Goal: Information Seeking & Learning: Check status

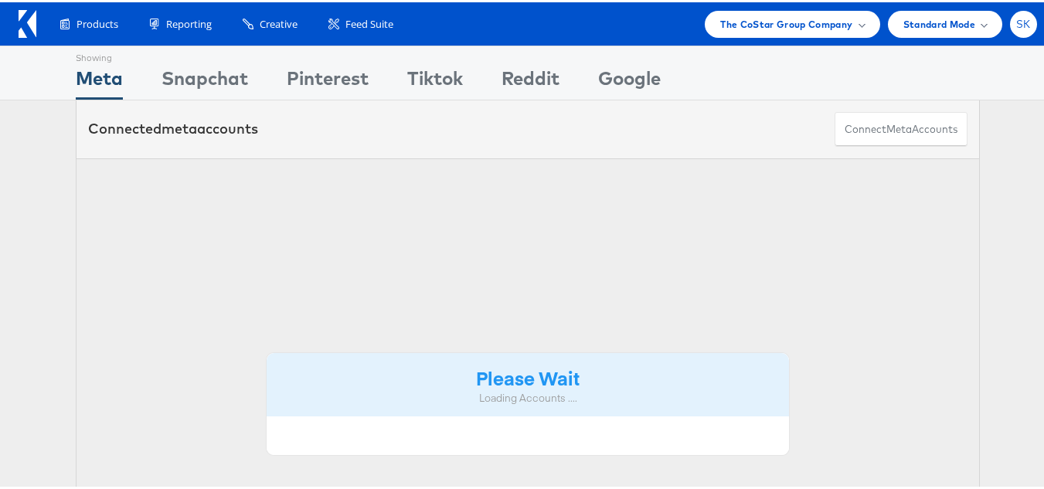
click at [1020, 24] on div "SK" at bounding box center [1023, 22] width 27 height 27
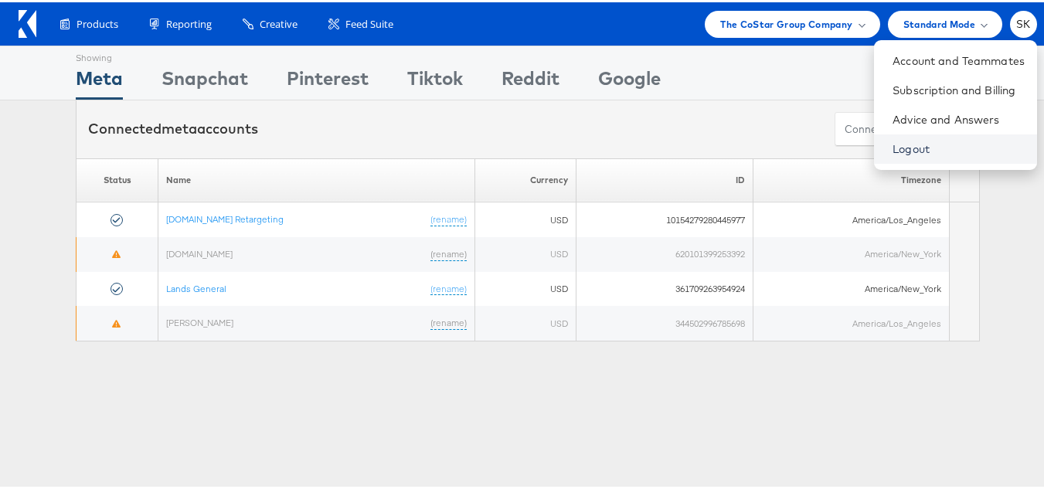
click at [893, 149] on link "Logout" at bounding box center [959, 146] width 132 height 15
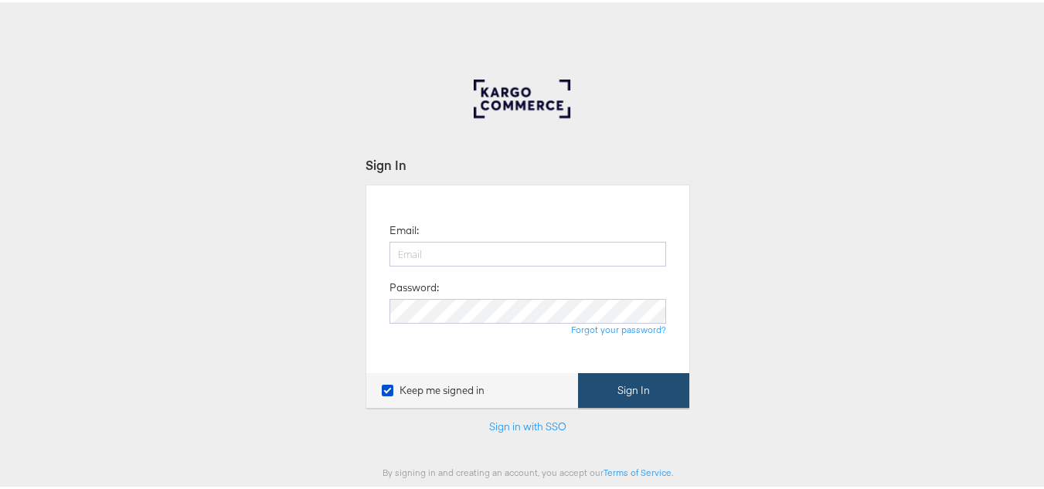
type input "shravan.kumar@kargo.com"
click at [650, 393] on button "Sign In" at bounding box center [633, 388] width 111 height 35
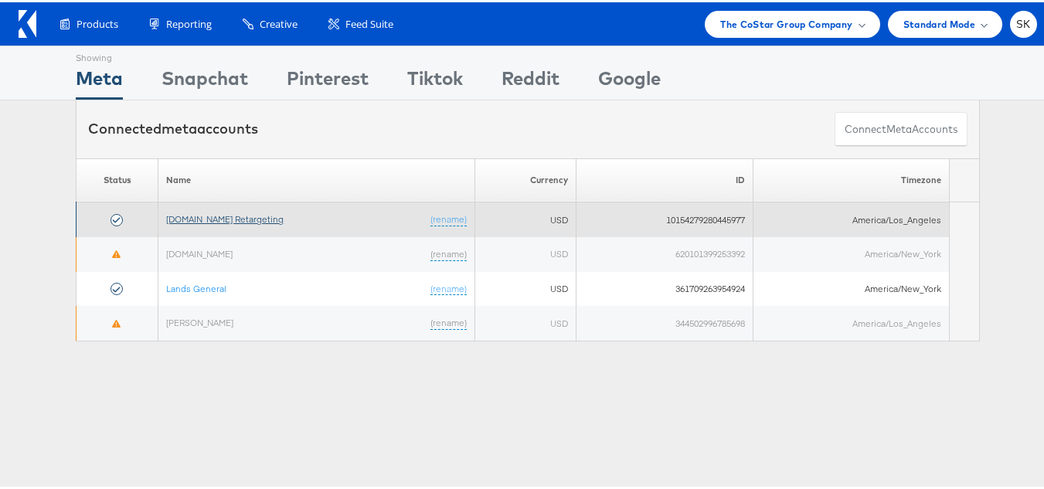
click at [250, 213] on link "[DOMAIN_NAME] Retargeting" at bounding box center [224, 217] width 117 height 12
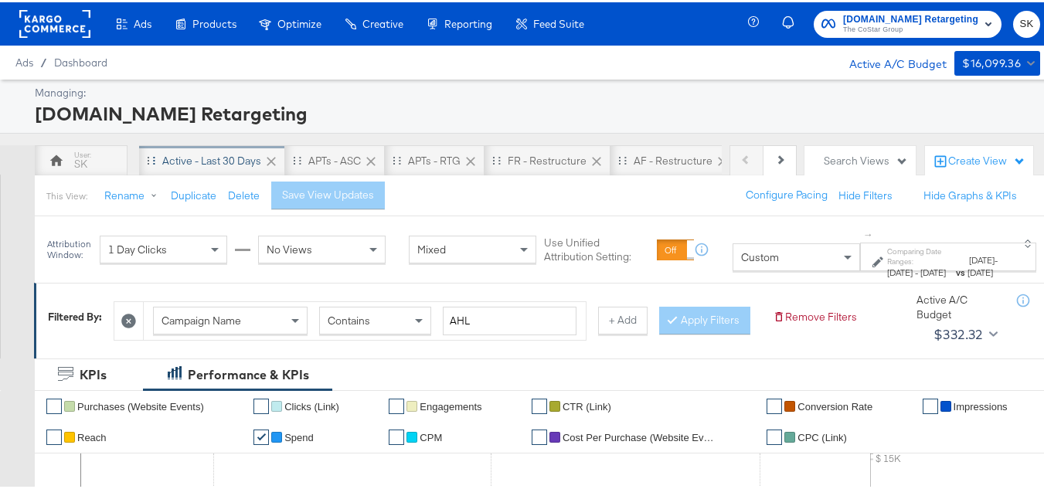
click at [174, 155] on div "Active - Last 30 Days" at bounding box center [211, 158] width 99 height 15
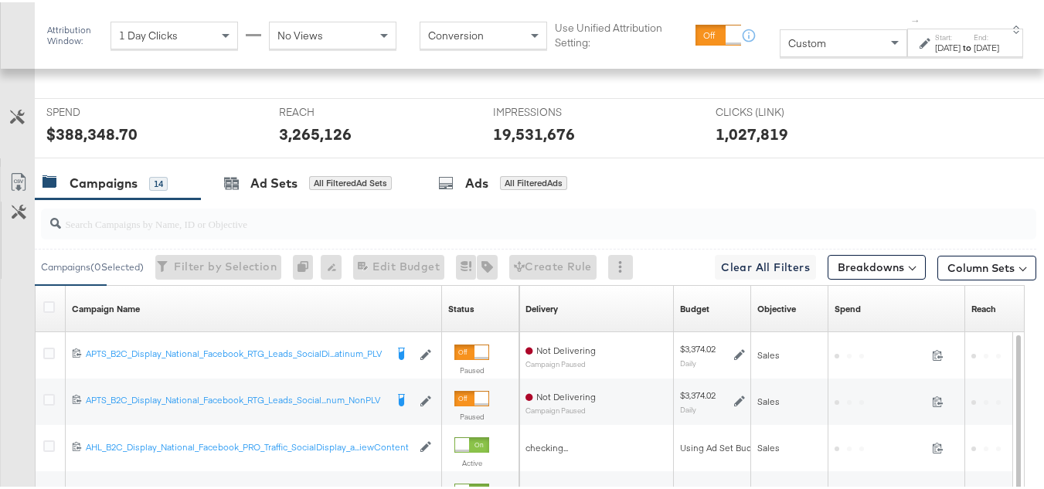
click at [806, 43] on div "Custom" at bounding box center [844, 41] width 126 height 26
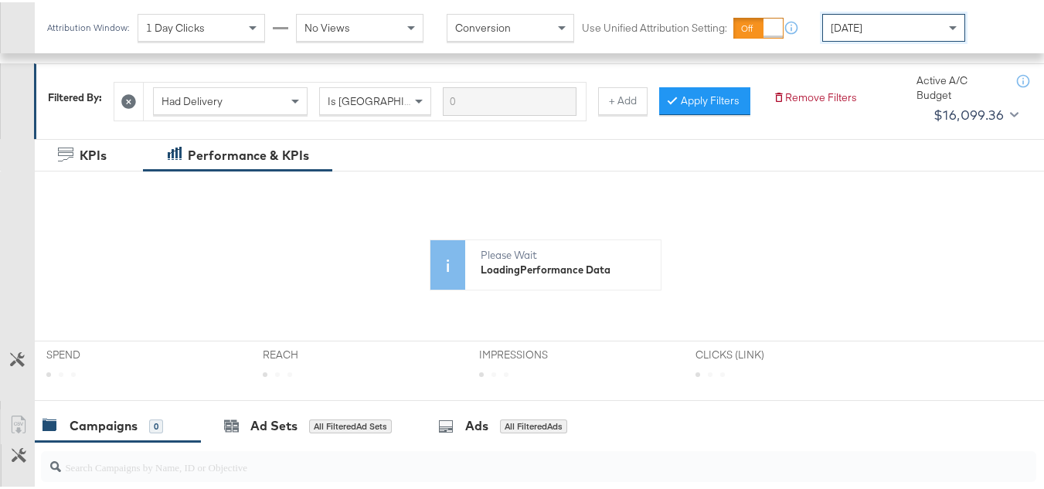
scroll to position [232, 0]
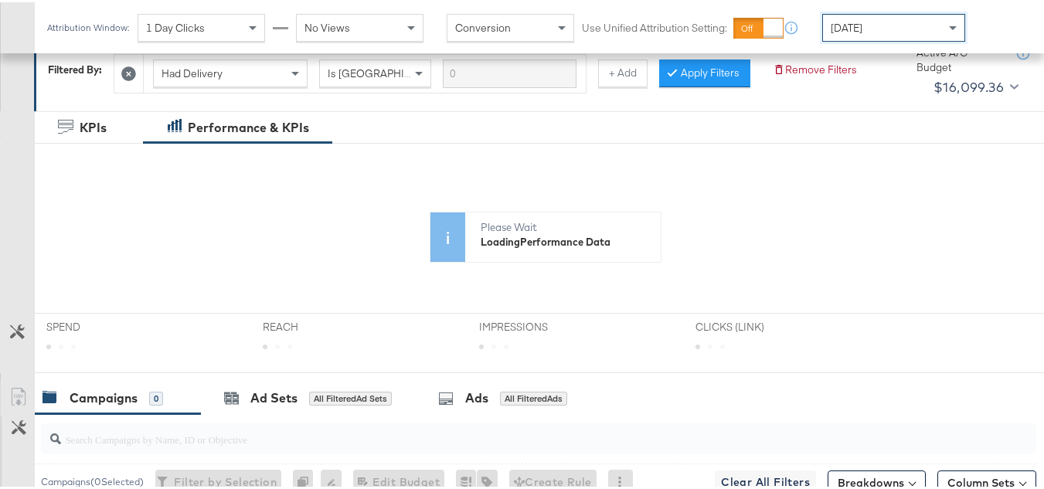
click at [888, 33] on div "Today" at bounding box center [893, 25] width 141 height 26
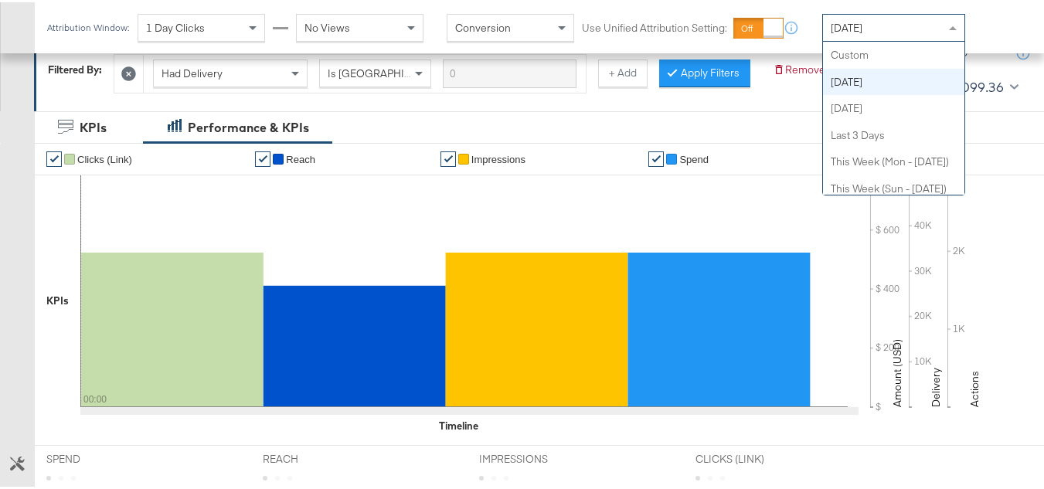
scroll to position [0, 0]
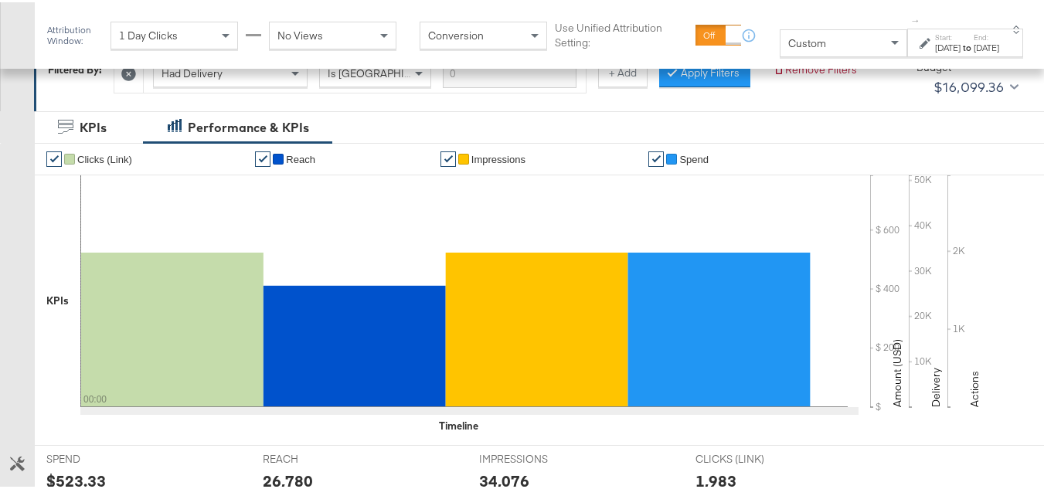
click at [984, 52] on div "Sep 24th 2025" at bounding box center [987, 45] width 26 height 12
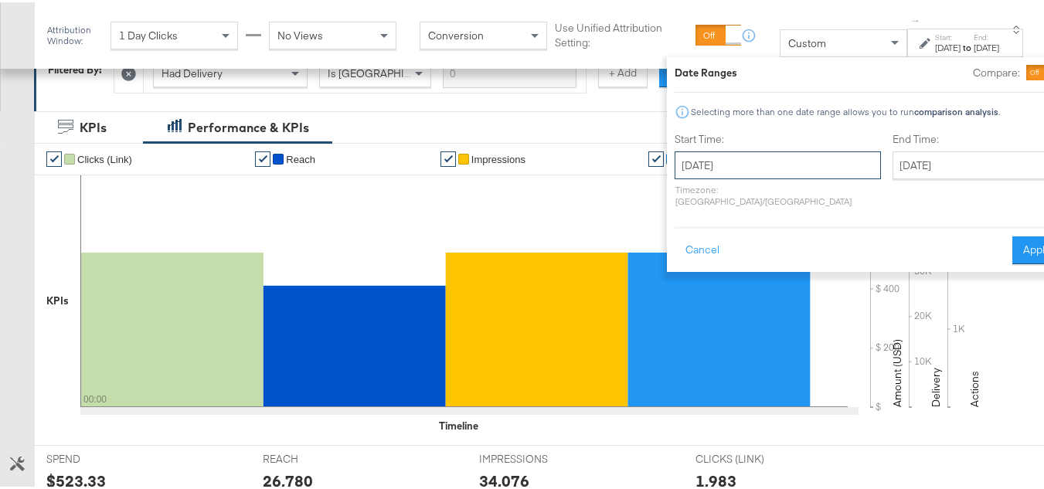
click at [727, 155] on input "September 24th 2025" at bounding box center [778, 163] width 206 height 28
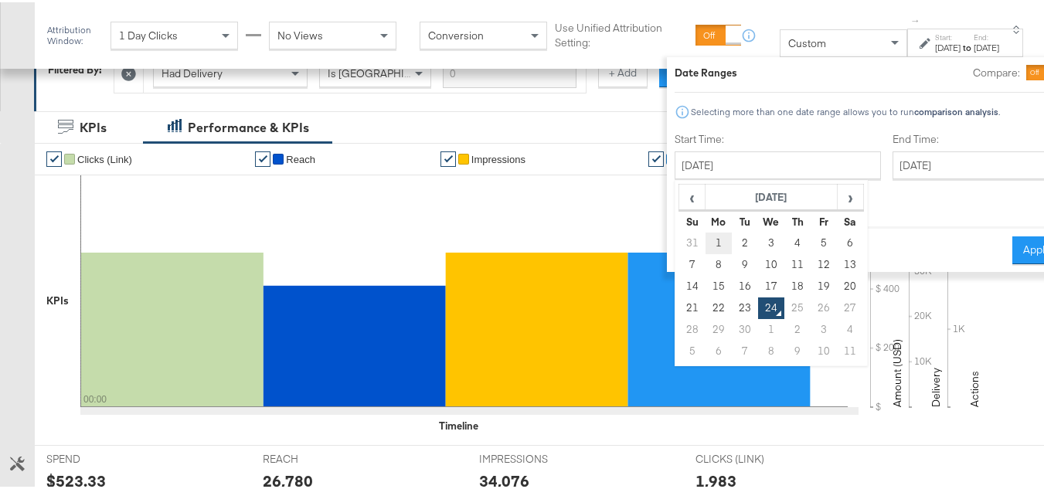
click at [706, 239] on td "1" at bounding box center [719, 241] width 26 height 22
type input "September 1st 2025"
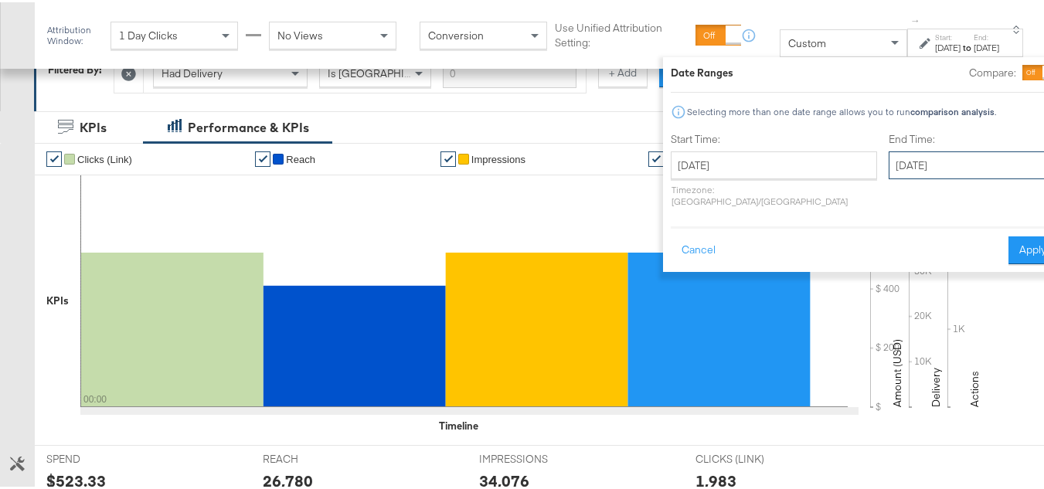
click at [927, 165] on input "September 24th 2025" at bounding box center [970, 163] width 162 height 28
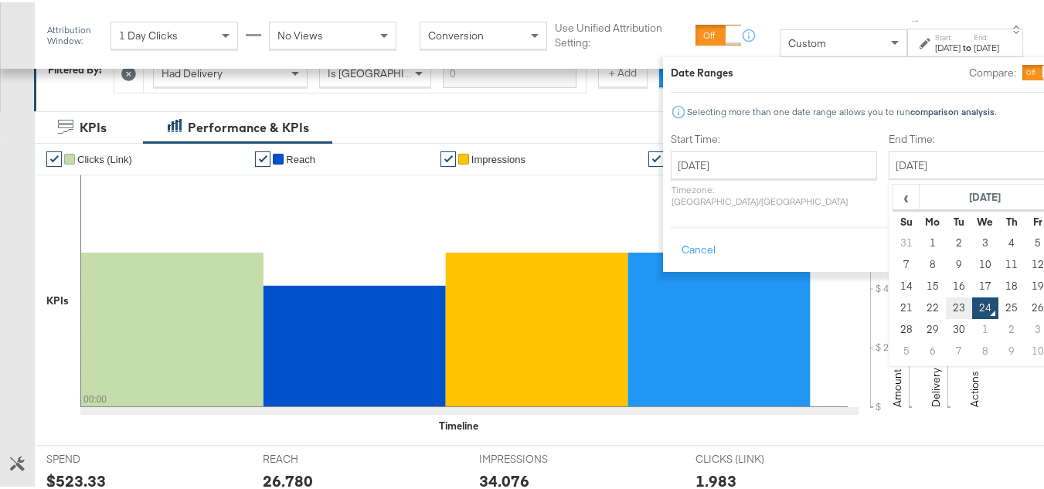
click at [946, 305] on td "23" at bounding box center [959, 306] width 26 height 22
type input "September 23rd 2025"
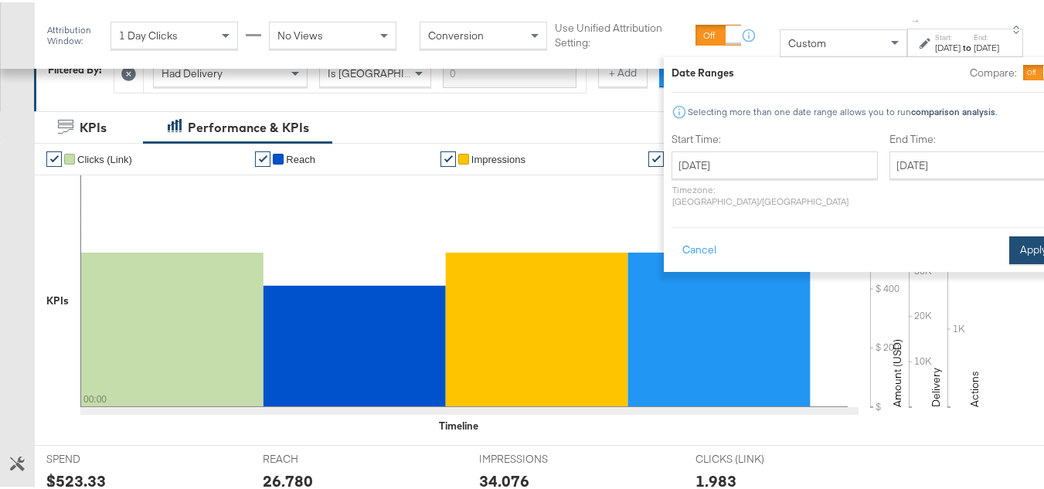
click at [1009, 234] on button "Apply" at bounding box center [1033, 248] width 49 height 28
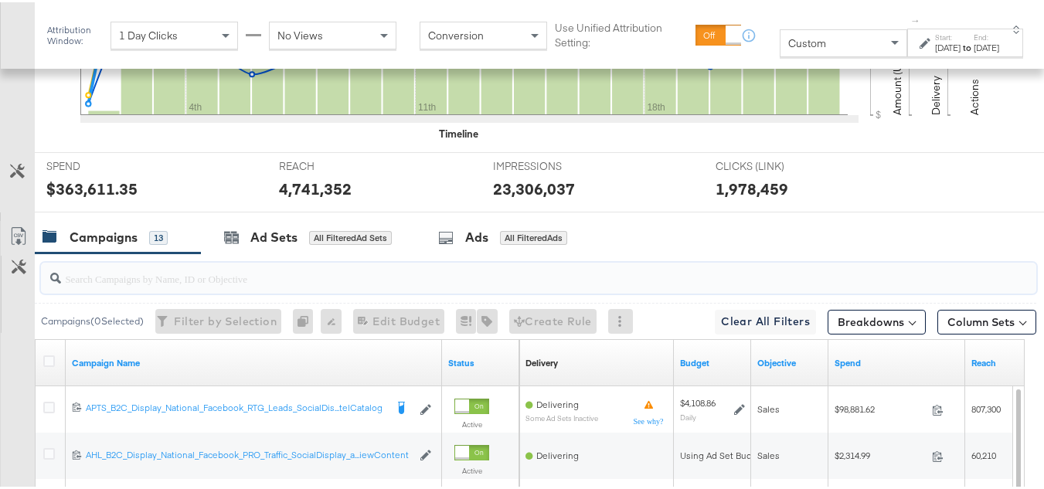
click at [175, 255] on input "search" at bounding box center [504, 270] width 887 height 30
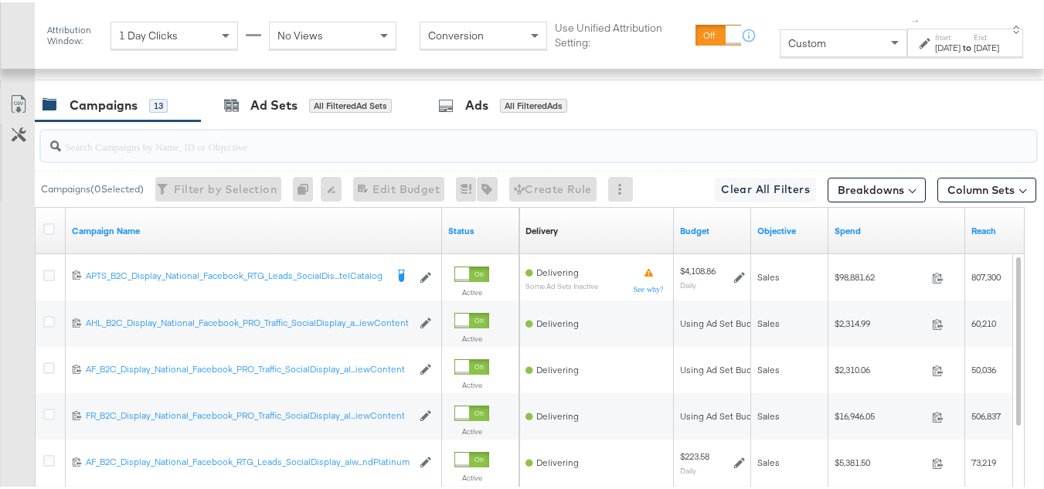
paste input "APTS_B2C_Display_National_Facebook_RTG_Leads_SocialDisplay_Retargeting_Diamond_…"
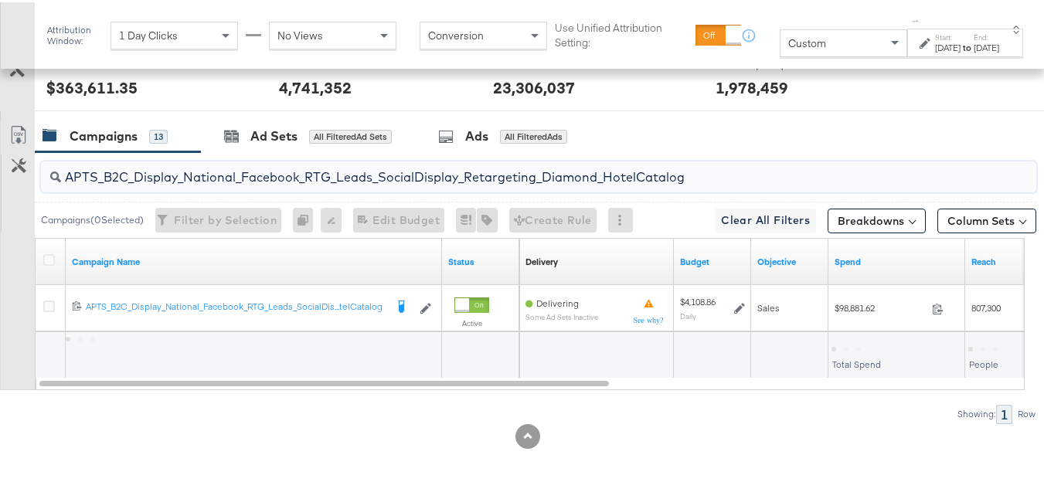
scroll to position [665, 0]
click at [142, 164] on input "APTS_B2C_Display_National_Facebook_RTG_Leads_SocialDisplay_Retargeting_Diamond_…" at bounding box center [504, 169] width 887 height 30
paste input "alwayson_Retargeting_DARE24_DiamondPlatinum"
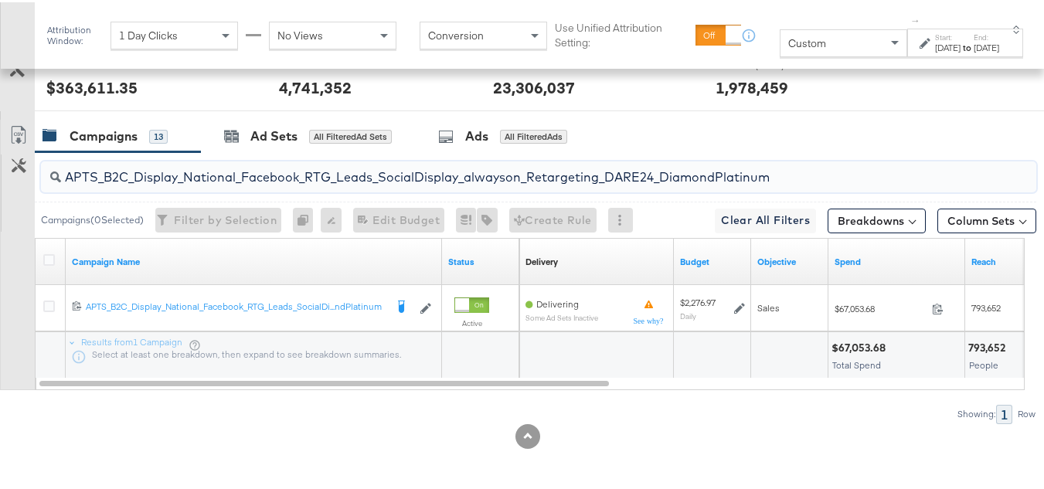
click at [165, 174] on input "APTS_B2C_Display_National_Facebook_RTG_Leads_SocialDisplay_alwayson_Retargeting…" at bounding box center [504, 169] width 887 height 30
paste input "FR_B2C_Display_National_Facebook_RTG_Leads_SocialDisplay_alwayson_Retargeting_FR"
click at [222, 175] on input "FR_B2C_Display_National_Facebook_RTG_Leads_SocialDisplay_alwayson_Retargeting_F…" at bounding box center [504, 169] width 887 height 30
paste input "AF_B2C_Display_National_Facebook_RTG_Leads_SocialDisplay_alwayson_Retargeting_AF"
click at [216, 184] on div "AF_B2C_Display_National_Facebook_RTG_Leads_SocialDisplay_alwayson_Retargeting_A…" at bounding box center [539, 174] width 996 height 31
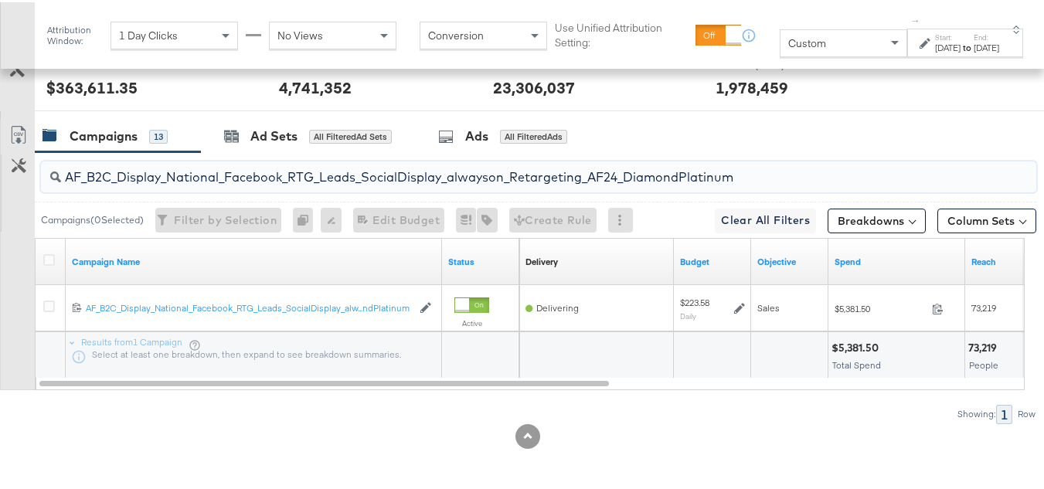
click at [238, 171] on input "AF_B2C_Display_National_Facebook_RTG_Leads_SocialDisplay_alwayson_Retargeting_A…" at bounding box center [504, 169] width 887 height 30
paste input "HL_B2C_Display_National_Facebook_RTG_Leads_SocialDisplay_alwayson_Retargeting_A…"
click at [188, 169] on input "AHL_B2C_Display_National_Facebook_RTG_Leads_SocialDisplay_alwayson_Retargeting_…" at bounding box center [504, 169] width 887 height 30
paste input "PTS_B2C_Display_National_Facebook_PRO_Traffic_SocialDisplay_alwayson_ASC_DARE24…"
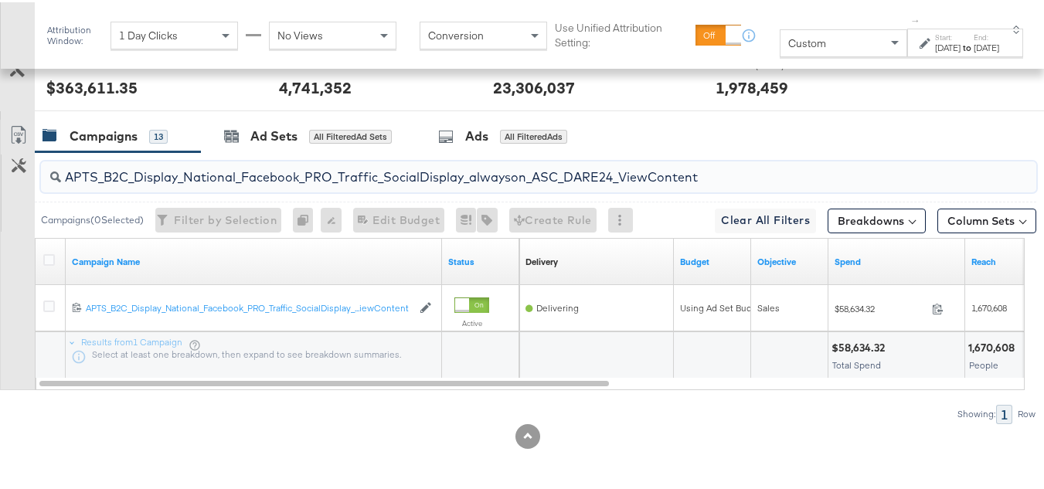
click at [196, 171] on input "APTS_B2C_Display_National_Facebook_PRO_Traffic_SocialDisplay_alwayson_ASC_DARE2…" at bounding box center [504, 169] width 887 height 30
paste input "Leads_SocialDisplay_alwayson_ASC_DARE24_Purchase"
click at [214, 167] on input "APTS_B2C_Display_National_Facebook_PRO_Leads_SocialDisplay_alwayson_ASC_DARE24_…" at bounding box center [504, 169] width 887 height 30
paste input "F_B2C_Display_National_Facebook_PRO_Traffic_SocialDisplay_alwayson_ASC_AF24_Vie…"
click at [216, 168] on input "AF_B2C_Display_National_Facebook_PRO_Traffic_SocialDisplay_alwayson_ASC_AF24_Vi…" at bounding box center [504, 169] width 887 height 30
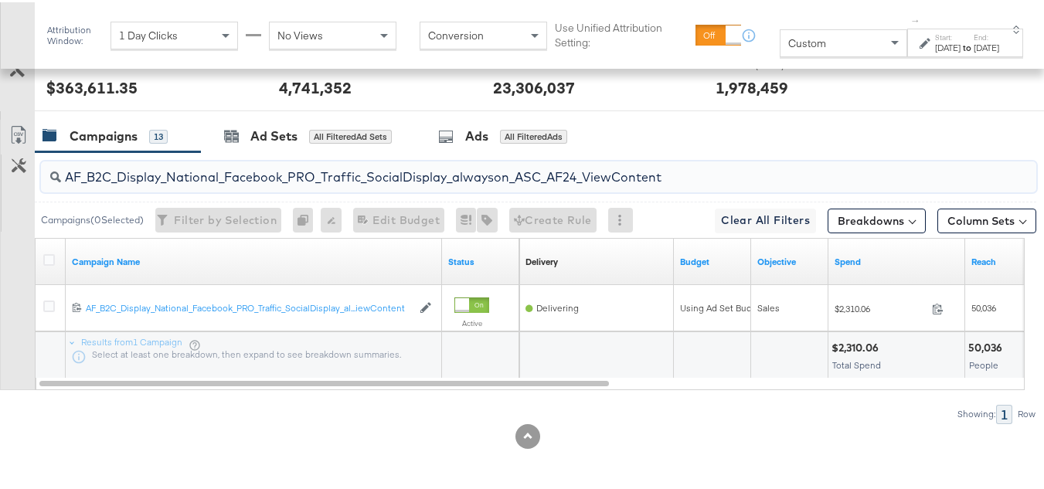
paste input "FR_B2C_Display_National_Facebook_PRO_Traffic_SocialDisplay_alwayson_ASC_FR"
click at [221, 160] on input "FR_B2C_Display_National_Facebook_PRO_Traffic_SocialDisplay_alwayson_ASC_FR24_Vi…" at bounding box center [504, 169] width 887 height 30
paste input "AHL_B2C_Display_National_Facebook_PRO_Traffic_SocialDisplay_alwayson_ASC_AHL"
type input "AHL_B2C_Display_National_Facebook_PRO_Traffic_SocialDisplay_alwayson_ASC_AHL24_…"
click at [967, 443] on div at bounding box center [528, 434] width 1056 height 25
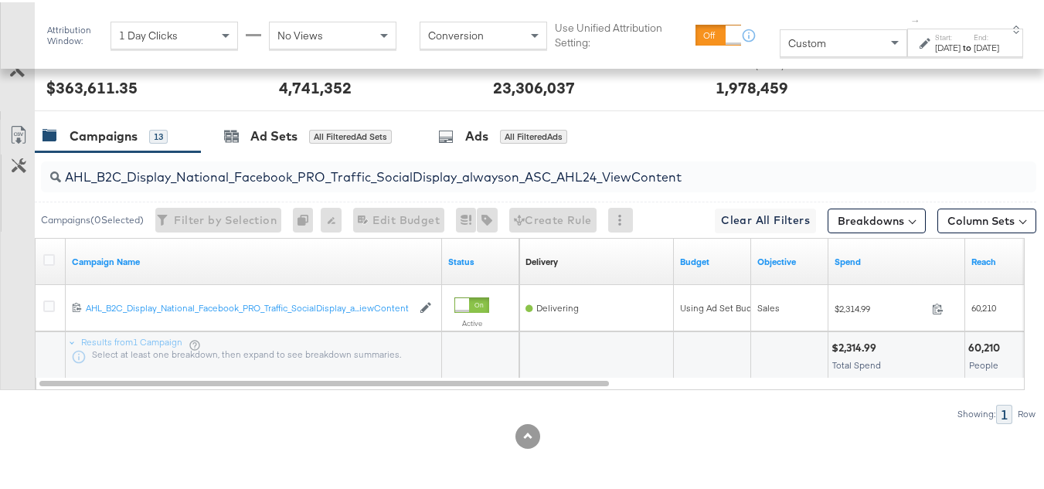
scroll to position [0, 0]
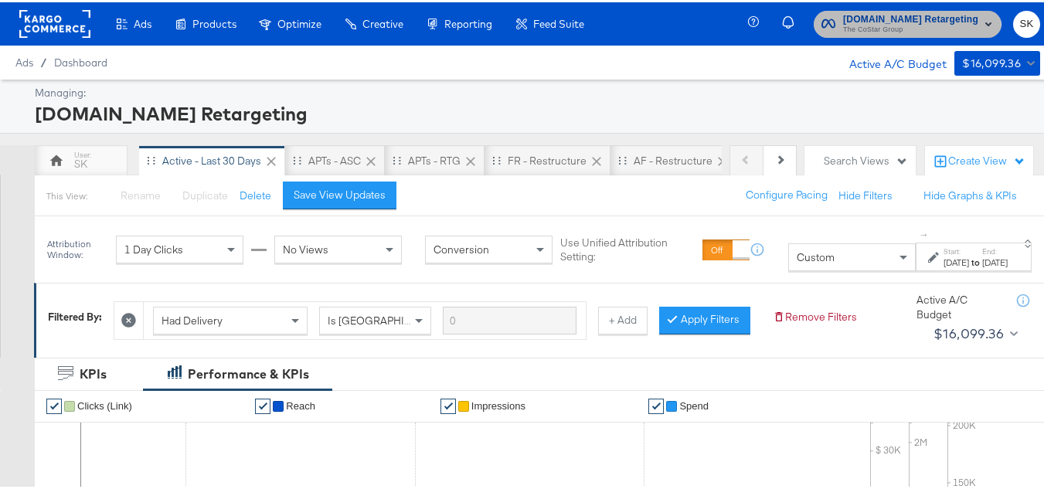
click at [864, 30] on span "The CoStar Group" at bounding box center [910, 28] width 135 height 12
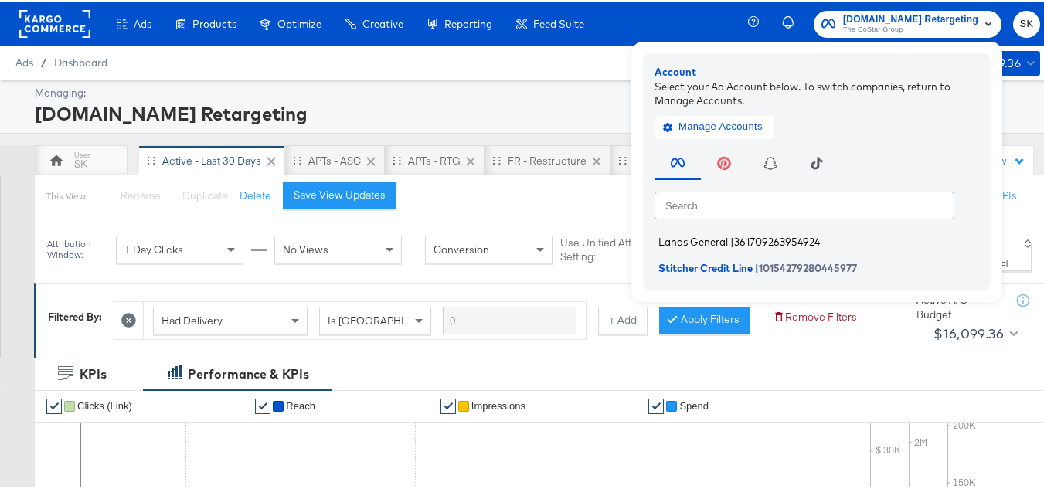
click at [672, 233] on span "Lands General" at bounding box center [694, 239] width 70 height 12
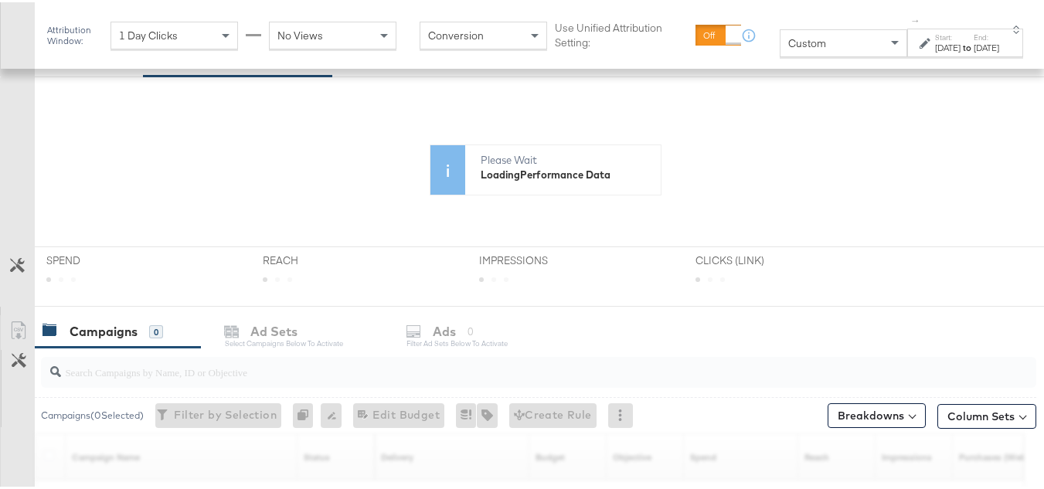
scroll to position [309, 0]
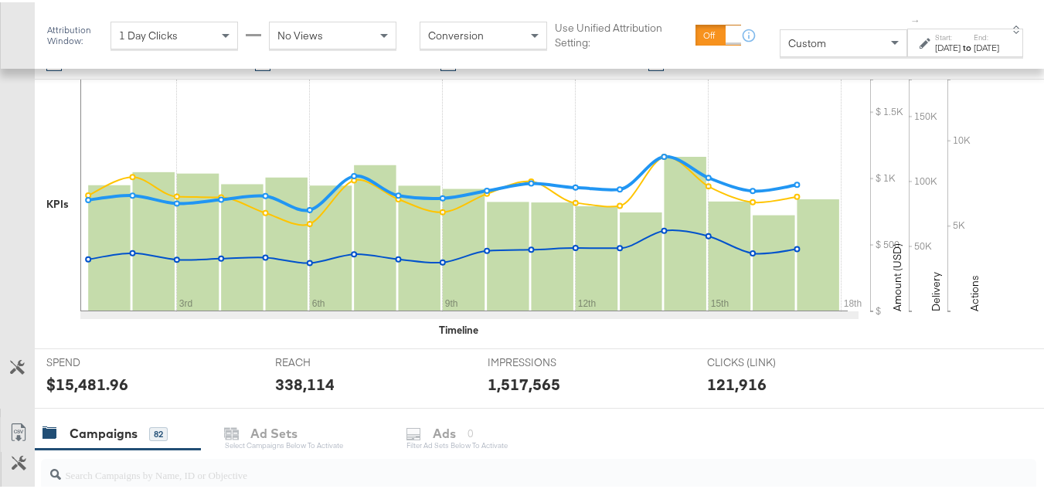
click at [974, 52] on div "Sep 17th 2025" at bounding box center [987, 45] width 26 height 12
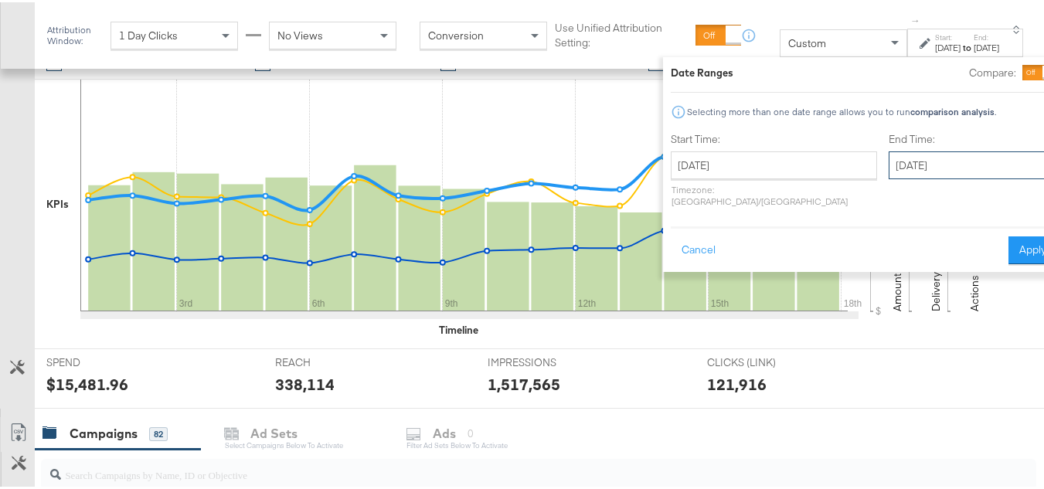
click at [889, 160] on input "September 17th 2025" at bounding box center [970, 163] width 162 height 28
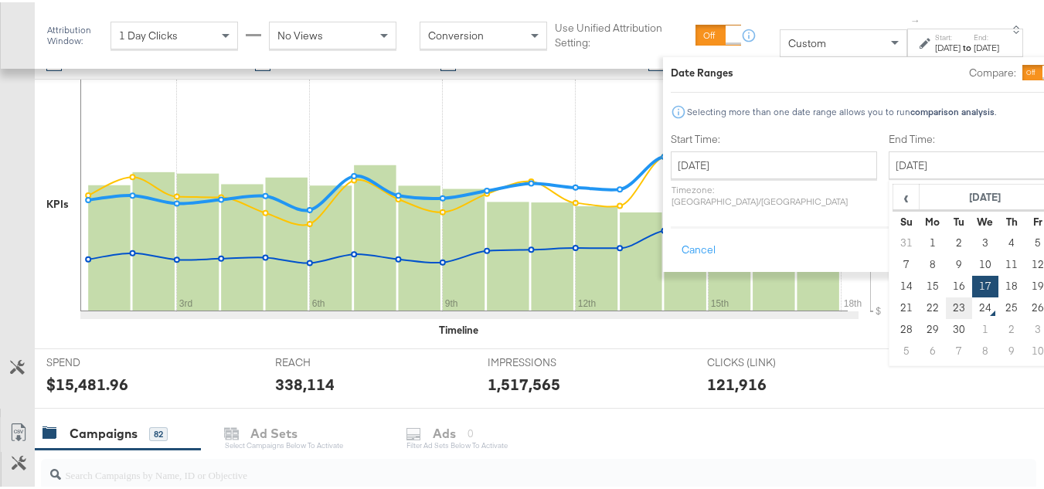
click at [946, 305] on td "23" at bounding box center [959, 306] width 26 height 22
type input "September 23rd 2025"
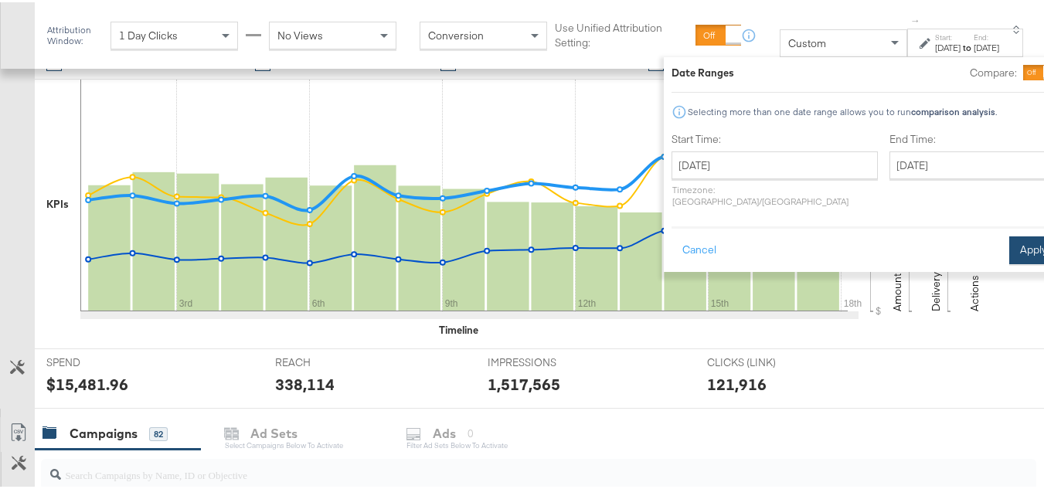
click at [1009, 234] on button "Apply" at bounding box center [1033, 248] width 49 height 28
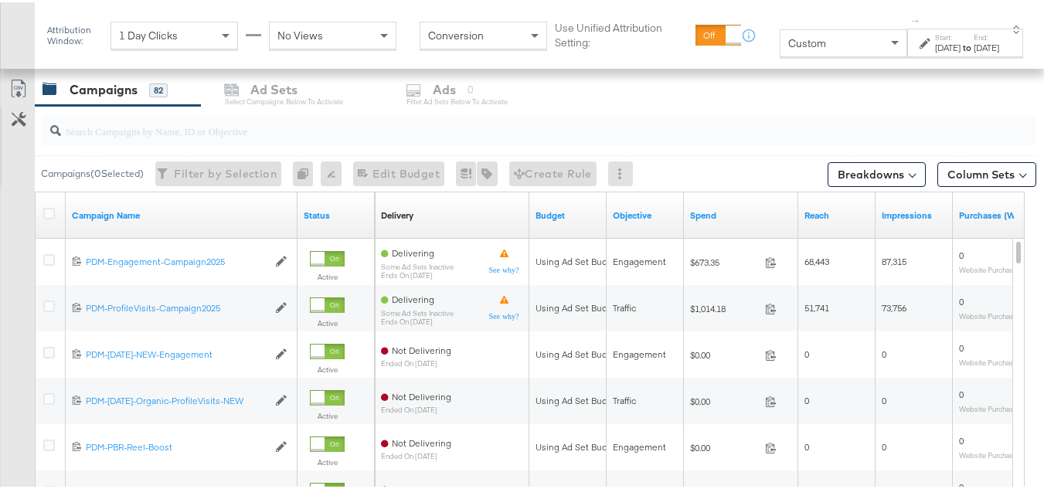
click at [181, 122] on input "search" at bounding box center [504, 122] width 887 height 30
paste input "B2C_LAND_KC_RT_Sig_24"
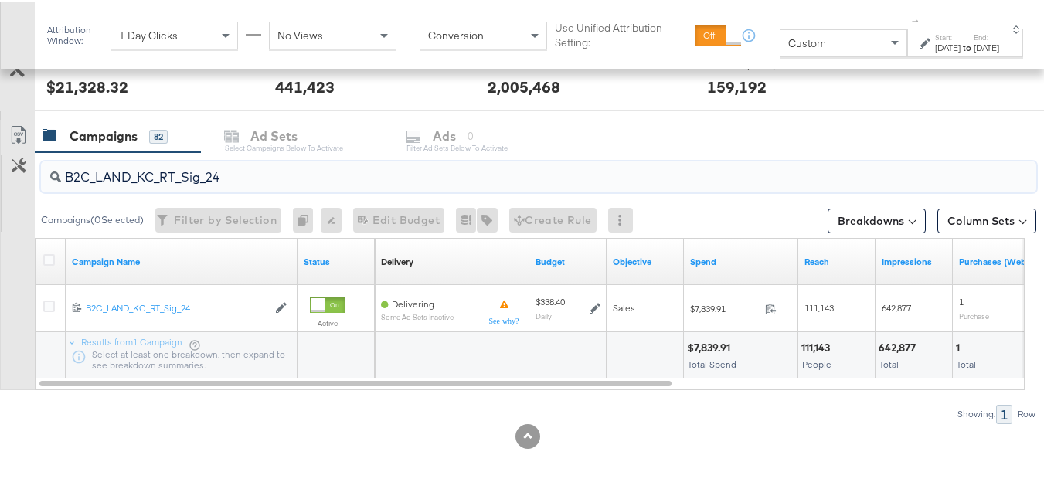
click at [166, 165] on input "B2C_LAND_KC_RT_Sig_24" at bounding box center [504, 169] width 887 height 30
paste input "B_Ecommerce_KC_Retargeting_LW&LOA_Traffic"
click at [193, 181] on input "B2B_Ecommerce_KC_Retargeting_LW&LOA_Traffic" at bounding box center [504, 169] width 887 height 30
paste input "KC_Retargeting_Prospects & Clients_Conversions"
click at [174, 161] on input "B2B_KC_Retargeting_Prospects & Clients_Conversions" at bounding box center [504, 169] width 887 height 30
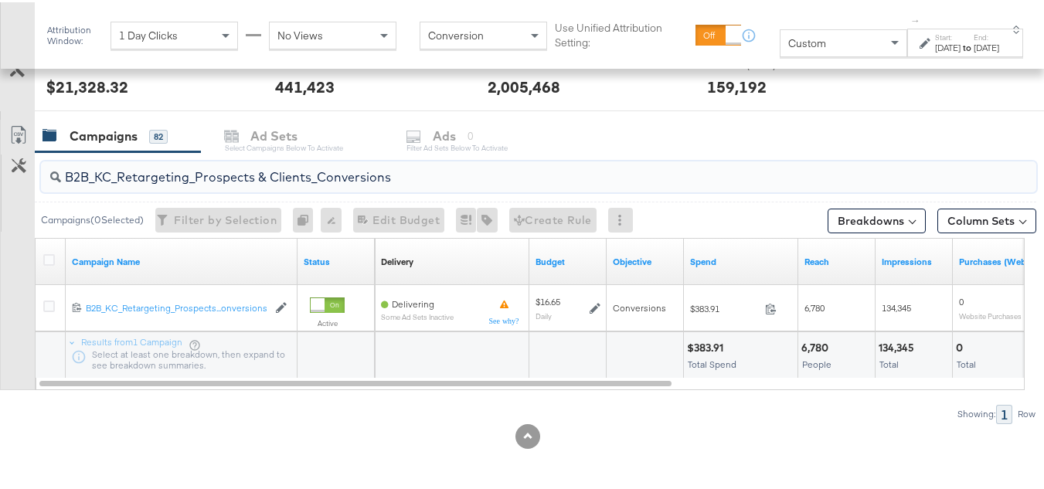
click at [175, 165] on input "B2B_KC_Retargeting_Prospects & Clients_Conversions" at bounding box center [504, 169] width 887 height 30
paste input "C_LAND_KC_Pros_Sig"
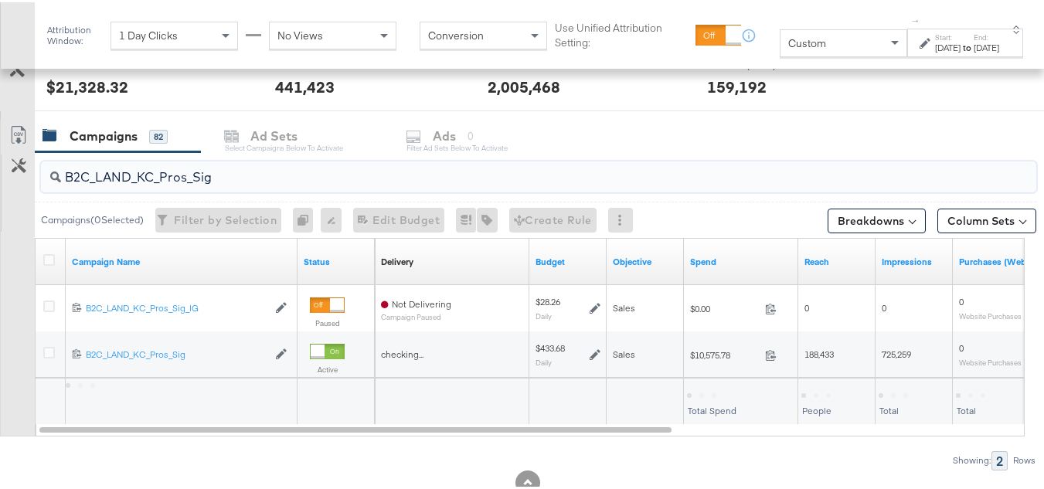
scroll to position [653, 0]
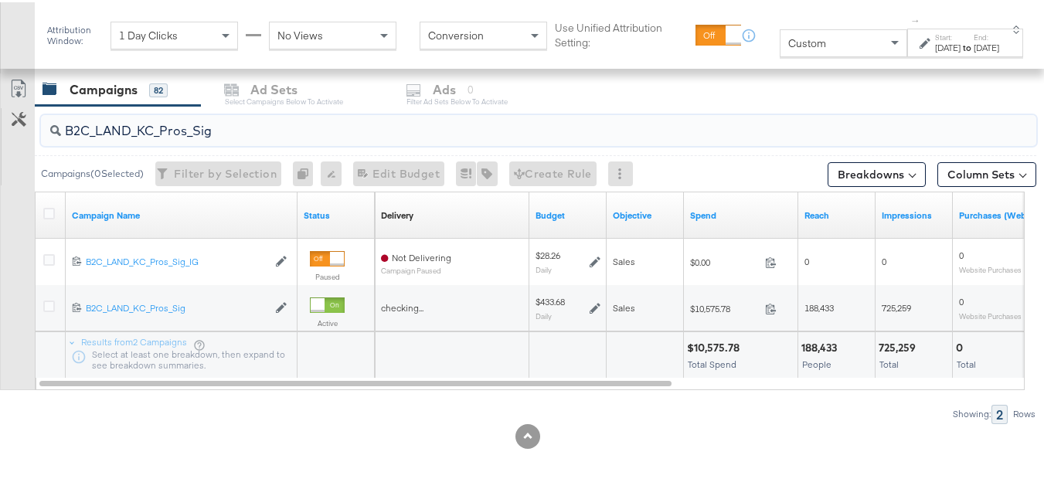
type input "B2C_LAND_KC_Pros_Sig"
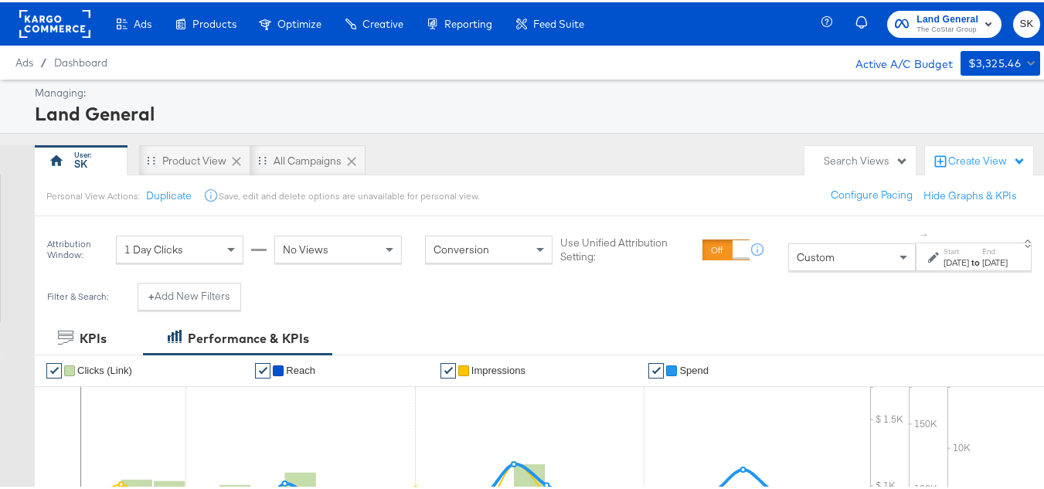
click at [58, 22] on rect at bounding box center [54, 22] width 71 height 28
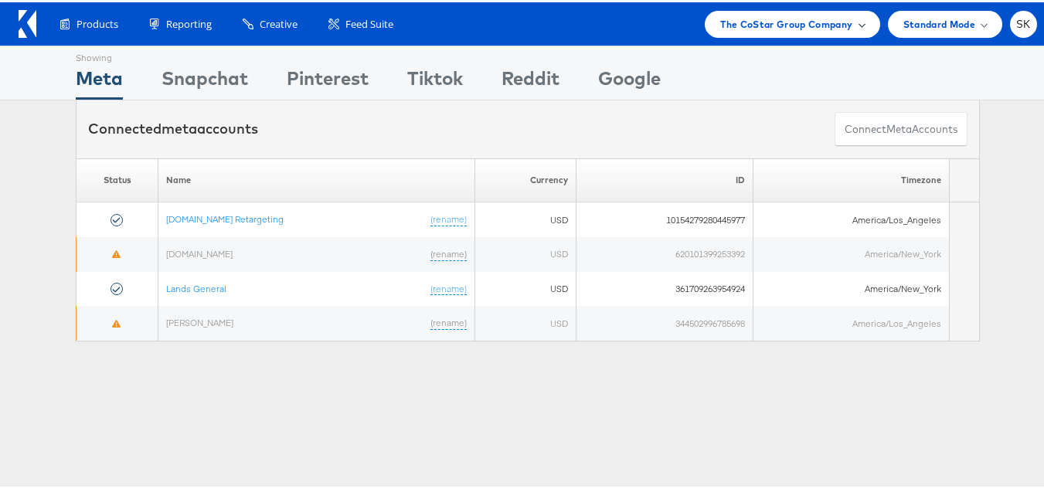
click at [775, 35] on div "The CoStar Group Company" at bounding box center [792, 22] width 175 height 27
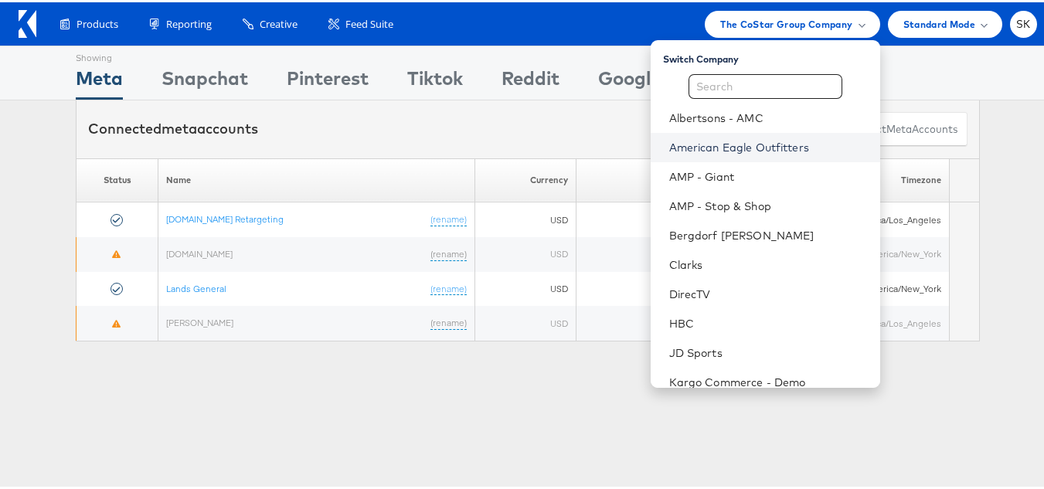
click at [739, 142] on link "American Eagle Outfitters" at bounding box center [768, 145] width 199 height 15
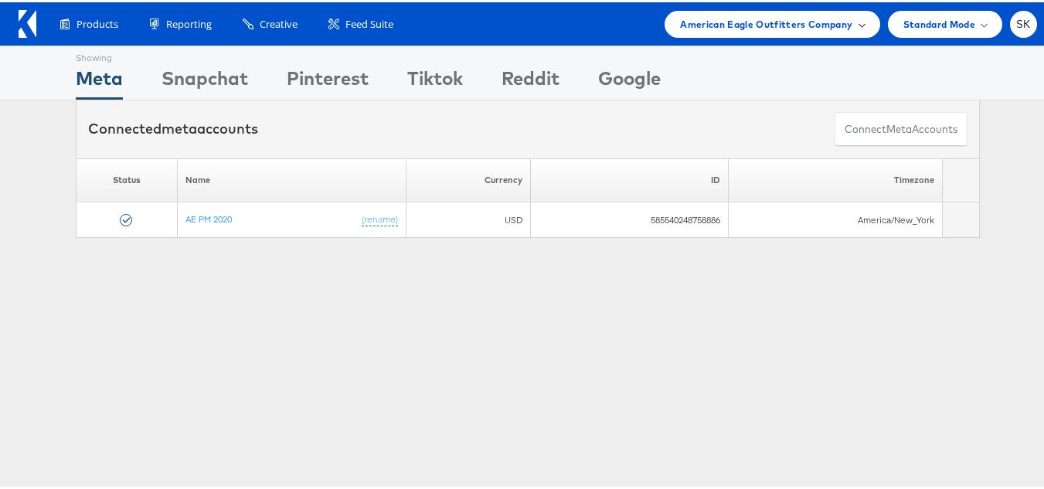
click at [776, 32] on div "American Eagle Outfitters Company" at bounding box center [772, 22] width 215 height 27
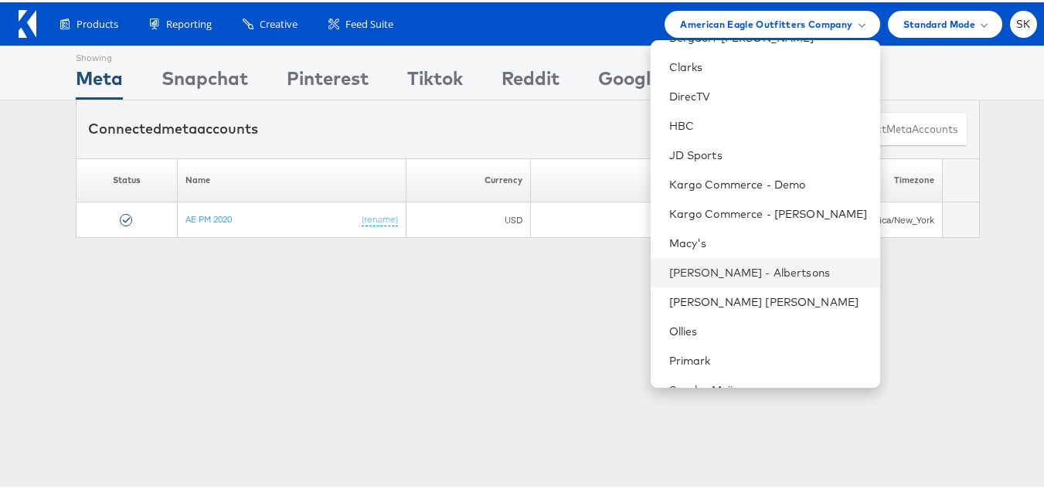
scroll to position [250, 0]
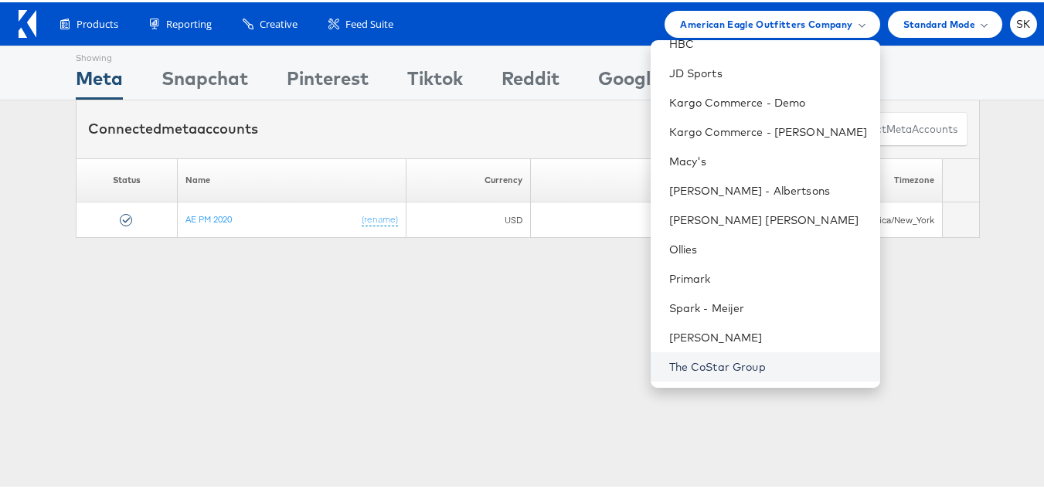
click at [723, 370] on link "The CoStar Group" at bounding box center [768, 364] width 199 height 15
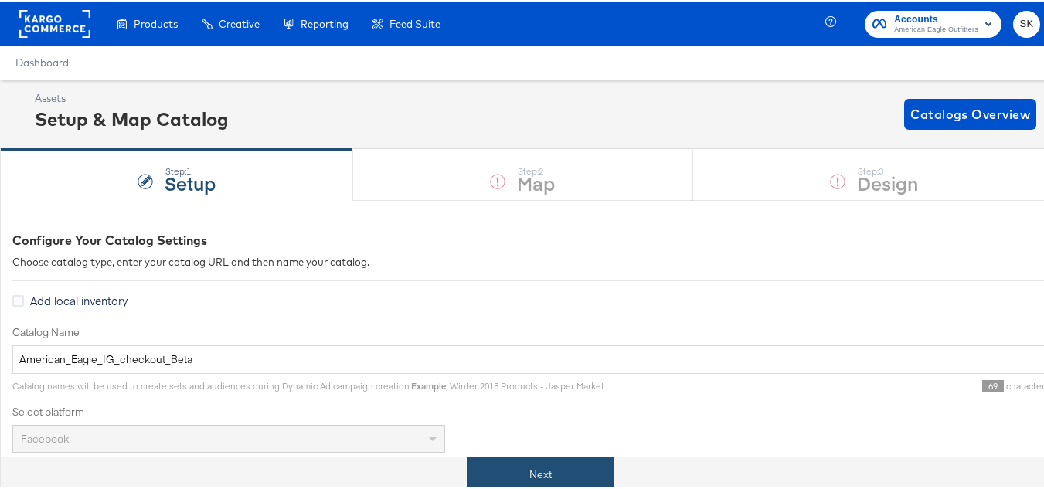
click at [573, 467] on button "Next" at bounding box center [541, 472] width 148 height 35
click at [539, 471] on button "Next" at bounding box center [541, 472] width 148 height 35
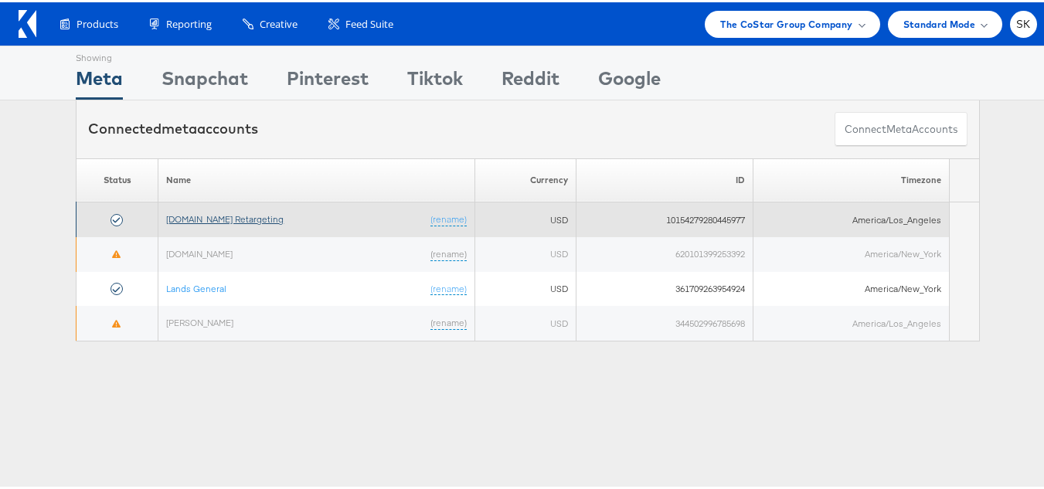
click at [233, 220] on link "[DOMAIN_NAME] Retargeting" at bounding box center [224, 217] width 117 height 12
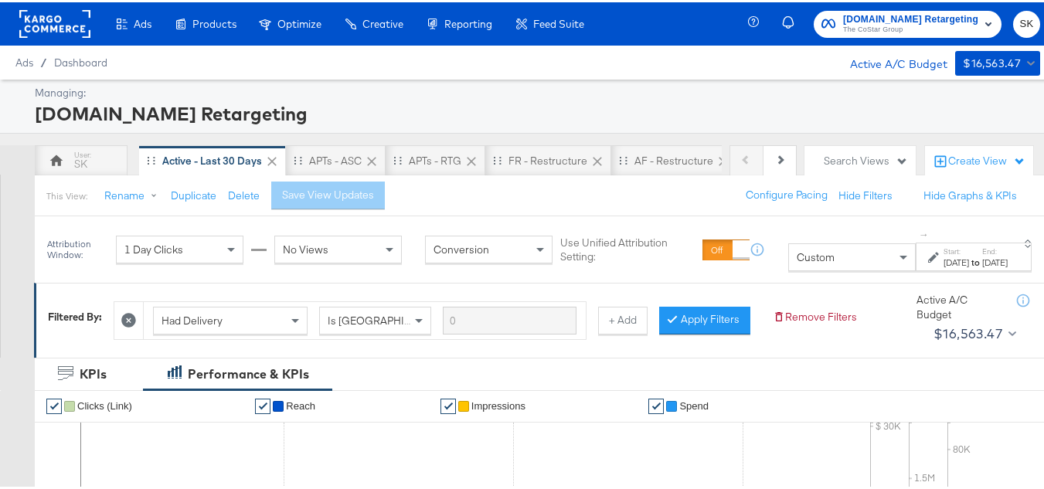
click at [801, 260] on div "Custom" at bounding box center [852, 255] width 126 height 26
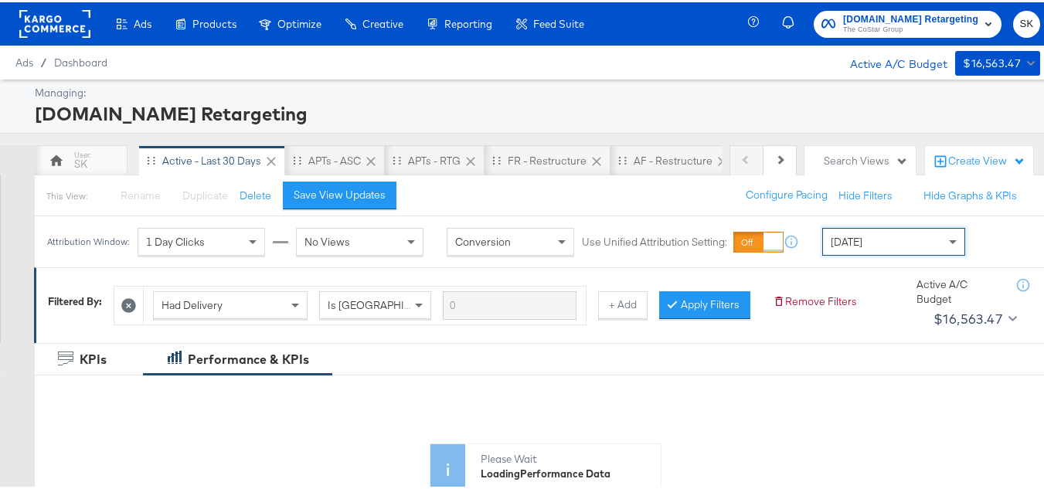
scroll to position [795, 0]
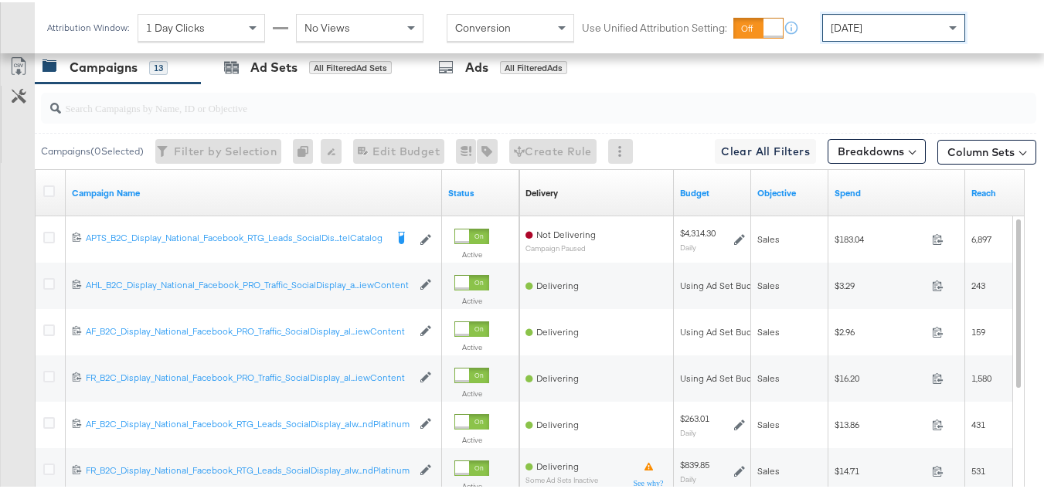
click at [122, 114] on input "search" at bounding box center [504, 99] width 887 height 30
paste input "APTS_B2C_Display_National_Facebook_RTG_Leads_SocialDisplay_Retargeting_Diamond_…"
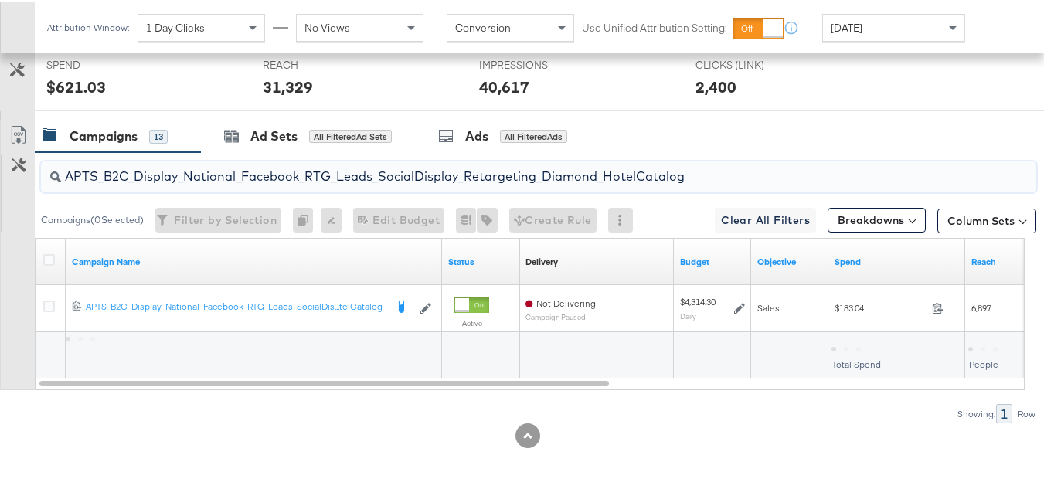
scroll to position [648, 0]
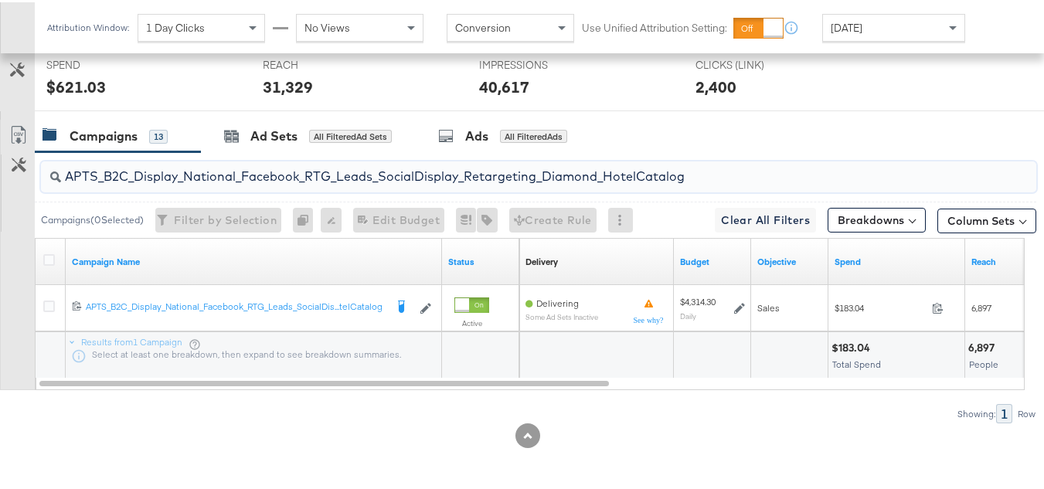
click at [246, 165] on input "APTS_B2C_Display_National_Facebook_RTG_Leads_SocialDisplay_Retargeting_Diamond_…" at bounding box center [504, 168] width 887 height 30
paste input "alwayson_Retargeting_DARE24_DiamondPlatinum"
click at [192, 168] on input "APTS_B2C_Display_National_Facebook_RTG_Leads_SocialDisplay_alwayson_Retargeting…" at bounding box center [504, 168] width 887 height 30
paste input "FR_B2C_Display_National_Facebook_RTG_Leads_SocialDisplay_alwayson_Retargeting_FR"
click at [194, 165] on input "FR_B2C_Display_National_Facebook_RTG_Leads_SocialDisplay_alwayson_Retargeting_F…" at bounding box center [504, 168] width 887 height 30
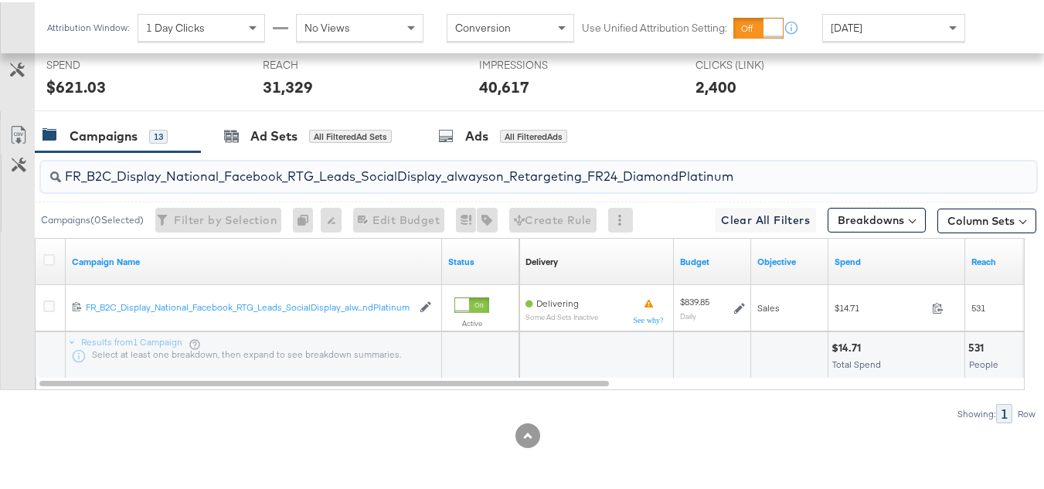
paste input "AF_B2C_Display_National_Facebook_RTG_Leads_SocialDisplay_alwayson_Retargeting_AF"
click at [218, 168] on input "AF_B2C_Display_National_Facebook_RTG_Leads_SocialDisplay_alwayson_Retargeting_A…" at bounding box center [504, 168] width 887 height 30
paste input "HL_B2C_Display_National_Facebook_RTG_Leads_SocialDisplay_alwayson_Retargeting_A…"
click at [248, 172] on input "AHL_B2C_Display_National_Facebook_RTG_Leads_SocialDisplay_alwayson_Retargeting_…" at bounding box center [504, 168] width 887 height 30
paste input "PTS_B2C_Display_National_Facebook_PRO_Traffic_SocialDisplay_alwayson_ASC_DARE24…"
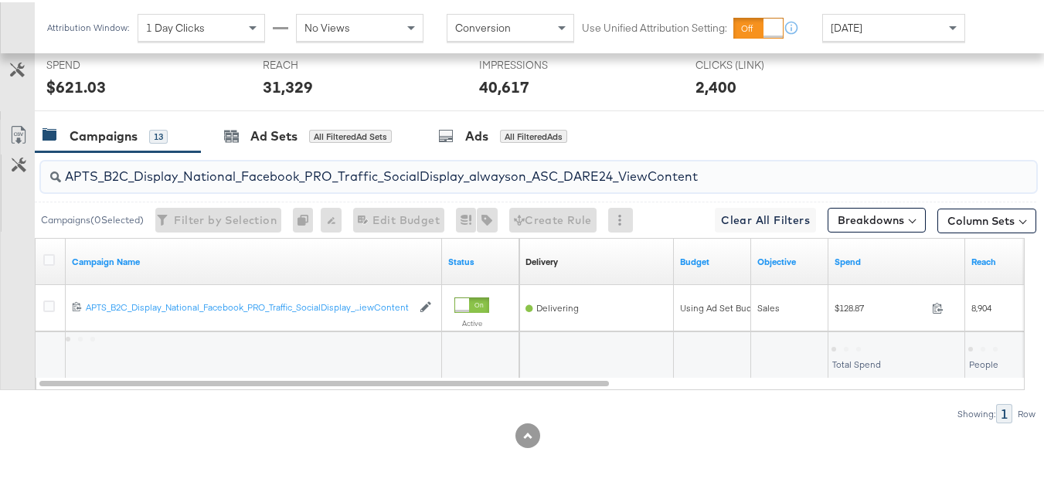
type input "APTS_B2C_Display_National_Facebook_PRO_Traffic_SocialDisplay_alwayson_ASC_DARE2…"
click at [57, 256] on div at bounding box center [51, 259] width 16 height 15
click at [52, 257] on icon at bounding box center [49, 258] width 12 height 12
click at [0, 0] on input "checkbox" at bounding box center [0, 0] width 0 height 0
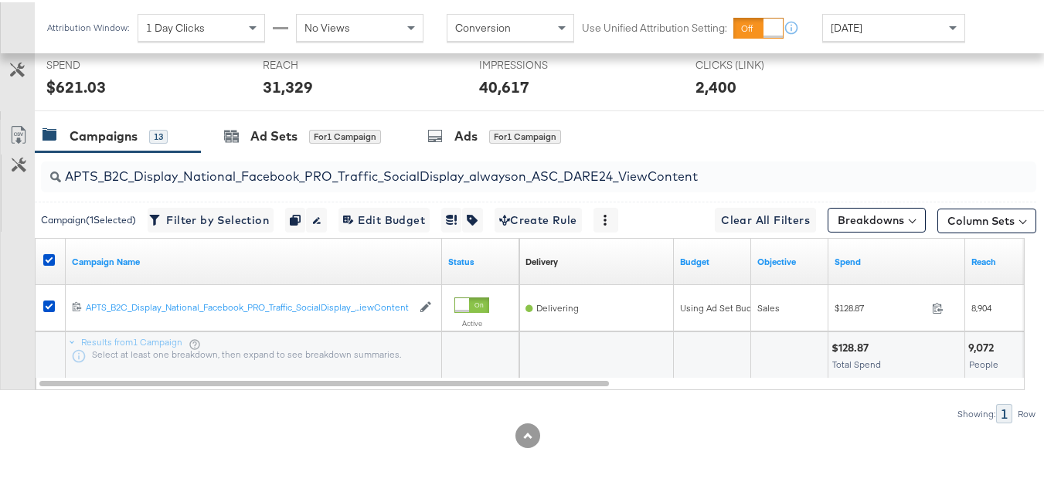
click at [252, 107] on div "REACH REACH 31,329" at bounding box center [359, 78] width 216 height 59
click at [247, 140] on div "Ad Sets for 1 Campaign" at bounding box center [302, 134] width 157 height 18
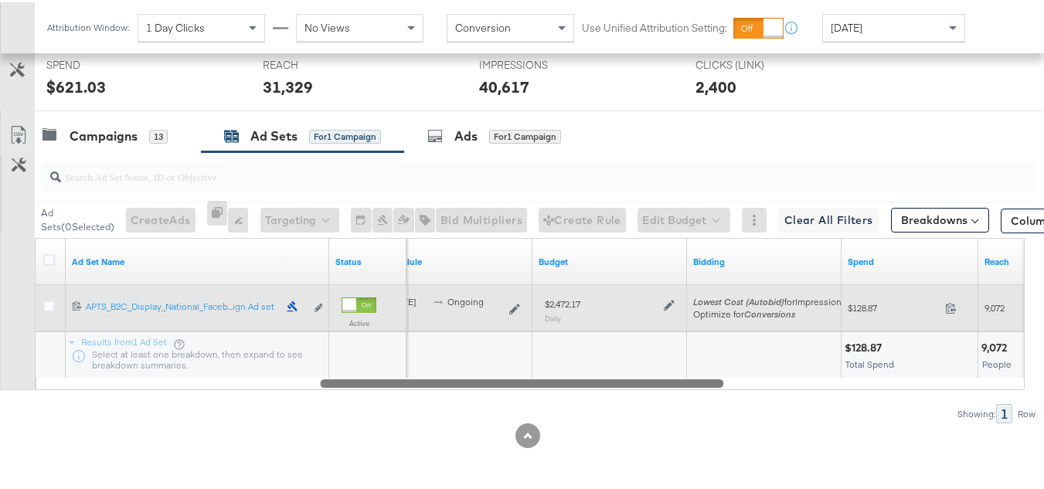
drag, startPoint x: 428, startPoint y: 383, endPoint x: 122, endPoint y: 315, distance: 313.5
click at [131, 359] on div "Ad Set Name Status Schedule Budget Bidding Spend Reach 120211983390940614 APTS_…" at bounding box center [530, 312] width 990 height 152
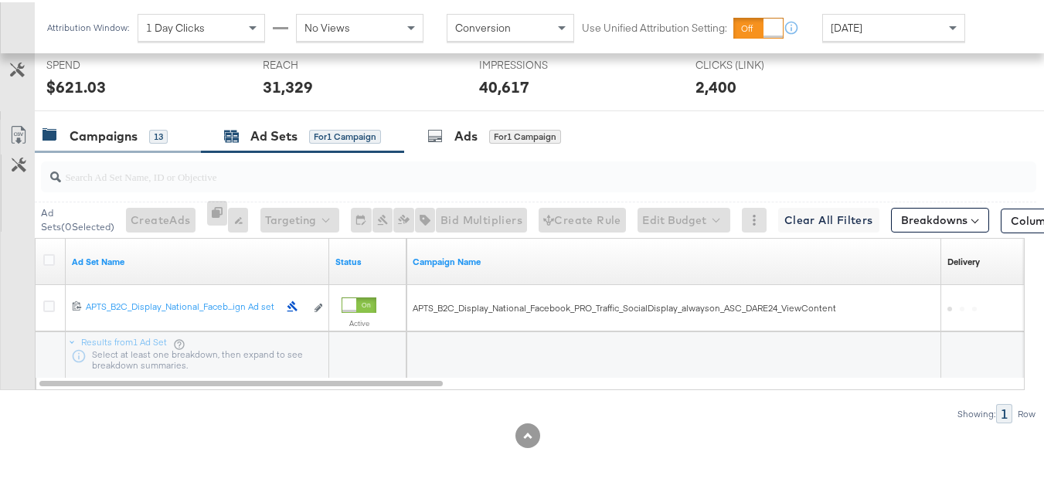
click at [124, 139] on div "Campaigns" at bounding box center [104, 134] width 68 height 18
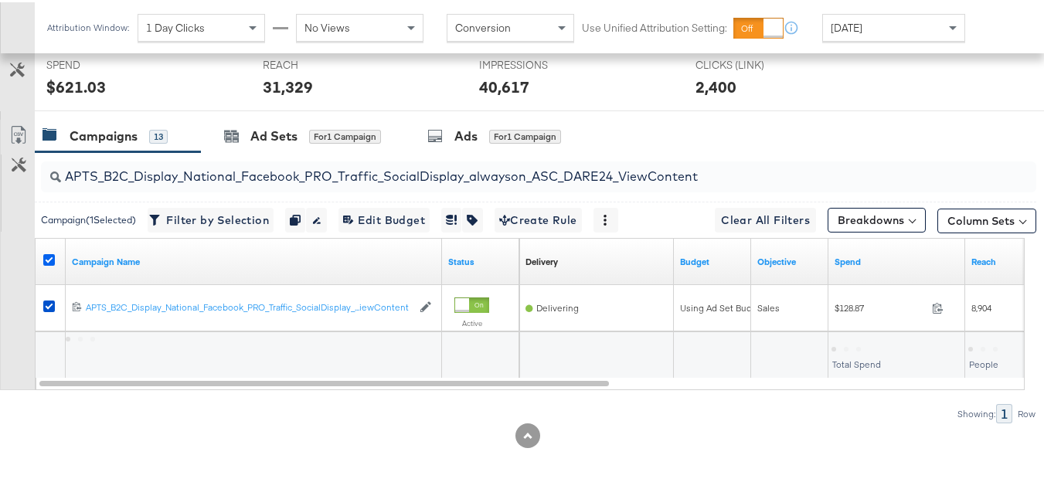
click at [47, 254] on icon at bounding box center [49, 258] width 12 height 12
click at [0, 0] on input "checkbox" at bounding box center [0, 0] width 0 height 0
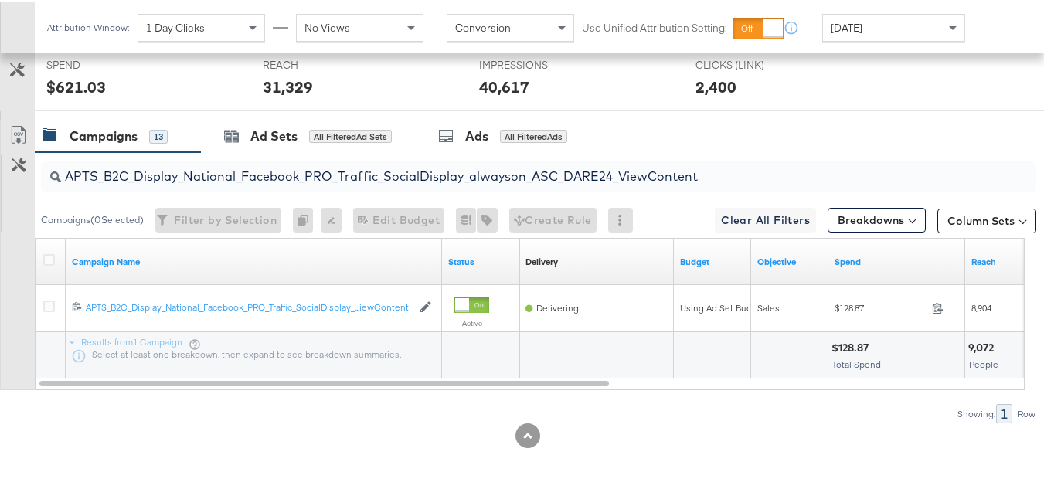
click at [230, 168] on input "APTS_B2C_Display_National_Facebook_PRO_Traffic_SocialDisplay_alwayson_ASC_DARE2…" at bounding box center [504, 168] width 887 height 30
paste input "Leads_SocialDisplay_alwayson_ASC_DARE24_Purchase"
type input "APTS_B2C_Display_National_Facebook_PRO_Leads_SocialDisplay_alwayson_ASC_DARE24_…"
click at [45, 270] on div at bounding box center [51, 260] width 29 height 28
click at [46, 263] on icon at bounding box center [49, 258] width 12 height 12
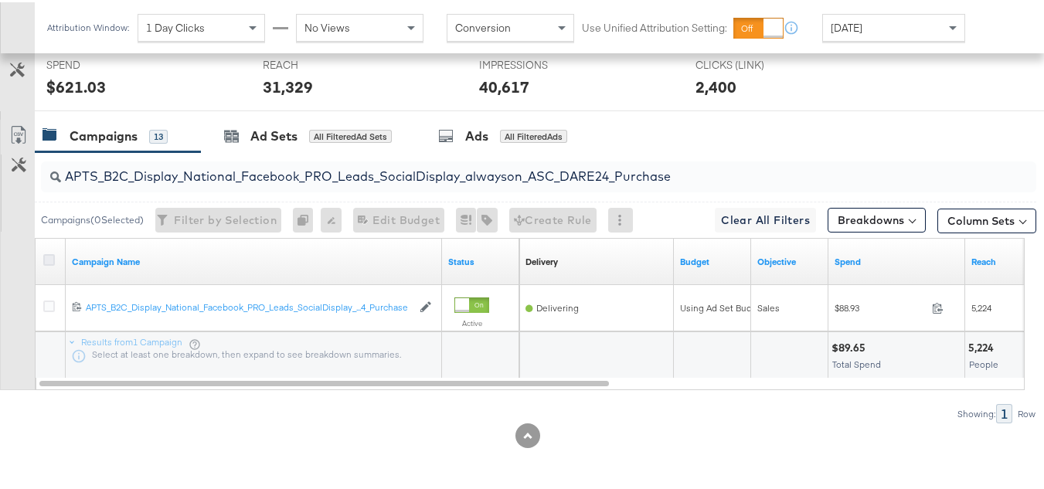
click at [0, 0] on input "checkbox" at bounding box center [0, 0] width 0 height 0
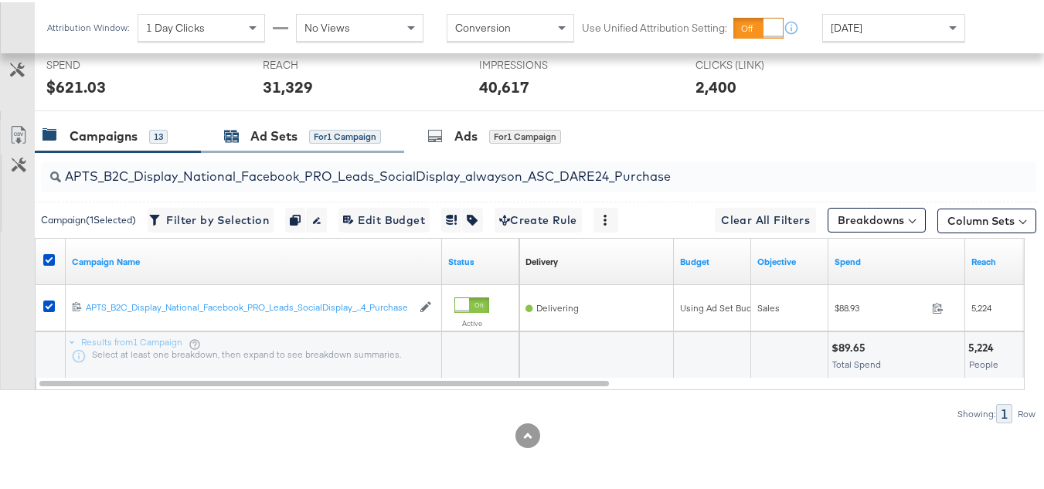
click at [298, 142] on div "Ad Sets for 1 Campaign" at bounding box center [302, 134] width 157 height 18
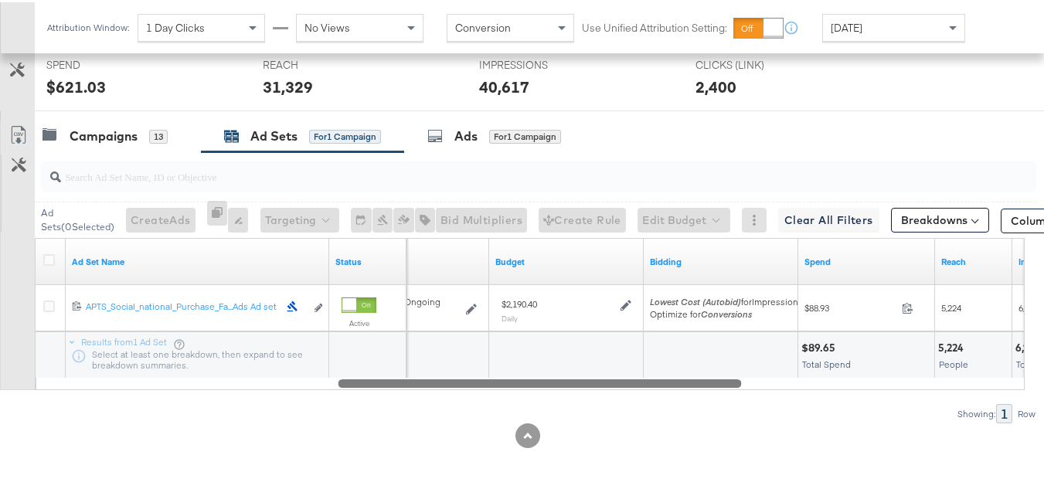
drag, startPoint x: 421, startPoint y: 383, endPoint x: 211, endPoint y: 339, distance: 214.8
click at [211, 349] on div "Ad Set Name Status Schedule Budget Bidding Spend Reach Impressions 120211987171…" at bounding box center [530, 312] width 990 height 152
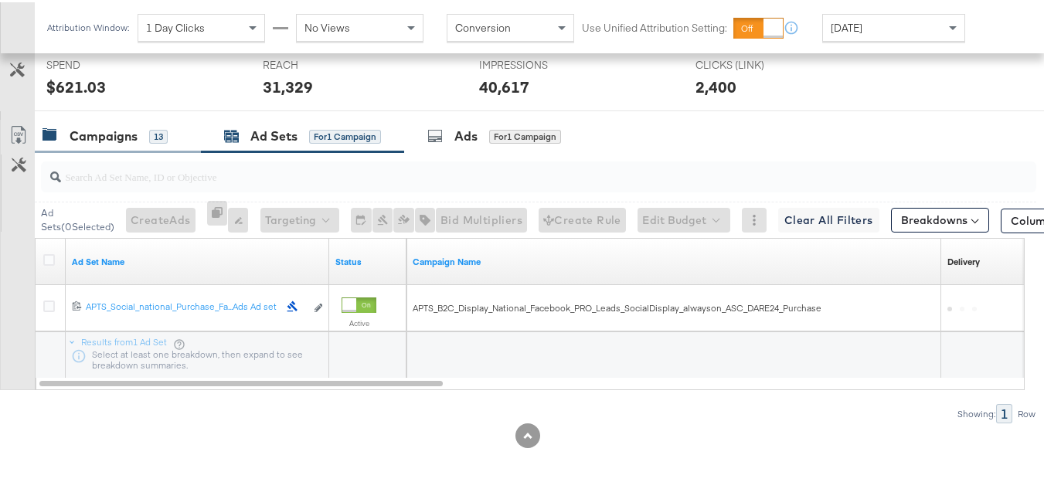
click at [145, 148] on div "Campaigns 13" at bounding box center [118, 133] width 166 height 33
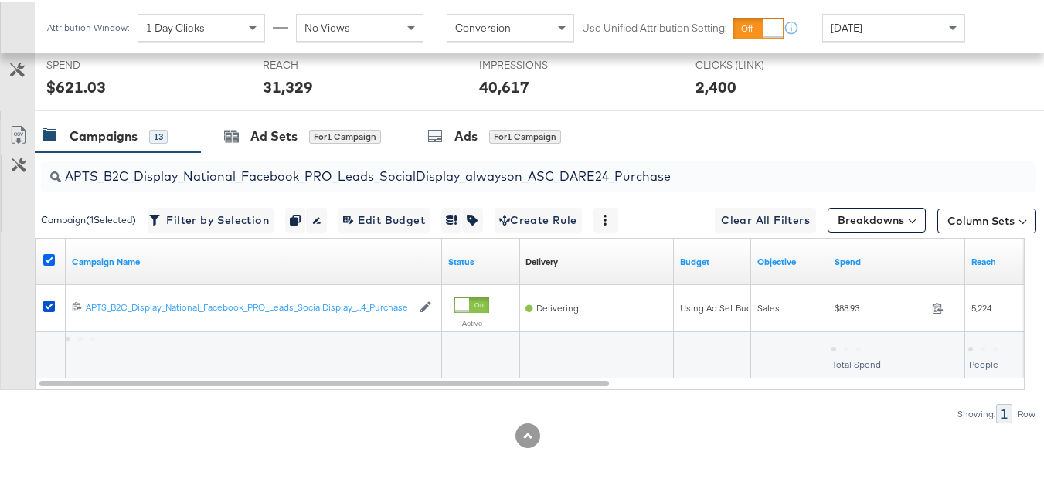
click at [48, 256] on icon at bounding box center [49, 258] width 12 height 12
click at [0, 0] on input "checkbox" at bounding box center [0, 0] width 0 height 0
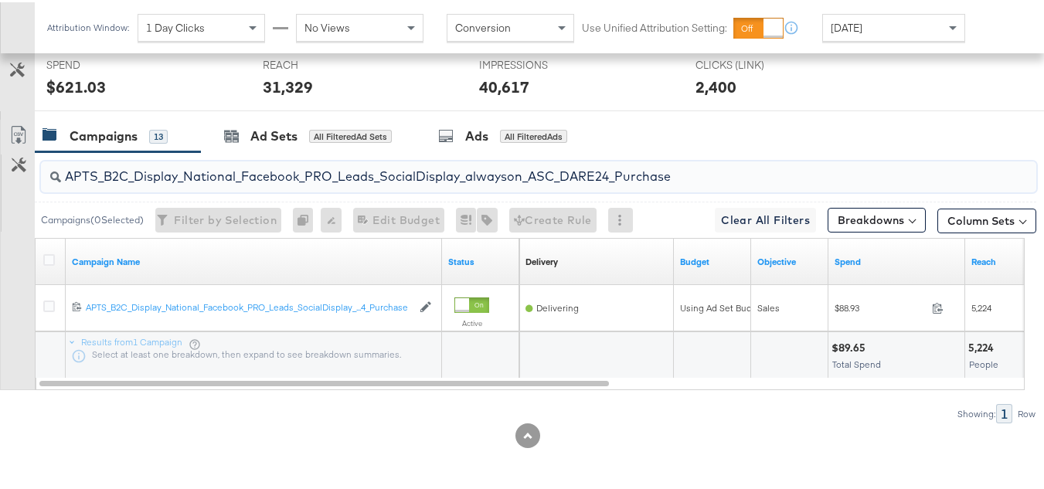
click at [195, 171] on input "APTS_B2C_Display_National_Facebook_PRO_Leads_SocialDisplay_alwayson_ASC_DARE24_…" at bounding box center [504, 168] width 887 height 30
paste input "F_B2C_Display_National_Facebook_PRO_Traffic_SocialDisplay_alwayson_ASC_AF24_Vie…"
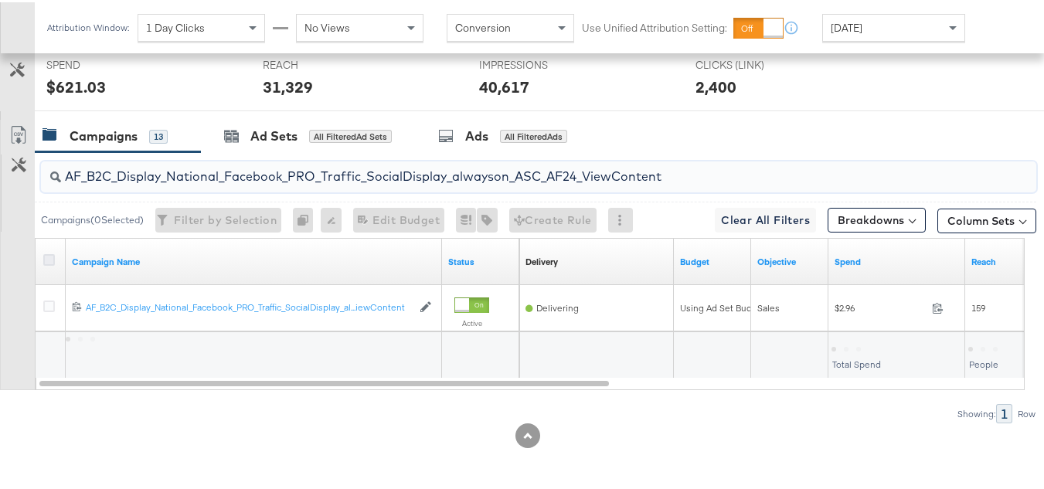
type input "AF_B2C_Display_National_Facebook_PRO_Traffic_SocialDisplay_alwayson_ASC_AF24_Vi…"
click at [47, 254] on icon at bounding box center [49, 258] width 12 height 12
click at [0, 0] on input "checkbox" at bounding box center [0, 0] width 0 height 0
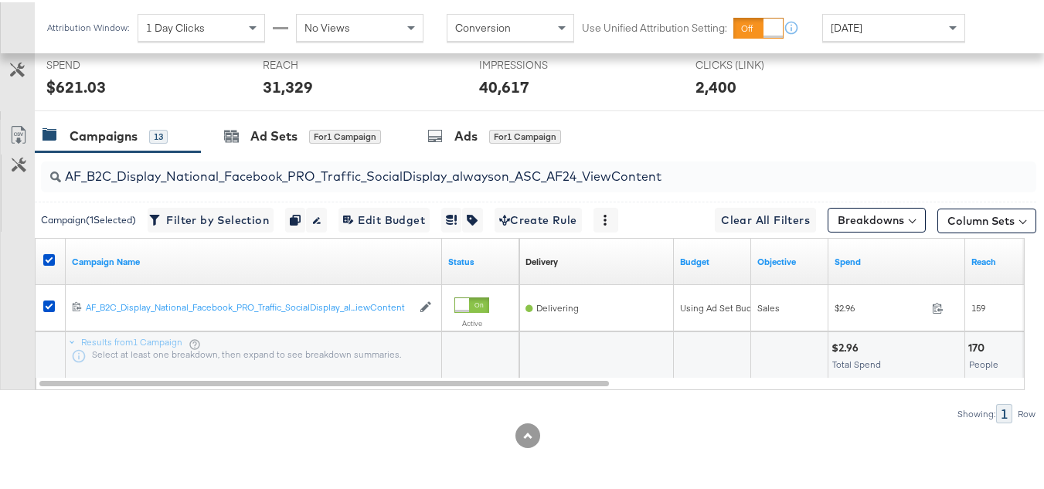
click at [210, 155] on input "AF_B2C_Display_National_Facebook_PRO_Traffic_SocialDisplay_alwayson_ASC_AF24_Vi…" at bounding box center [504, 168] width 887 height 30
click at [273, 131] on div "Ad Sets" at bounding box center [273, 134] width 47 height 18
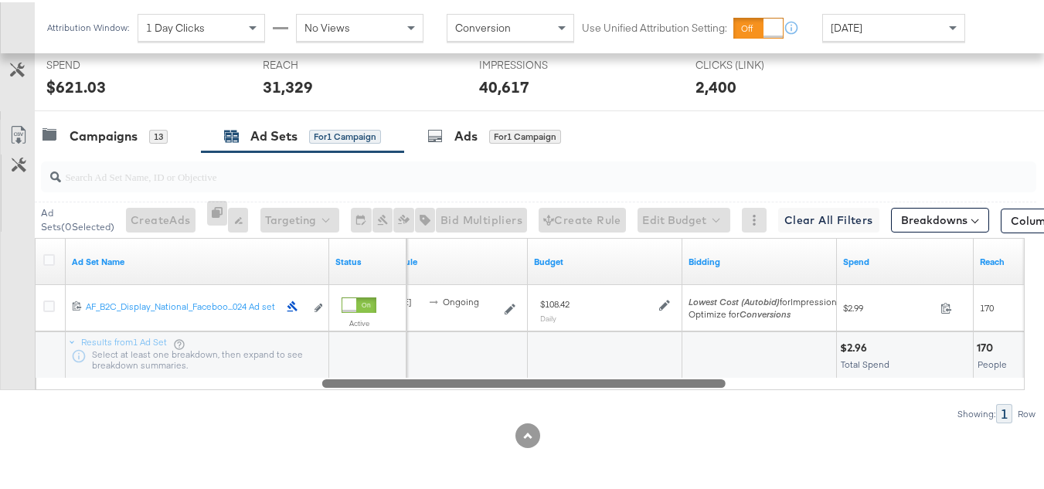
drag, startPoint x: 420, startPoint y: 378, endPoint x: 86, endPoint y: 208, distance: 374.7
click at [60, 393] on div "Ad Sets ( 0 Selected) Create Ads At least one ad set must be selected 0 Rename …" at bounding box center [518, 285] width 1036 height 271
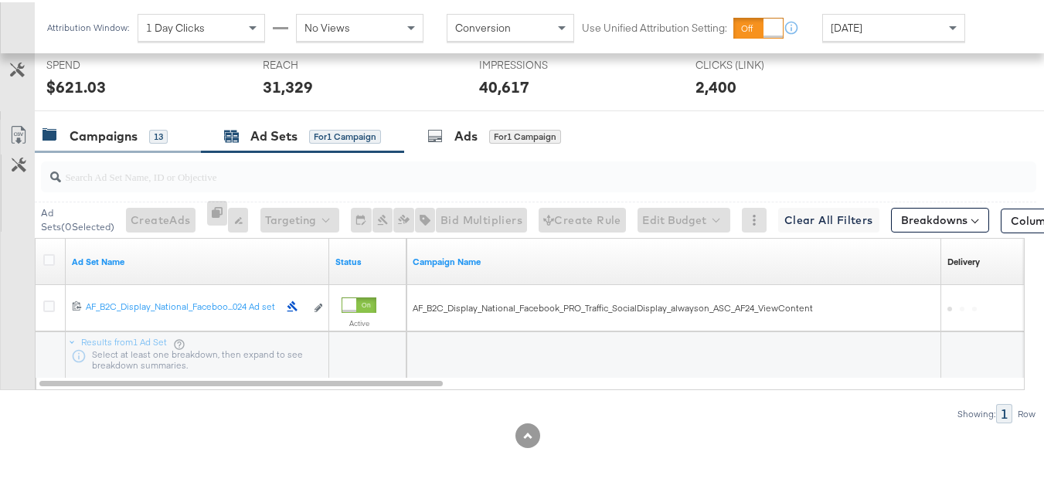
click at [91, 145] on div "Campaigns 13" at bounding box center [118, 133] width 166 height 33
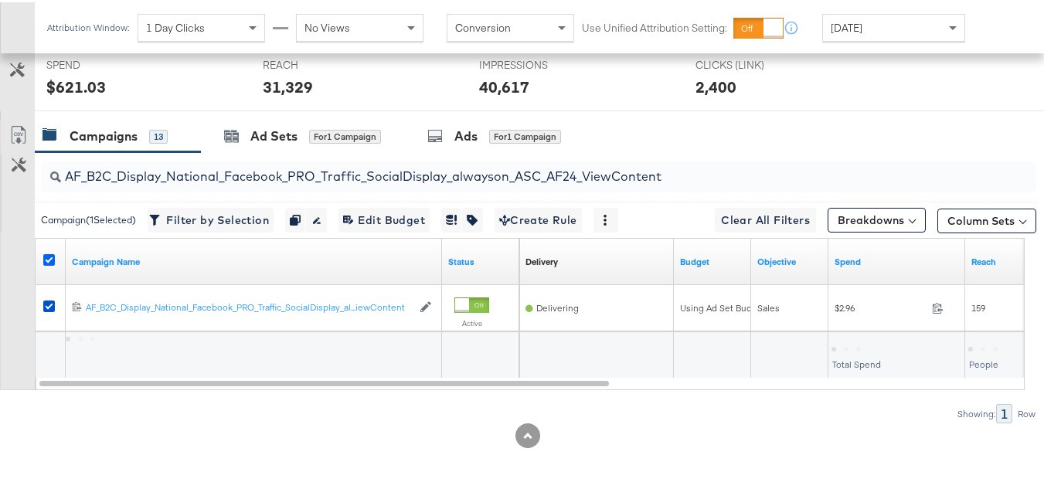
click at [48, 259] on icon at bounding box center [49, 258] width 12 height 12
click at [0, 0] on input "checkbox" at bounding box center [0, 0] width 0 height 0
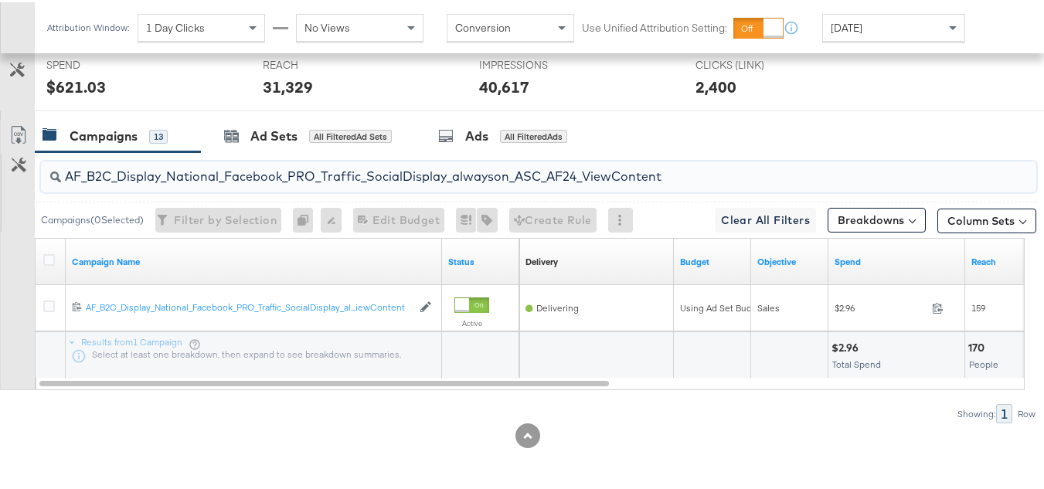
click at [223, 166] on input "AF_B2C_Display_National_Facebook_PRO_Traffic_SocialDisplay_alwayson_ASC_AF24_Vi…" at bounding box center [504, 168] width 887 height 30
paste input "FR_B2C_Display_National_Facebook_PRO_Traffic_SocialDisplay_alwayson_ASC_FR"
type input "FR_B2C_Display_National_Facebook_PRO_Traffic_SocialDisplay_alwayson_ASC_FR24_Vi…"
click at [50, 256] on icon at bounding box center [49, 258] width 12 height 12
click at [0, 0] on input "checkbox" at bounding box center [0, 0] width 0 height 0
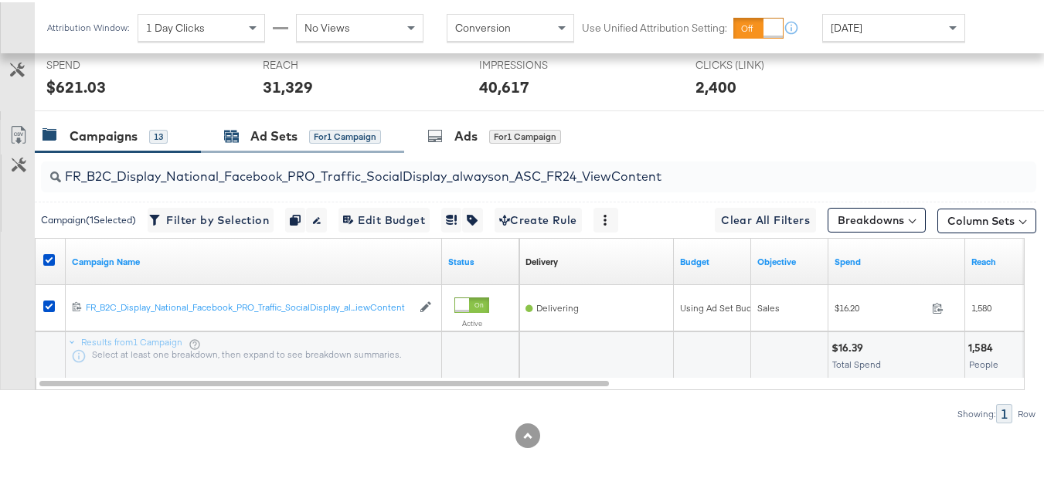
click at [274, 133] on div "Ad Sets" at bounding box center [273, 134] width 47 height 18
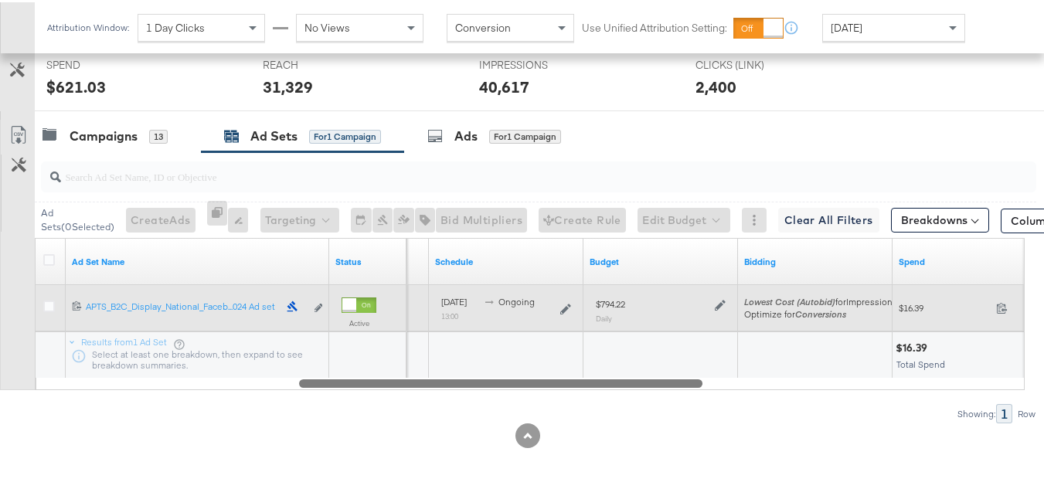
drag, startPoint x: 440, startPoint y: 386, endPoint x: 153, endPoint y: 289, distance: 302.6
click at [299, 379] on div at bounding box center [500, 380] width 403 height 13
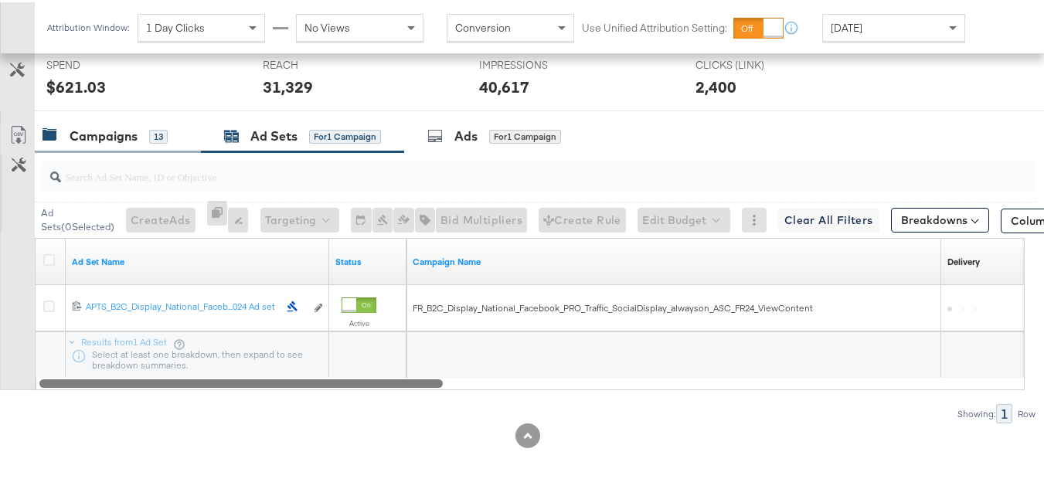
click at [141, 141] on div "Campaigns 13" at bounding box center [105, 134] width 125 height 18
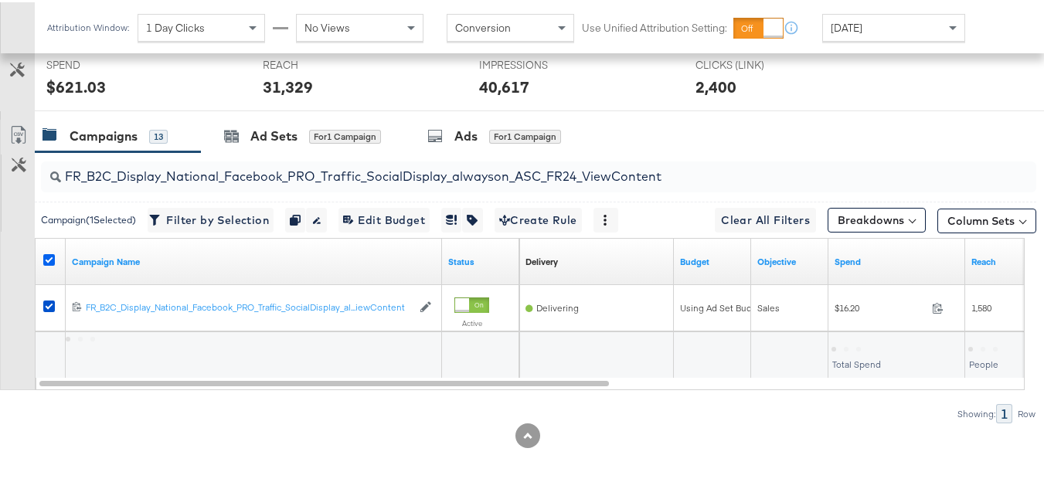
click at [48, 253] on icon at bounding box center [49, 258] width 12 height 12
click at [0, 0] on input "checkbox" at bounding box center [0, 0] width 0 height 0
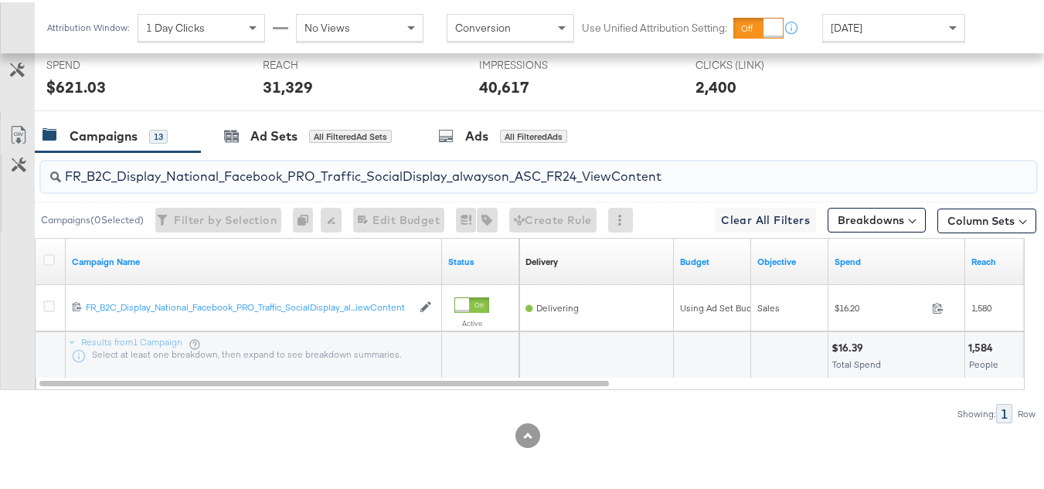
click at [216, 172] on input "FR_B2C_Display_National_Facebook_PRO_Traffic_SocialDisplay_alwayson_ASC_FR24_Vi…" at bounding box center [504, 168] width 887 height 30
paste input "AHL_B2C_Display_National_Facebook_PRO_Traffic_SocialDisplay_alwayson_ASC_AHL"
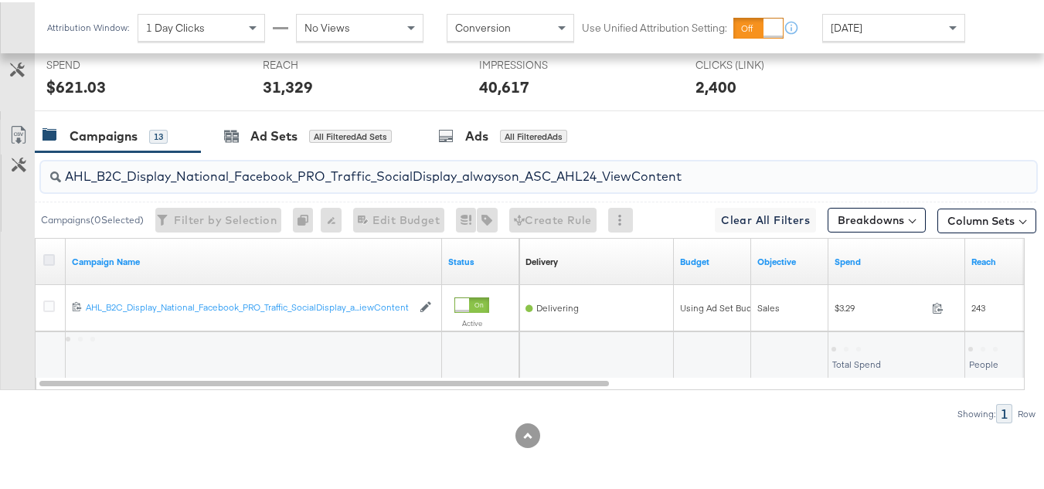
type input "AHL_B2C_Display_National_Facebook_PRO_Traffic_SocialDisplay_alwayson_ASC_AHL24_…"
click at [50, 259] on icon at bounding box center [49, 258] width 12 height 12
click at [0, 0] on input "checkbox" at bounding box center [0, 0] width 0 height 0
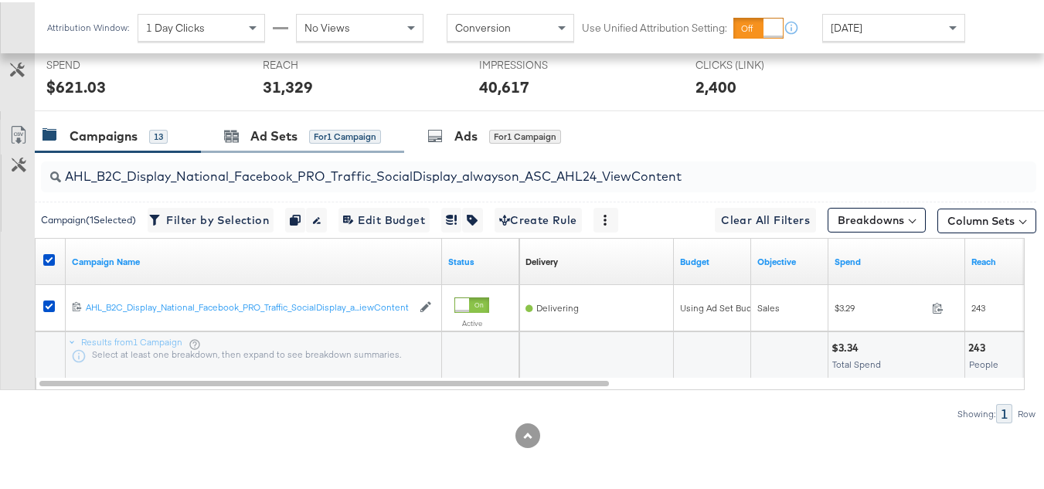
click at [265, 118] on div "Ad Sets for 1 Campaign" at bounding box center [302, 133] width 203 height 33
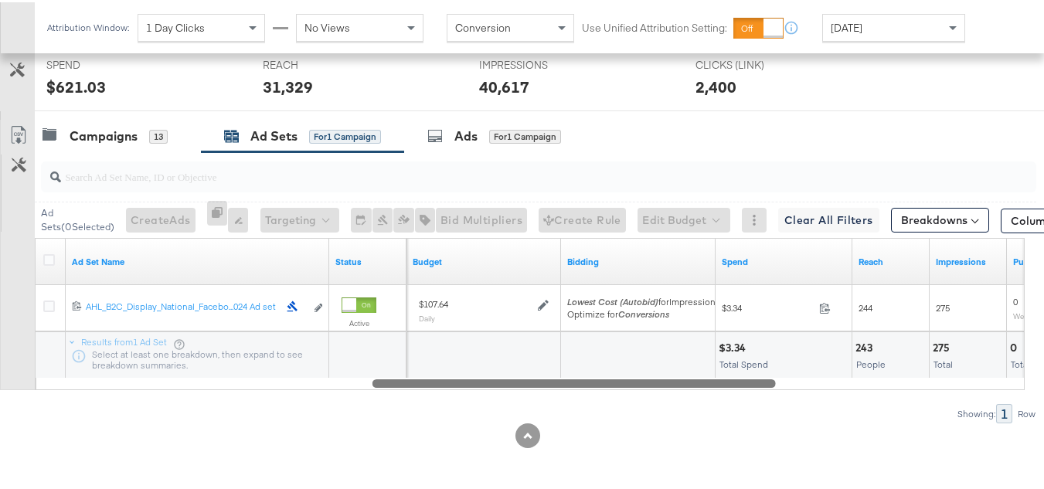
drag, startPoint x: 434, startPoint y: 387, endPoint x: 132, endPoint y: 391, distance: 301.5
click at [147, 394] on div "Ad Sets ( 0 Selected) Create Ads At least one ad set must be selected 0 Rename …" at bounding box center [518, 285] width 1036 height 271
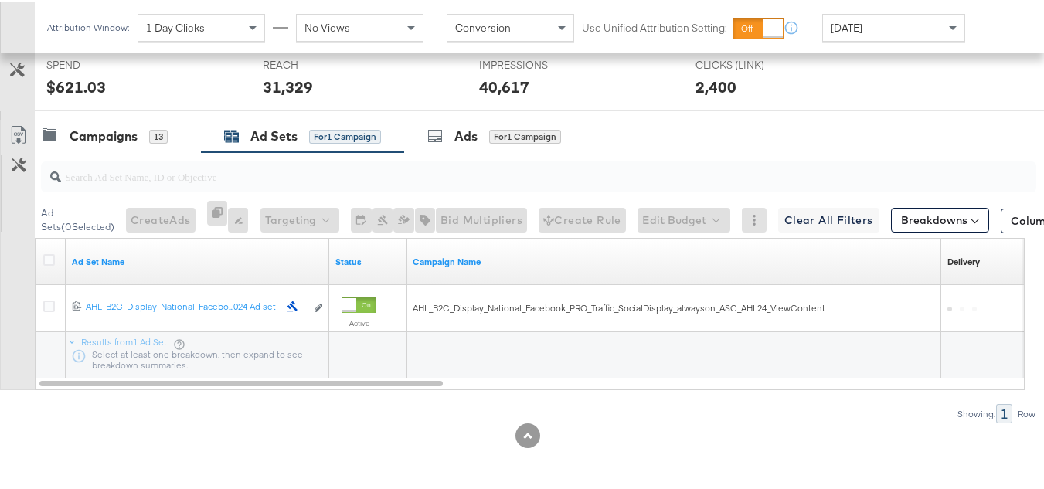
click at [101, 157] on input "search" at bounding box center [504, 168] width 887 height 30
click at [103, 144] on div "Campaigns 13" at bounding box center [118, 133] width 166 height 33
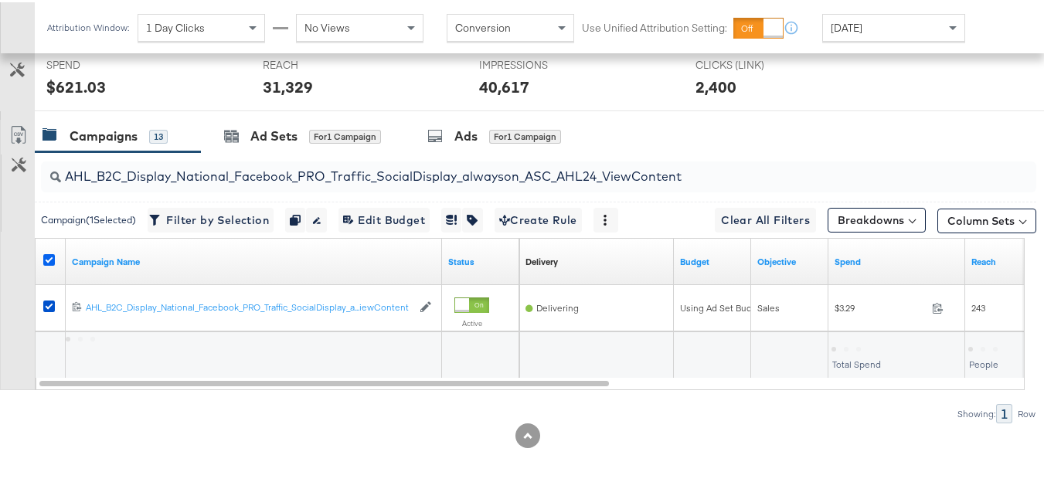
click at [51, 260] on icon at bounding box center [49, 258] width 12 height 12
click at [0, 0] on input "checkbox" at bounding box center [0, 0] width 0 height 0
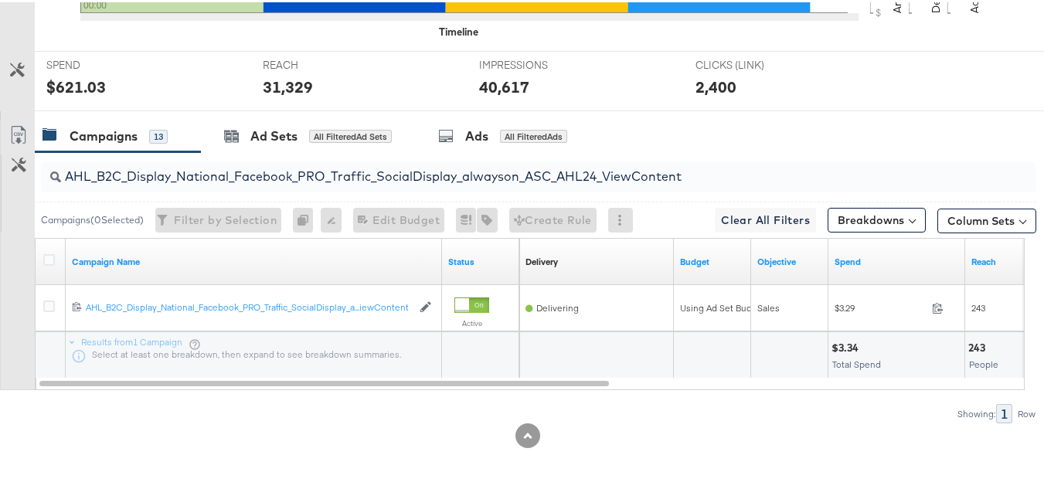
scroll to position [0, 0]
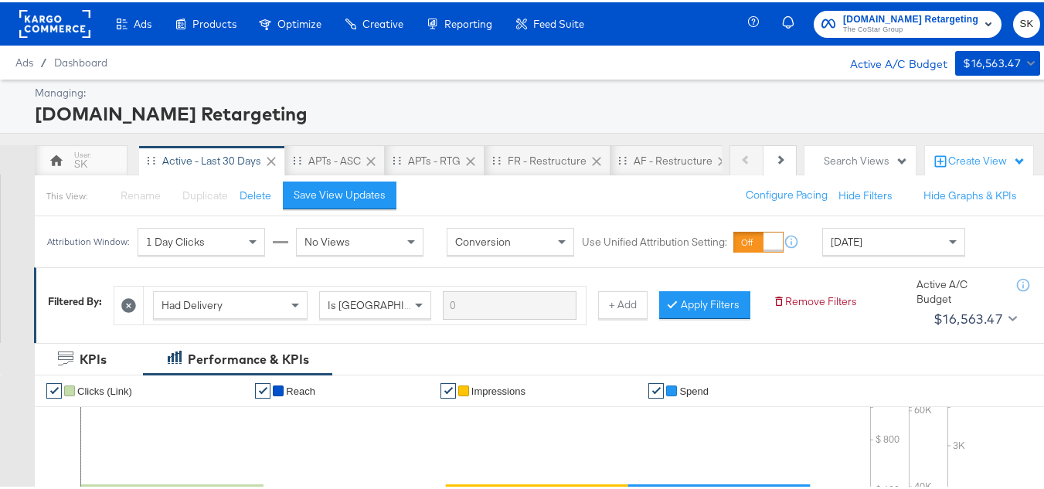
click at [51, 33] on rect at bounding box center [54, 22] width 71 height 28
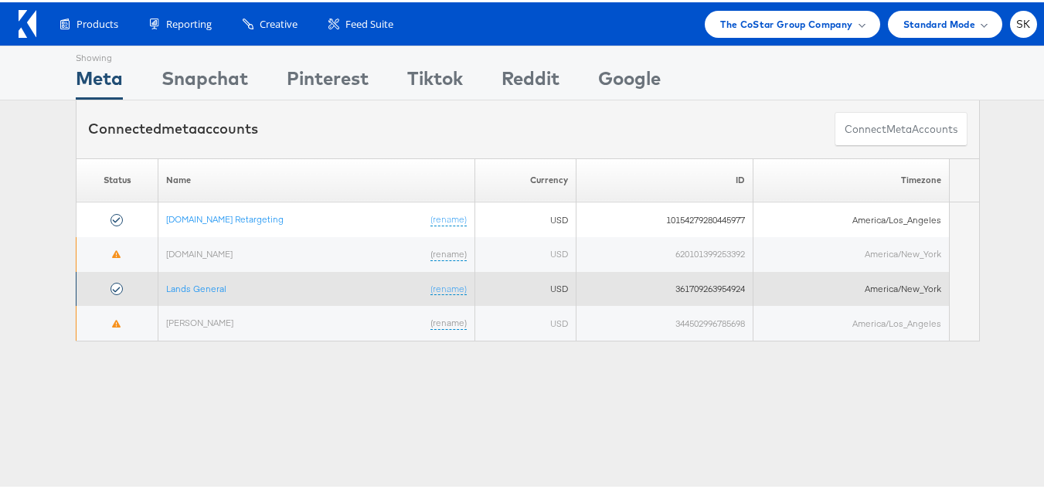
click at [203, 293] on td "Lands General (rename)" at bounding box center [316, 287] width 317 height 35
click at [199, 285] on link "Lands General" at bounding box center [196, 287] width 60 height 12
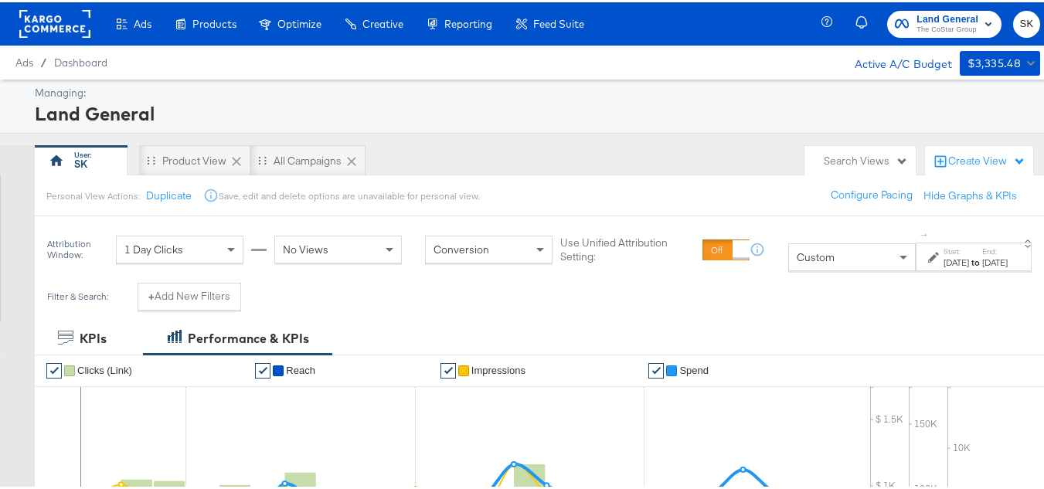
click at [789, 268] on div "Custom" at bounding box center [852, 255] width 126 height 26
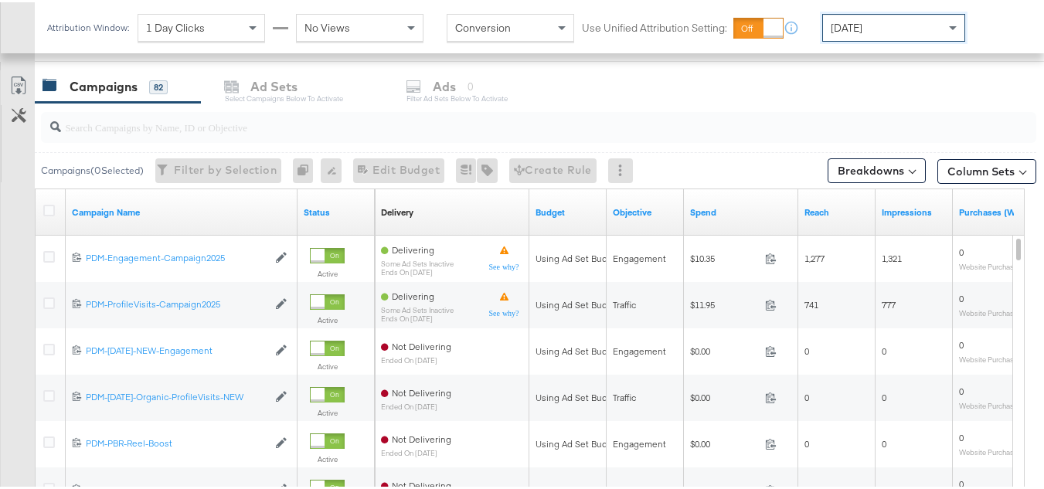
scroll to position [560, 0]
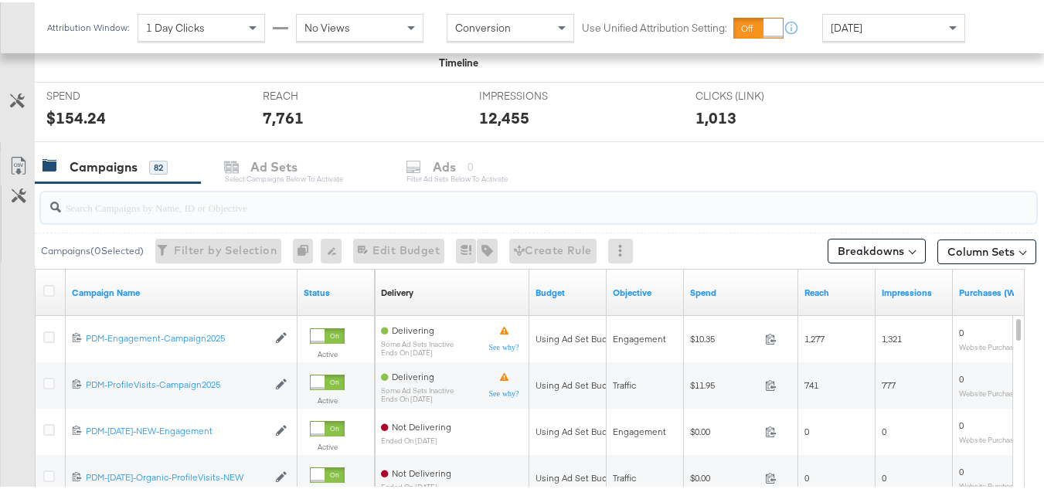
click at [126, 202] on input "search" at bounding box center [504, 199] width 887 height 30
paste input "B2C_LAND_KC_RT_Sig_24"
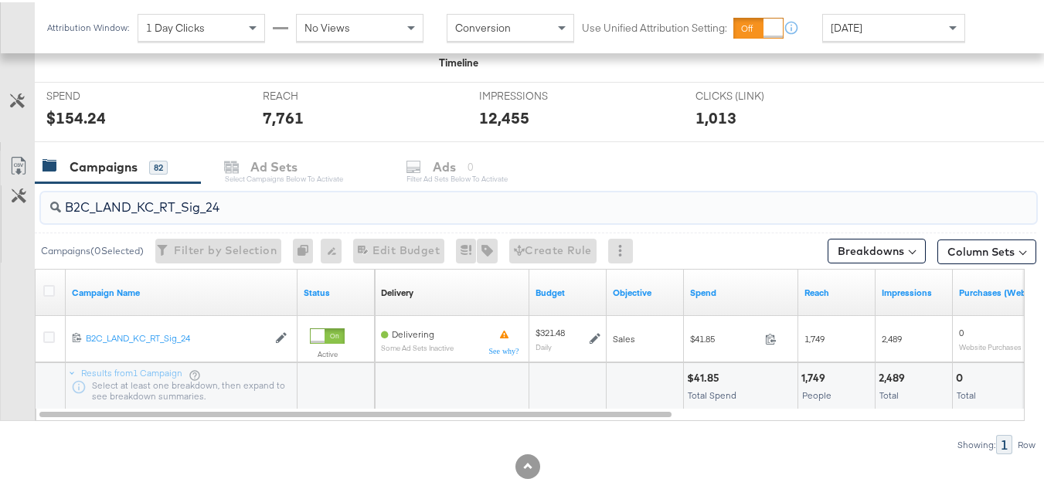
click at [242, 213] on input "B2C_LAND_KC_RT_Sig_24" at bounding box center [504, 199] width 887 height 30
paste input "B_Ecommerce_KC_Retargeting_LW&LOA_Traffic"
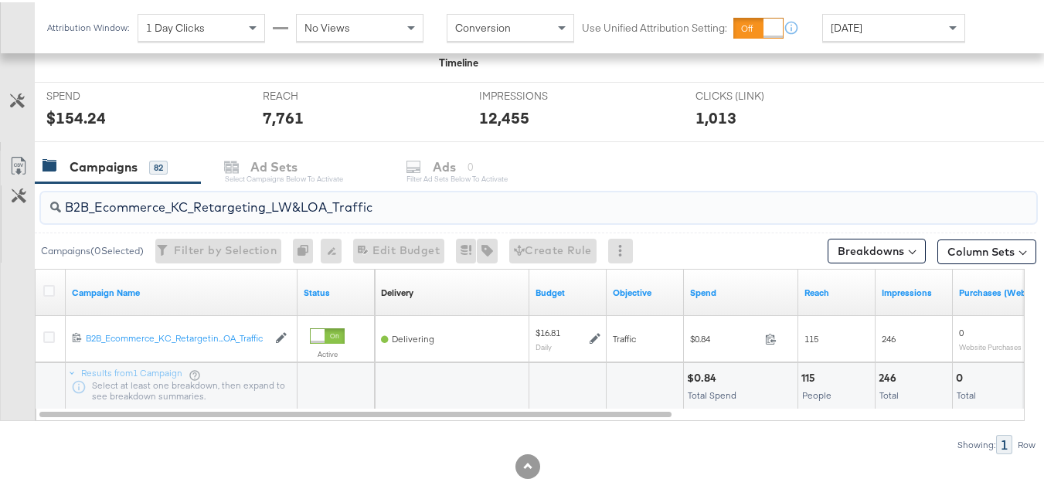
click at [223, 210] on input "B2B_Ecommerce_KC_Retargeting_LW&LOA_Traffic" at bounding box center [504, 199] width 887 height 30
click at [239, 213] on input "B2B_Ecommerce_KC_Retargeting_LW&LOA_Traffic" at bounding box center [504, 199] width 887 height 30
click at [239, 201] on input "B2B_Ecommerce_KC_Retargeting_LW&LOA_Traffic" at bounding box center [504, 199] width 887 height 30
paste input "KC_Retargeting_Prospects & Clients_Conversions"
click at [182, 185] on input "B2B_KC_Retargeting_Prospects & Clients_Conversions" at bounding box center [504, 199] width 887 height 30
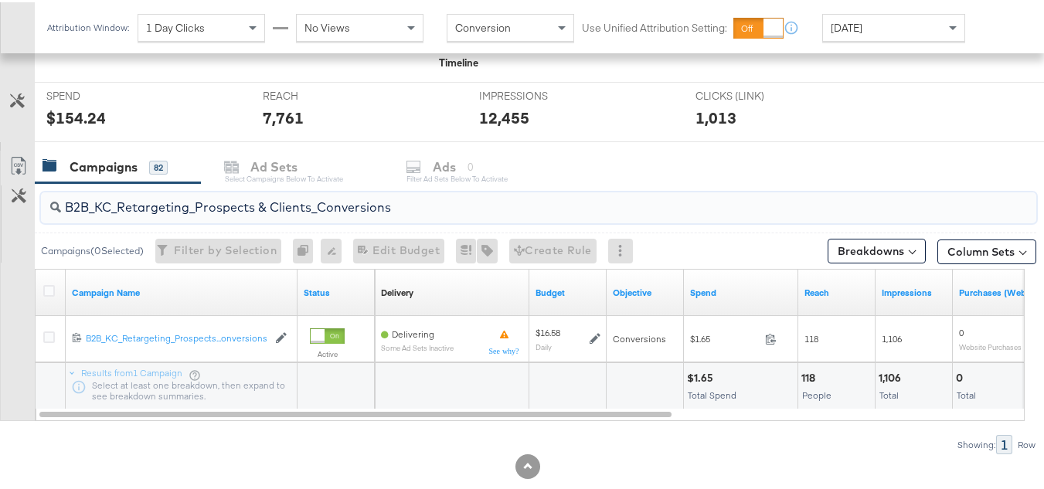
paste input "C_LAND_KC_Pros_Sig"
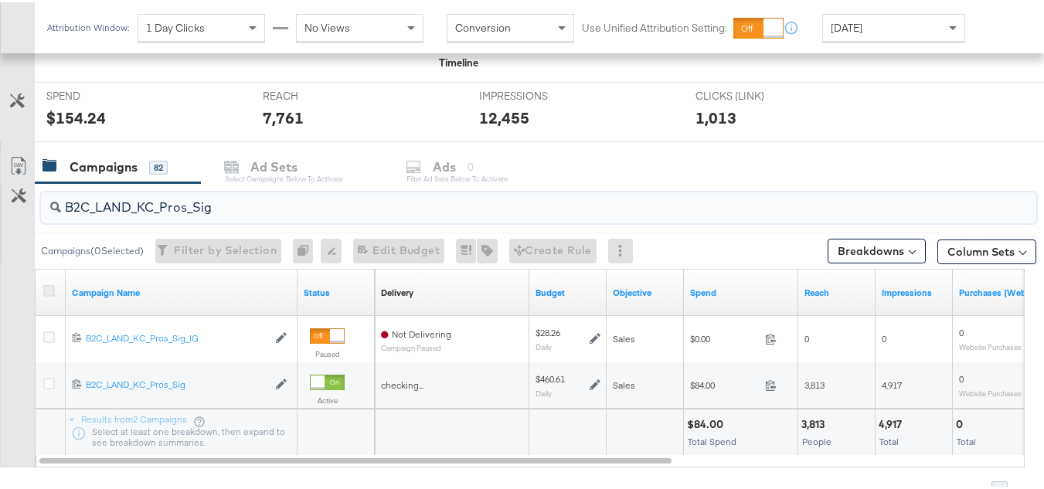
type input "B2C_LAND_KC_Pros_Sig"
click at [44, 286] on icon at bounding box center [49, 289] width 12 height 12
click at [0, 0] on input "checkbox" at bounding box center [0, 0] width 0 height 0
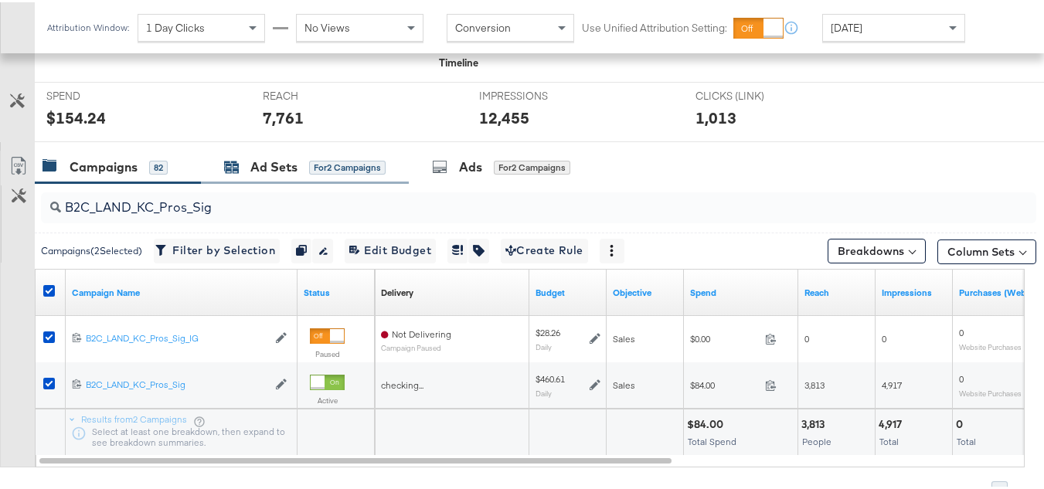
click at [306, 157] on div "Ad Sets for 2 Campaigns" at bounding box center [305, 165] width 162 height 18
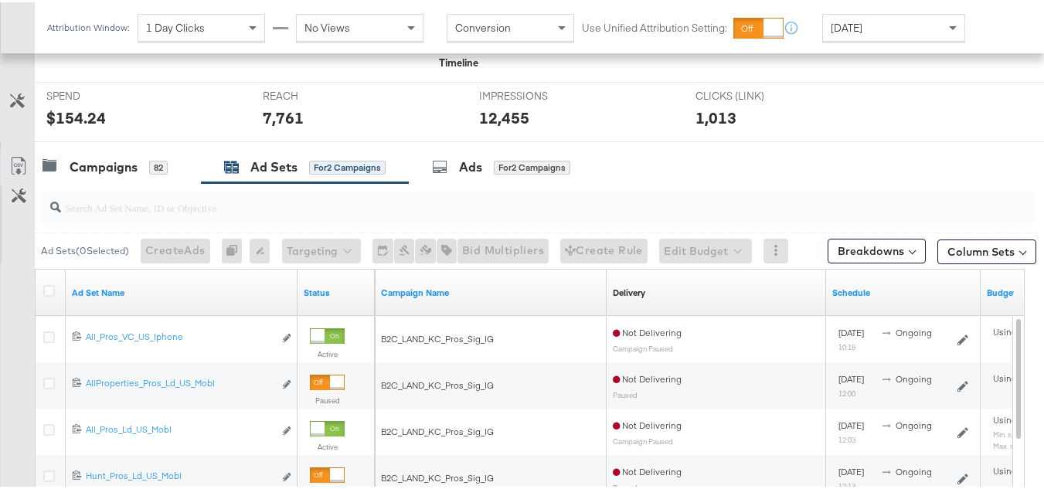
click at [332, 301] on div "Status" at bounding box center [336, 290] width 77 height 25
click at [328, 299] on div "Status" at bounding box center [336, 290] width 77 height 25
click at [325, 287] on link "Status" at bounding box center [336, 290] width 65 height 12
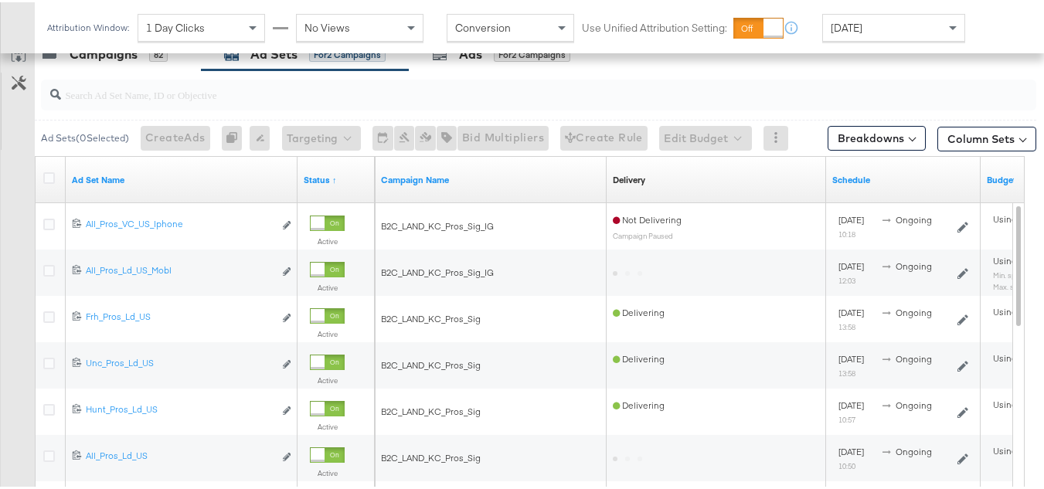
scroll to position [791, 0]
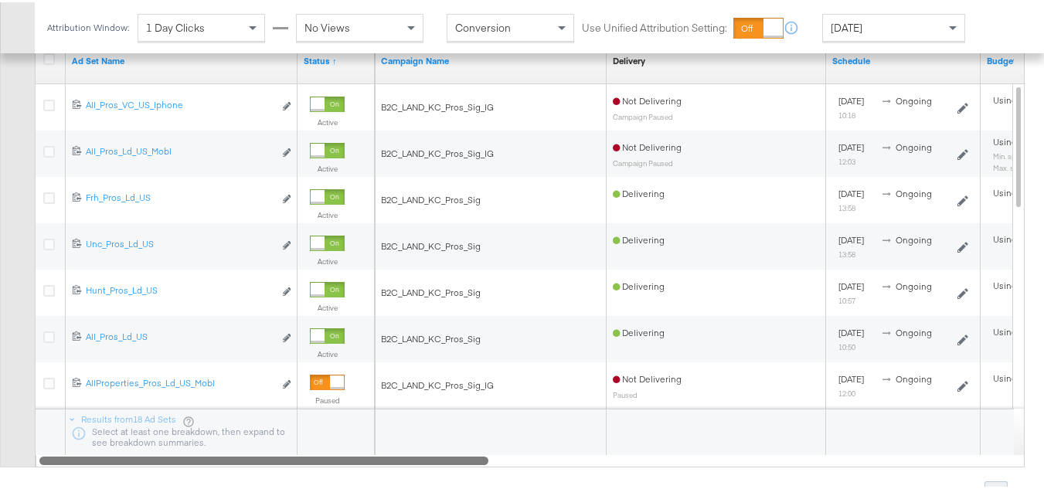
drag, startPoint x: 426, startPoint y: 459, endPoint x: 50, endPoint y: 408, distance: 379.1
click at [77, 417] on div "Ad Set Name Status ↑ Campaign Name Delivery Sorting Unavailable Schedule Budget…" at bounding box center [530, 250] width 990 height 431
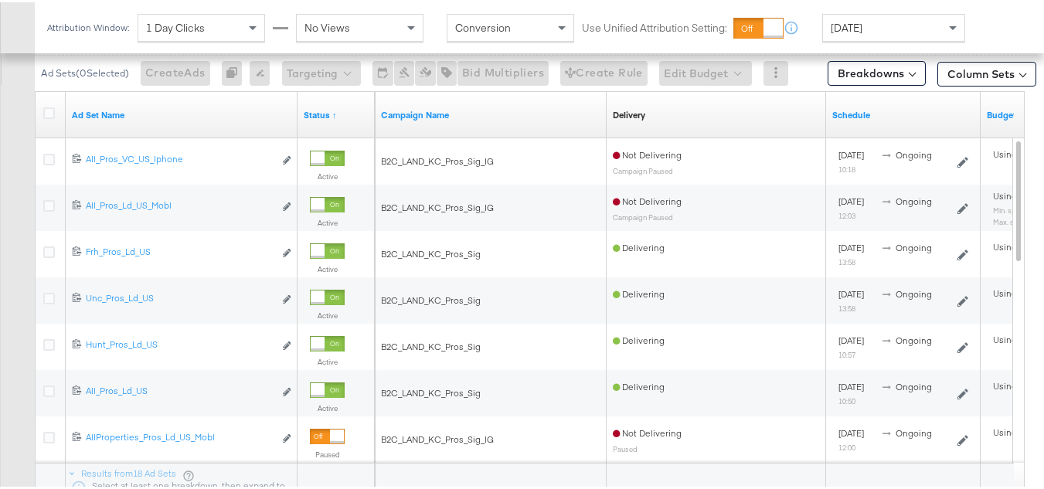
scroll to position [560, 0]
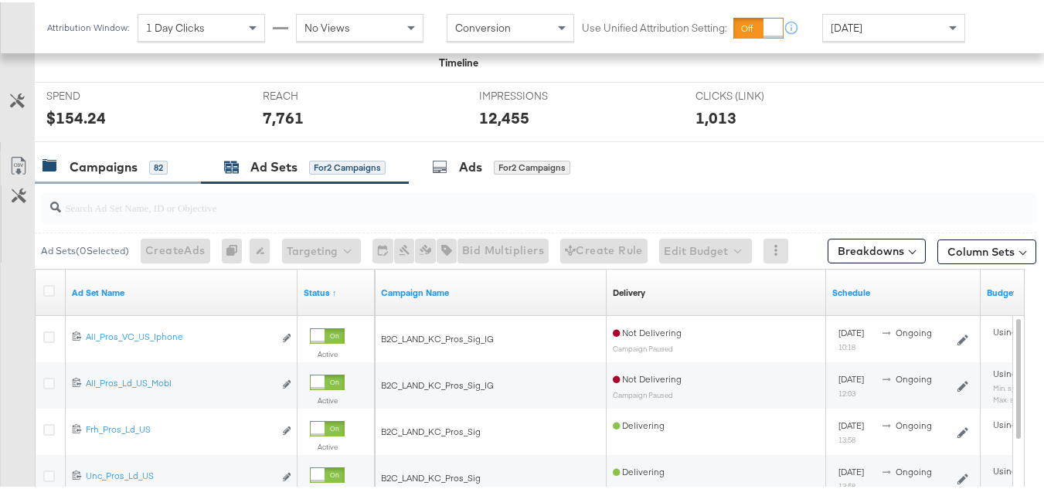
click at [123, 165] on div "Campaigns" at bounding box center [104, 165] width 68 height 18
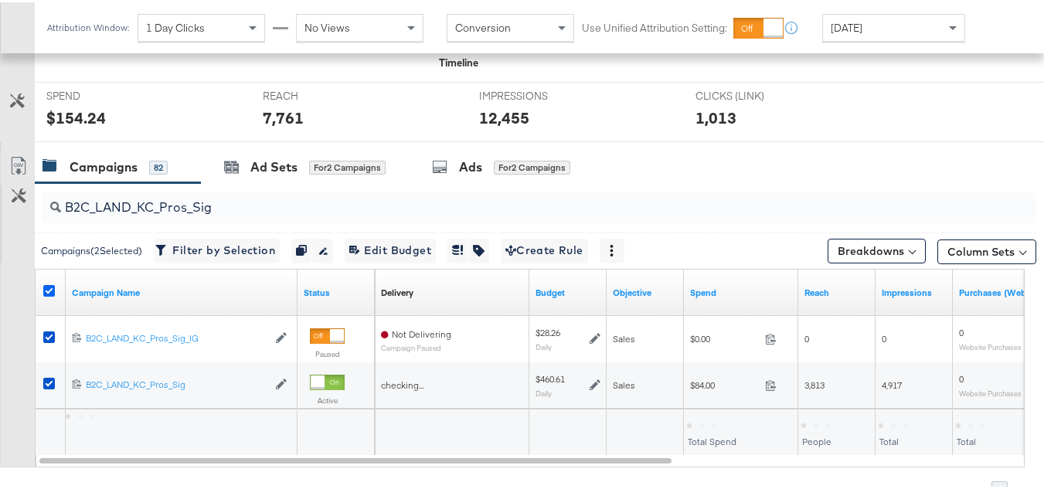
click at [48, 285] on icon at bounding box center [49, 289] width 12 height 12
click at [0, 0] on input "checkbox" at bounding box center [0, 0] width 0 height 0
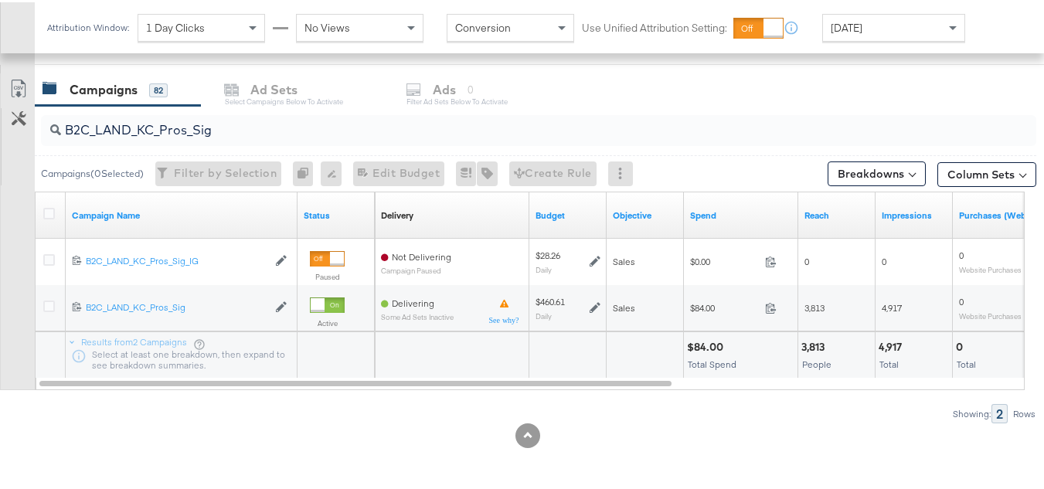
scroll to position [0, 0]
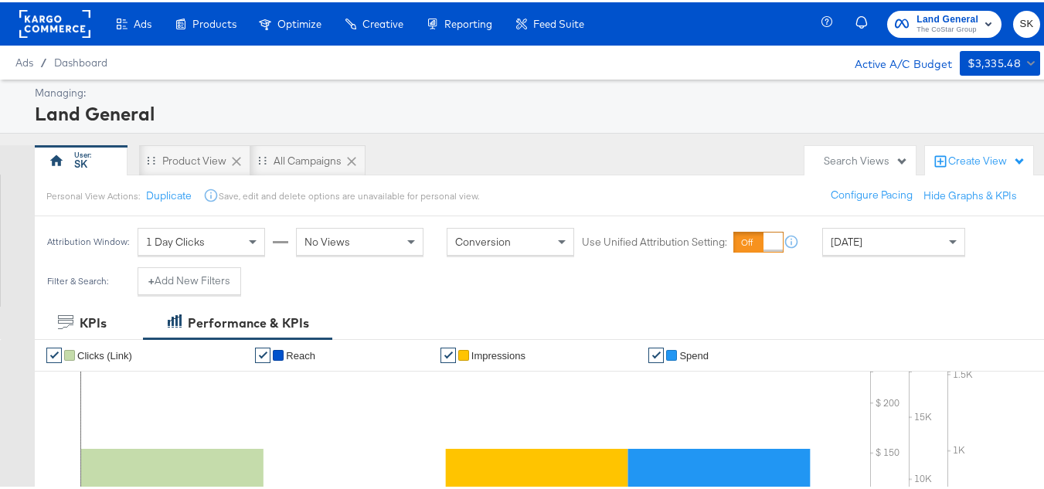
click at [56, 11] on rect at bounding box center [54, 22] width 71 height 28
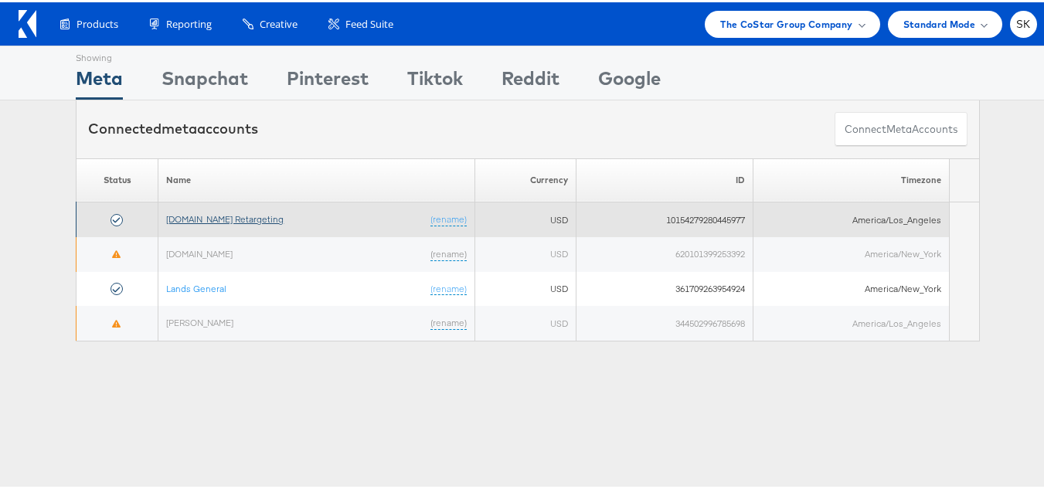
click at [229, 213] on link "Apartments.com Retargeting" at bounding box center [224, 217] width 117 height 12
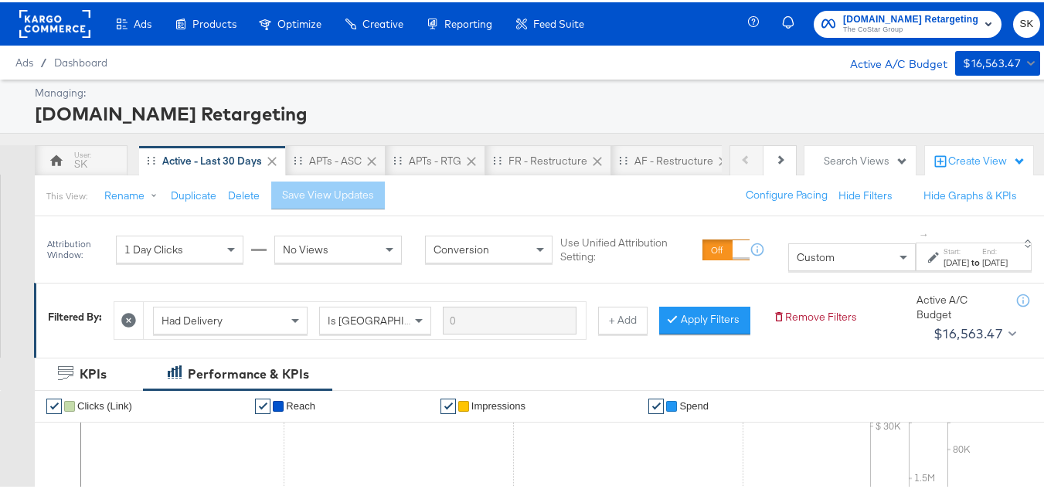
click at [33, 21] on rect at bounding box center [54, 22] width 71 height 28
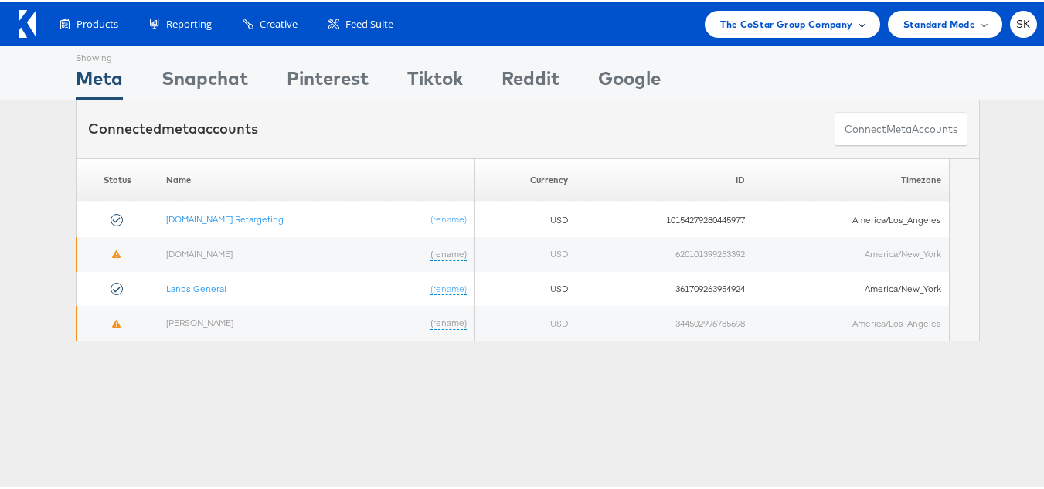
click at [773, 16] on span "The CoStar Group Company" at bounding box center [786, 22] width 132 height 16
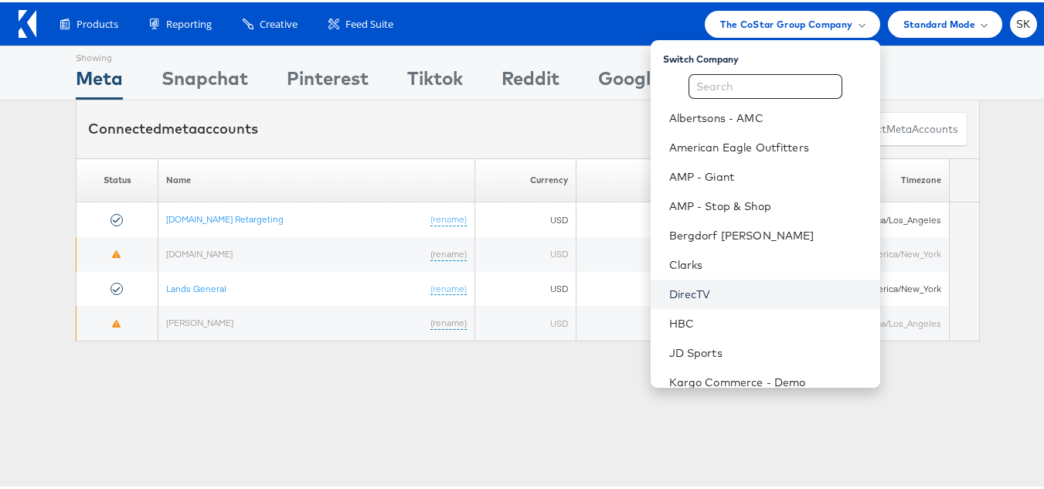
click at [671, 287] on link "DirecTV" at bounding box center [768, 291] width 199 height 15
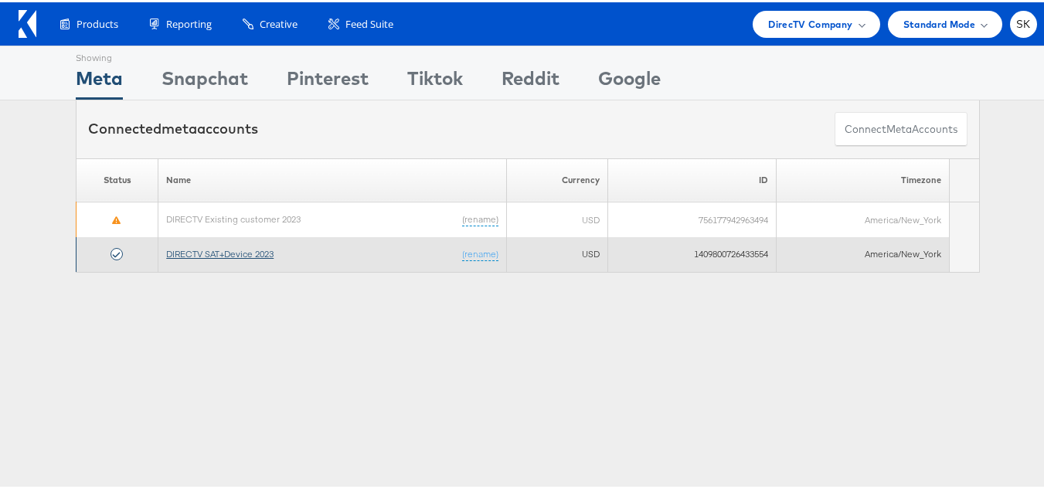
click at [183, 252] on link "DIRECTV SAT+Device 2023" at bounding box center [219, 252] width 107 height 12
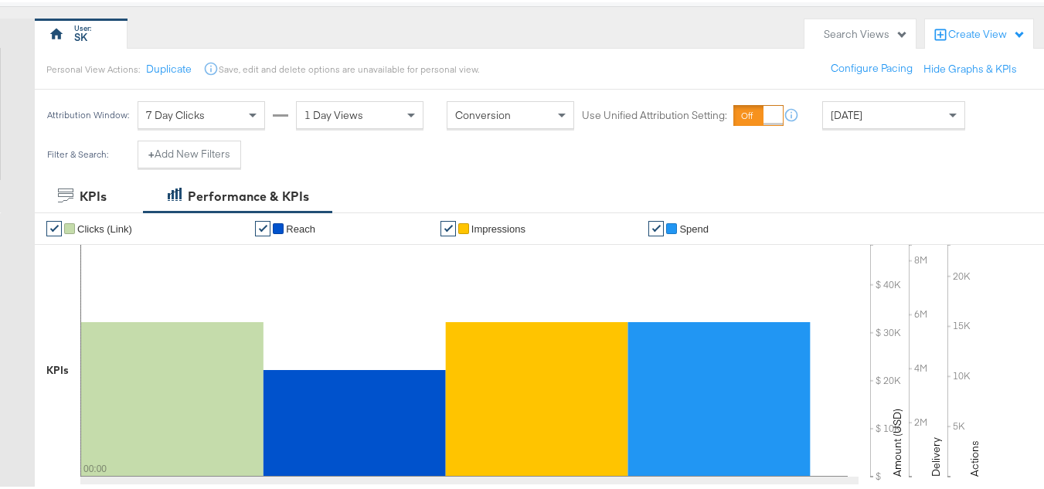
scroll to position [155, 0]
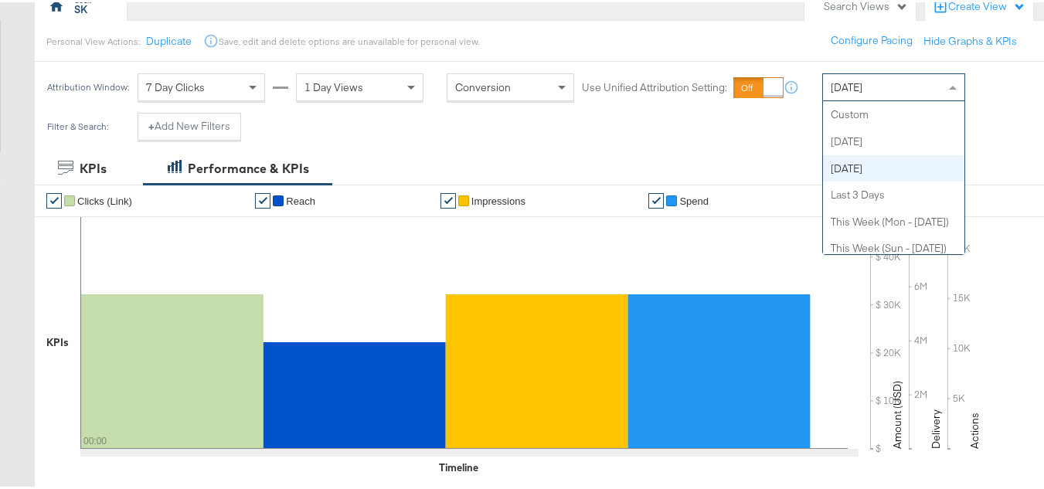
click at [856, 80] on span "[DATE]" at bounding box center [847, 85] width 32 height 14
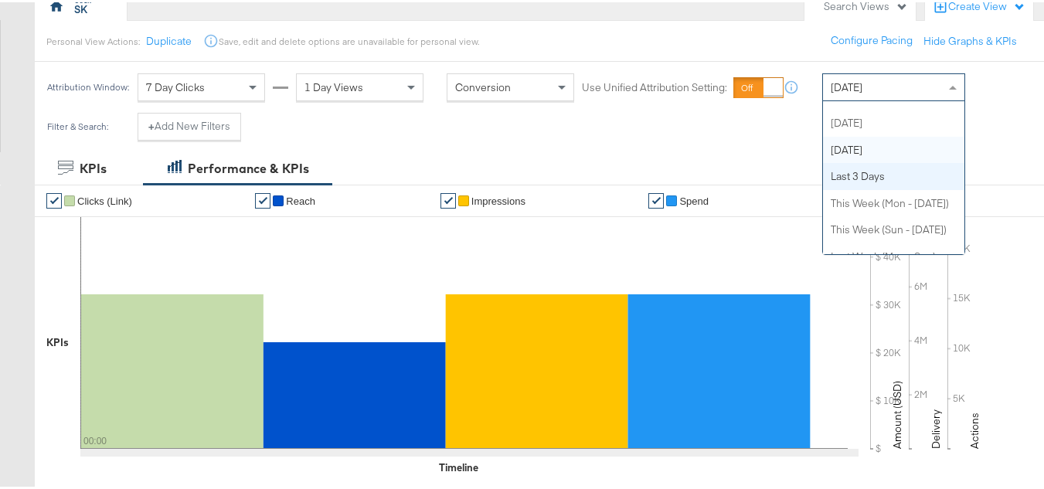
scroll to position [0, 0]
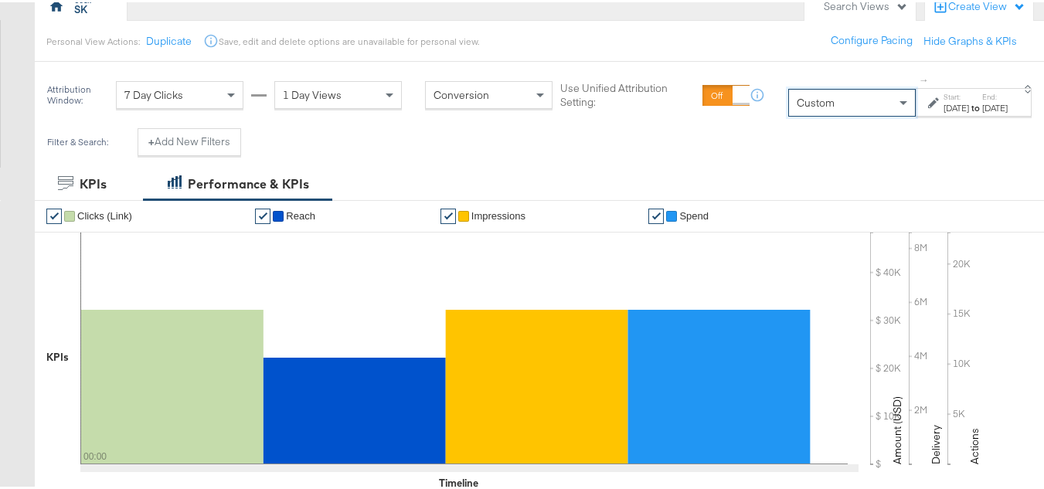
click at [944, 107] on div "[DATE]" at bounding box center [957, 106] width 26 height 12
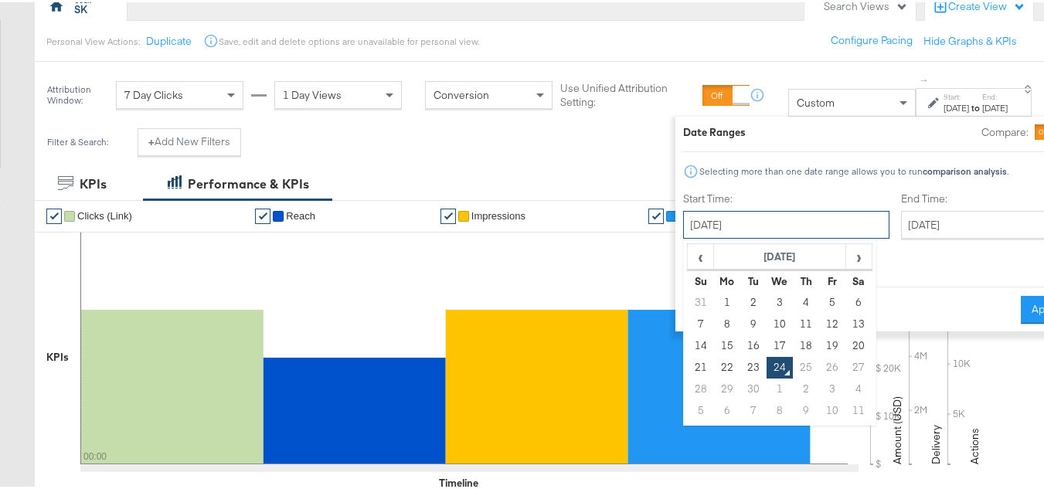
click at [745, 213] on input "[DATE]" at bounding box center [786, 223] width 206 height 28
click at [714, 306] on td "1" at bounding box center [727, 301] width 26 height 22
type input "[DATE]"
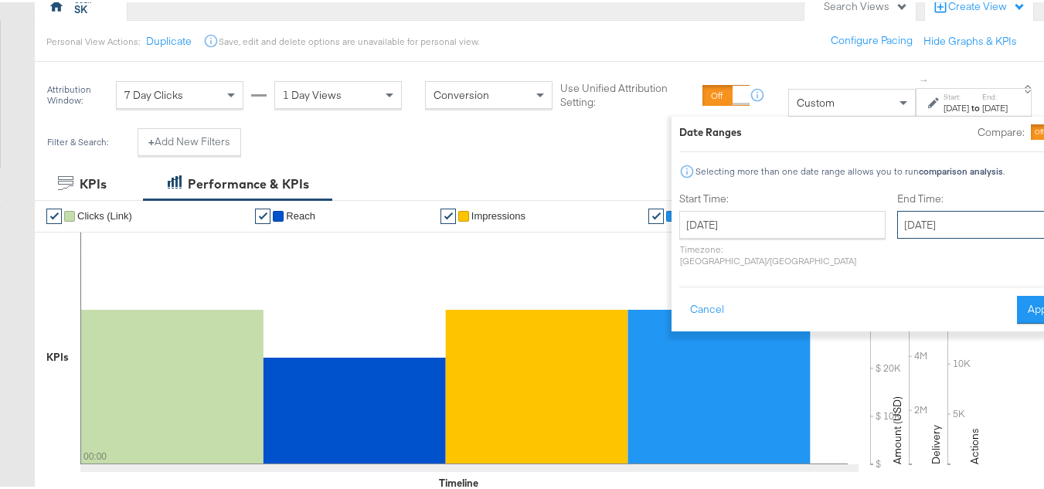
click at [908, 212] on input "[DATE]" at bounding box center [978, 223] width 162 height 28
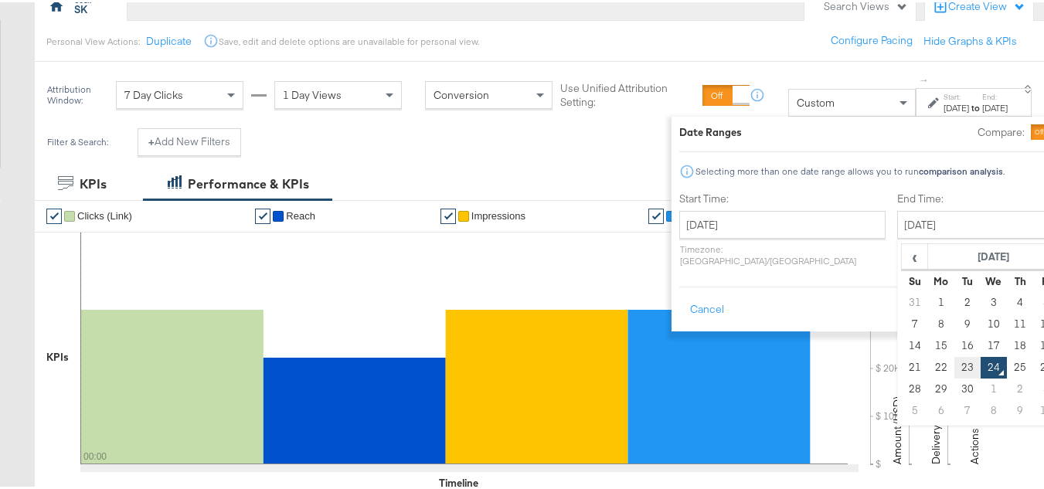
click at [955, 360] on td "23" at bounding box center [968, 366] width 26 height 22
type input "[DATE]"
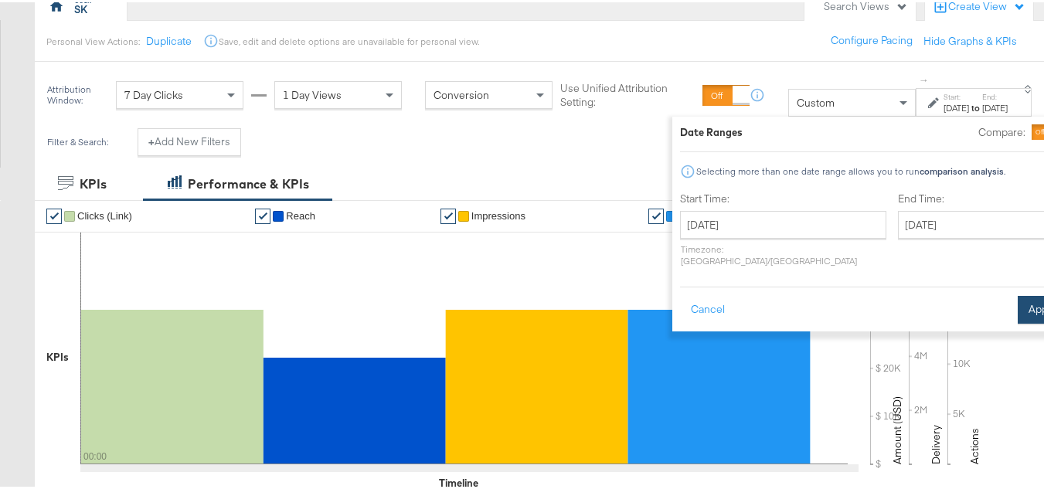
click at [1018, 294] on button "Apply" at bounding box center [1042, 308] width 49 height 28
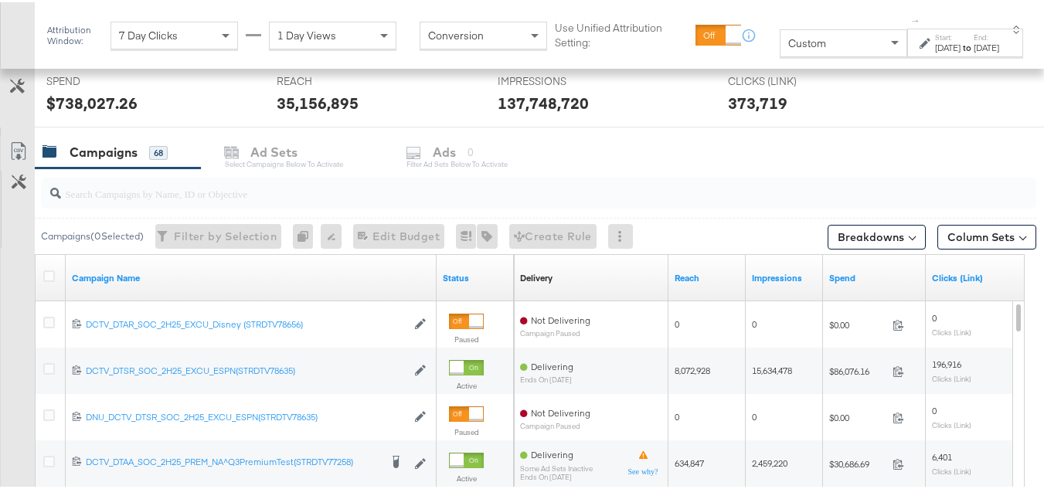
scroll to position [618, 0]
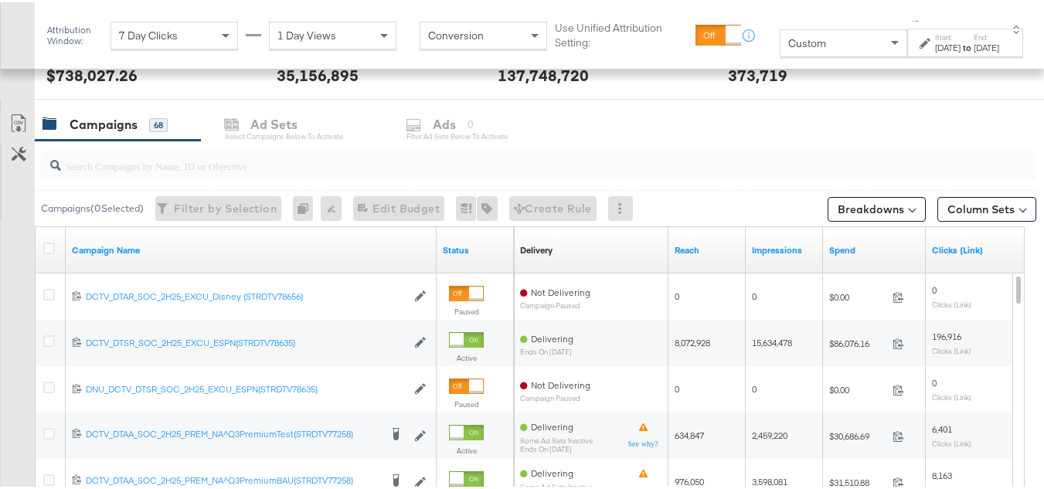
click at [145, 165] on input "search" at bounding box center [504, 157] width 887 height 30
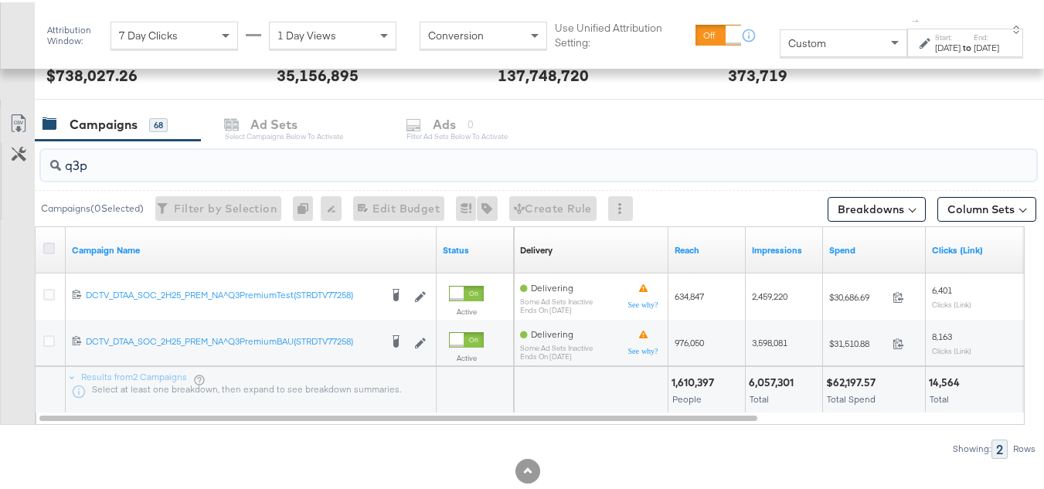
type input "q3p"
click at [49, 248] on icon at bounding box center [49, 246] width 12 height 12
click at [0, 0] on input "checkbox" at bounding box center [0, 0] width 0 height 0
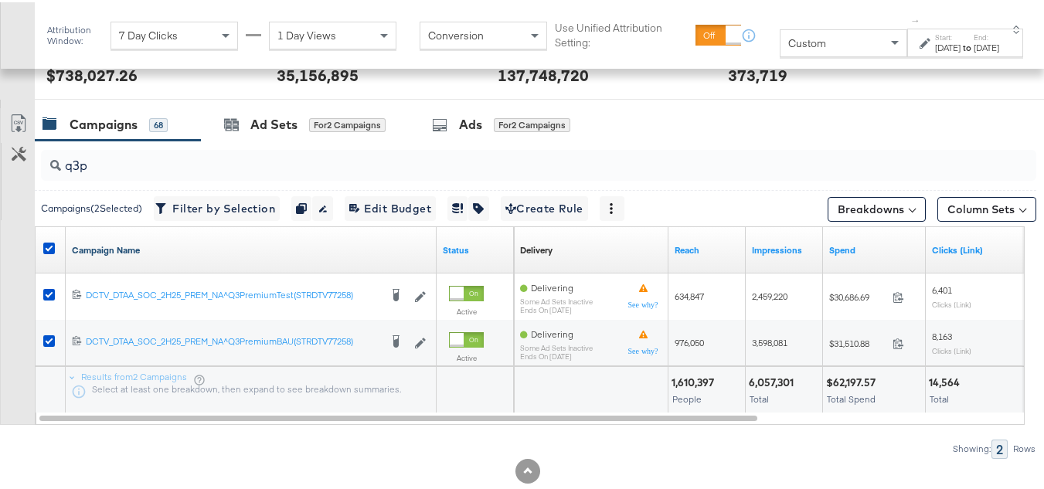
click at [138, 247] on link "Campaign Name" at bounding box center [251, 248] width 359 height 12
click at [142, 249] on link "Campaign Name ↓" at bounding box center [251, 248] width 359 height 12
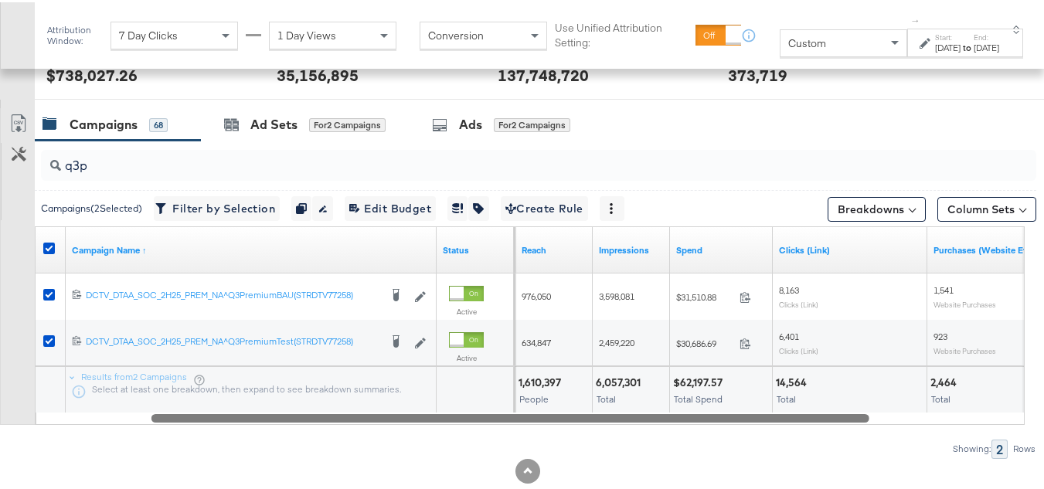
drag, startPoint x: 704, startPoint y: 420, endPoint x: 819, endPoint y: 403, distance: 116.4
click at [819, 403] on div "Campaign Name ↑ Status Delivery Sorting Unavailable Reach Impressions Spend Cli…" at bounding box center [530, 323] width 990 height 199
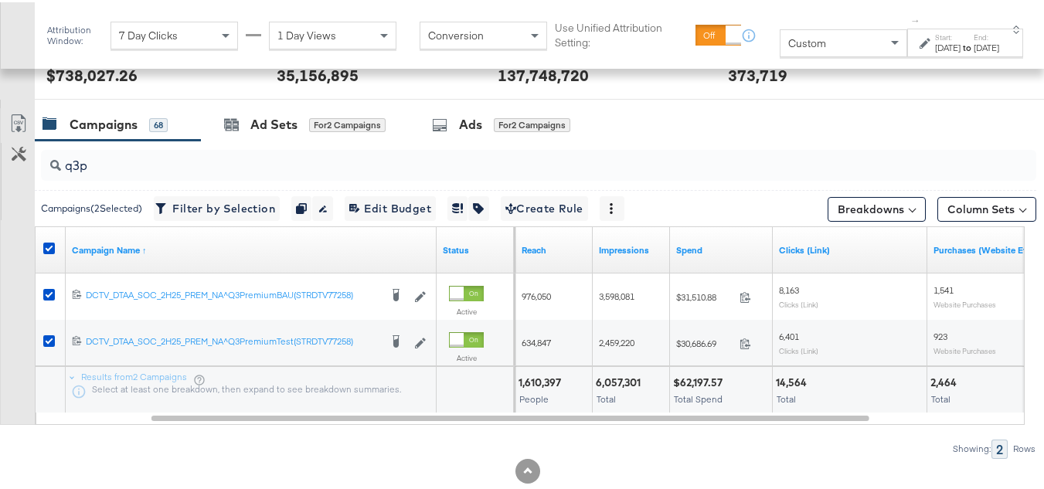
click at [935, 52] on div "[DATE]" at bounding box center [948, 45] width 26 height 12
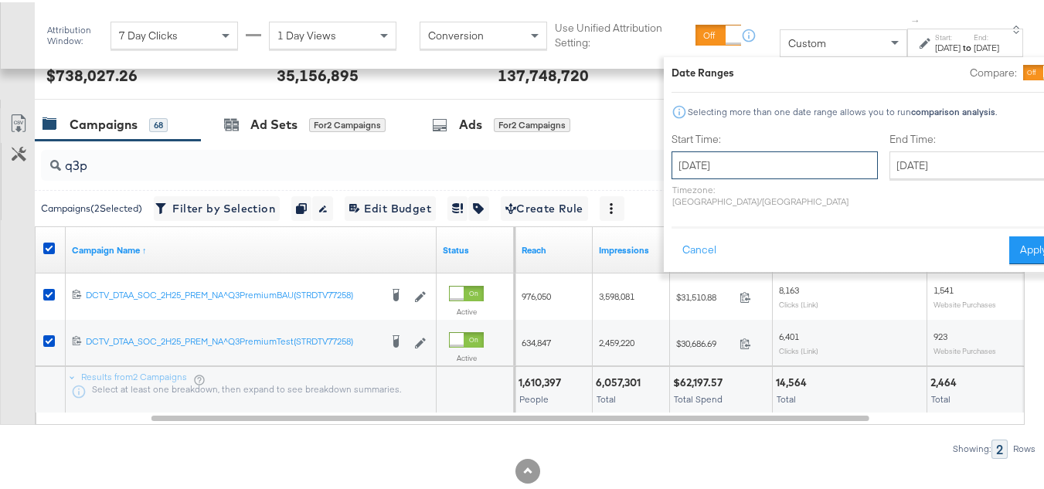
click at [747, 172] on input "[DATE]" at bounding box center [775, 163] width 206 height 28
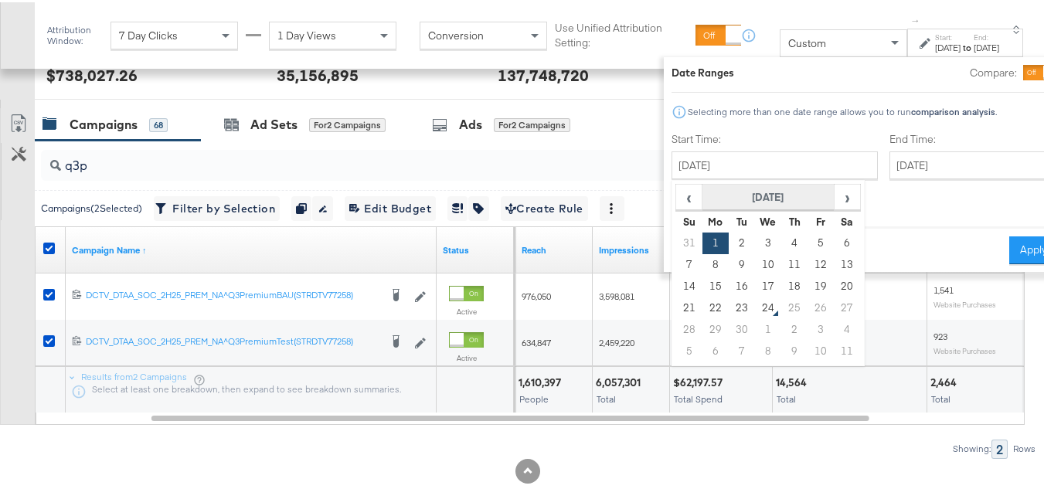
click at [744, 187] on th "[DATE]" at bounding box center [769, 195] width 132 height 26
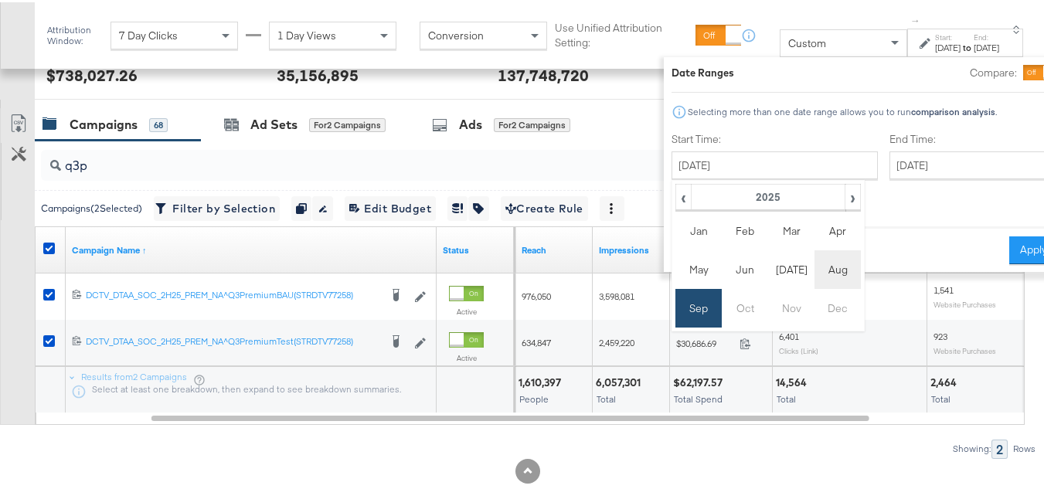
click at [815, 274] on td "Aug" at bounding box center [838, 267] width 46 height 39
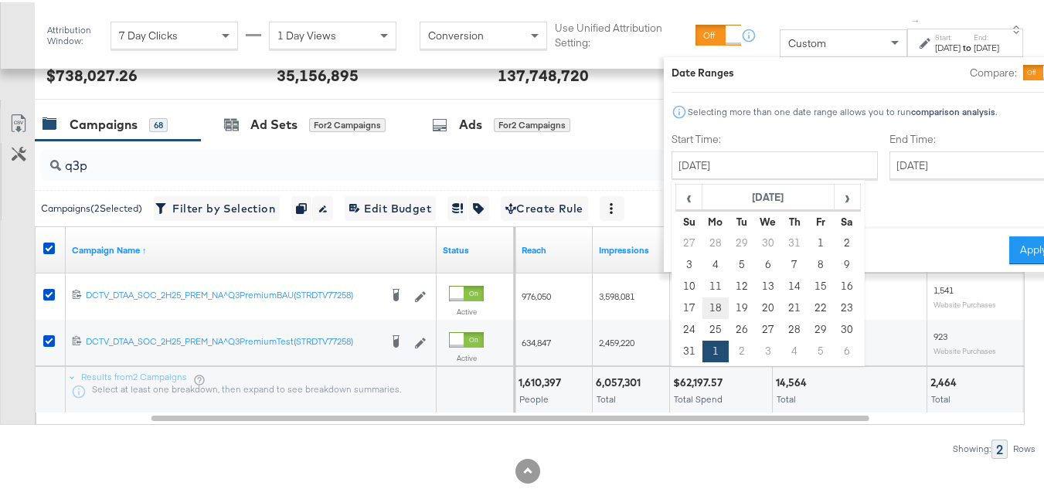
click at [703, 301] on td "18" at bounding box center [716, 306] width 26 height 22
type input "[DATE]"
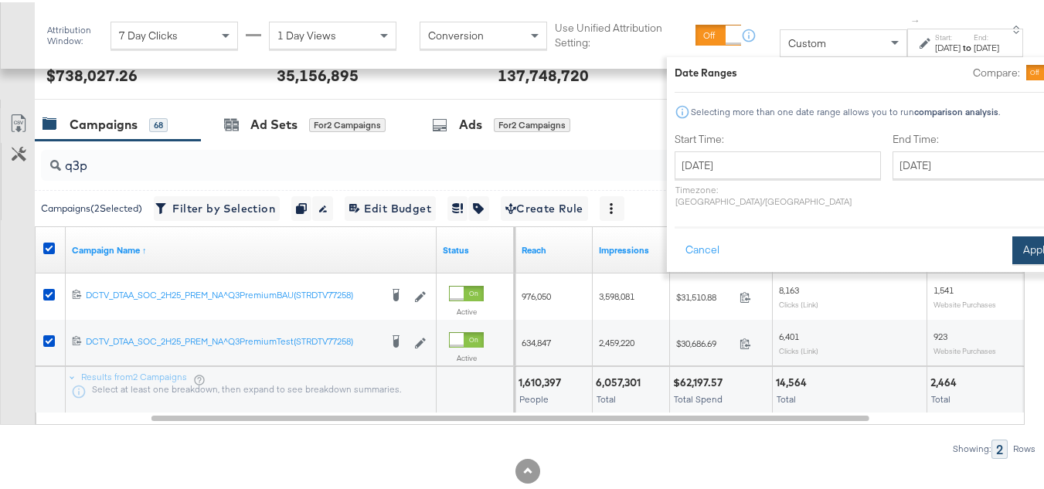
click at [1013, 234] on button "Apply" at bounding box center [1037, 248] width 49 height 28
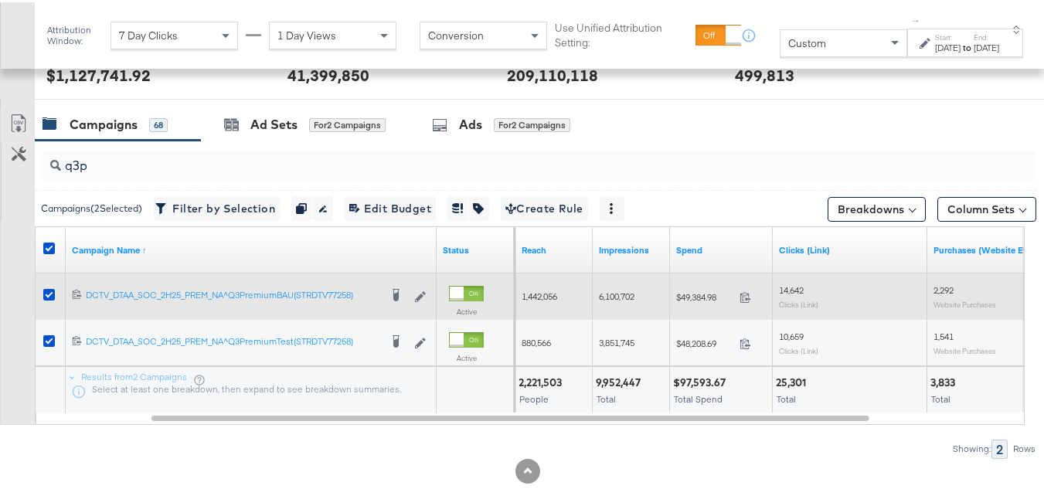
click at [696, 295] on span "$49,384.98" at bounding box center [704, 295] width 57 height 12
copy div "$49,384.98"
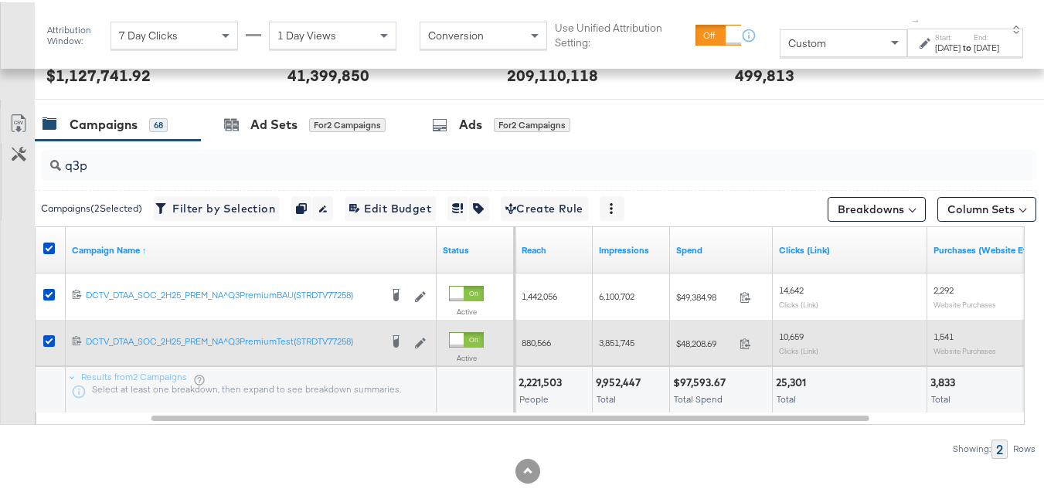
click at [691, 342] on span "$48,208.69" at bounding box center [704, 341] width 57 height 12
copy span "48,208.69"
click at [686, 338] on span "$48,208.69" at bounding box center [704, 341] width 57 height 12
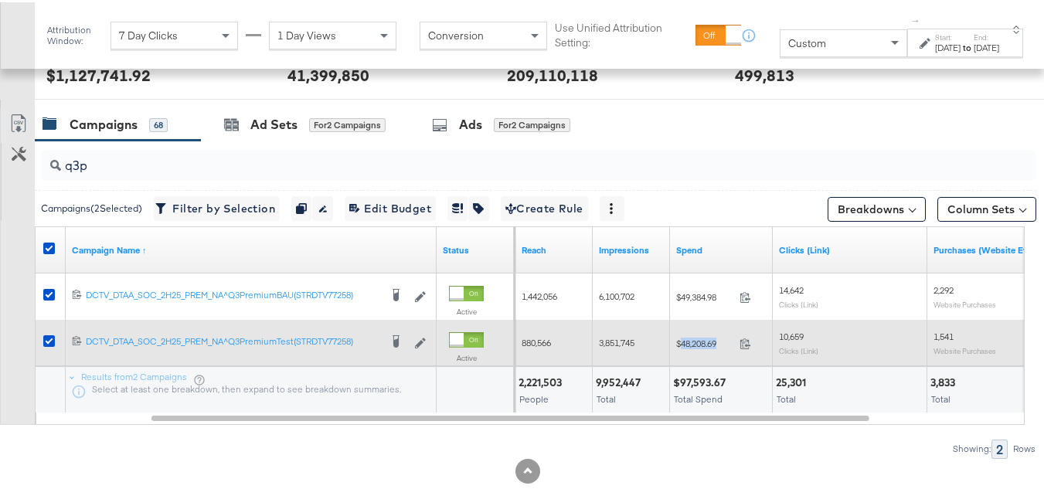
click at [686, 338] on span "$48,208.69" at bounding box center [704, 341] width 57 height 12
click at [680, 362] on div "$48,208.69 48208.69" at bounding box center [721, 341] width 103 height 46
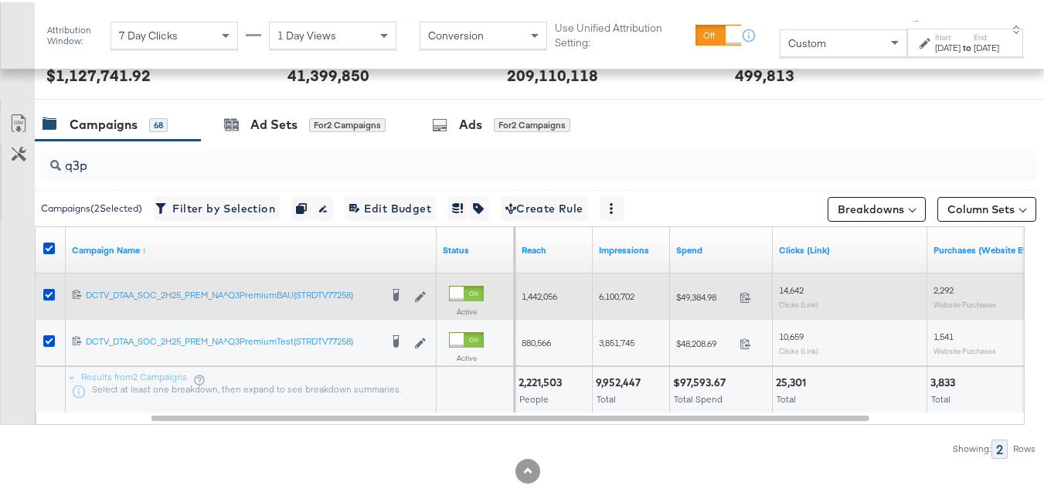
click at [552, 295] on span "1,442,056" at bounding box center [540, 294] width 36 height 12
click at [626, 298] on span "6,100,702" at bounding box center [617, 294] width 36 height 12
click at [541, 294] on span "1,442,056" at bounding box center [540, 294] width 36 height 12
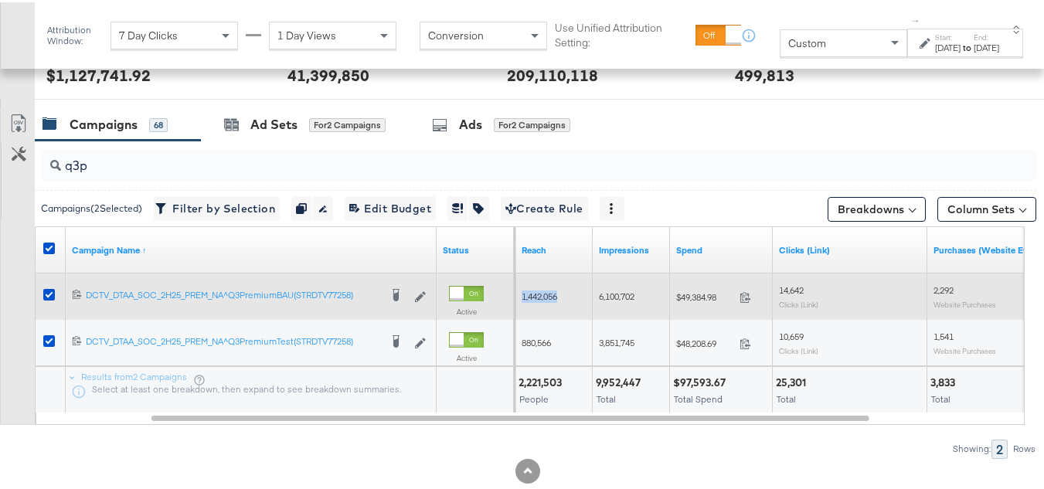
click at [541, 294] on span "1,442,056" at bounding box center [540, 294] width 36 height 12
copy span "1,442,056"
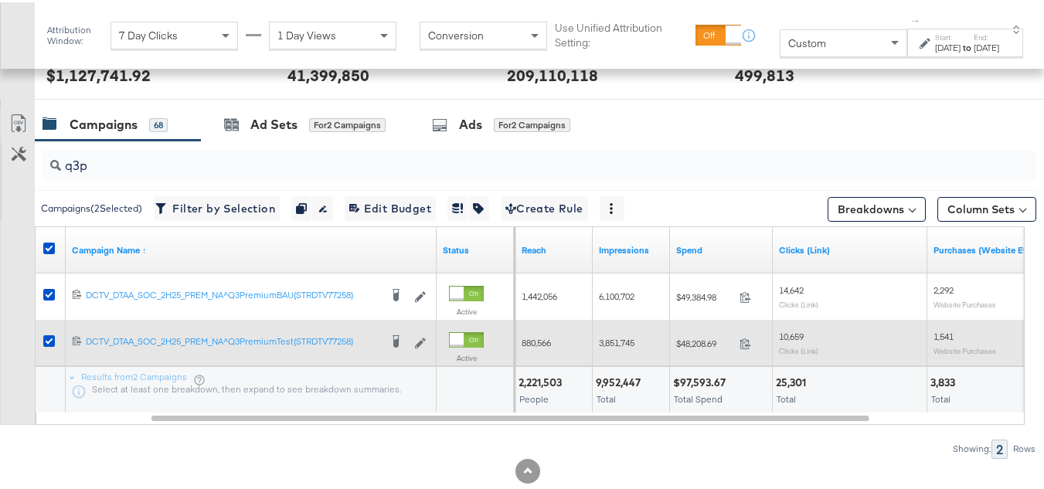
click at [543, 339] on span "880,566" at bounding box center [536, 341] width 29 height 12
copy span "880,566"
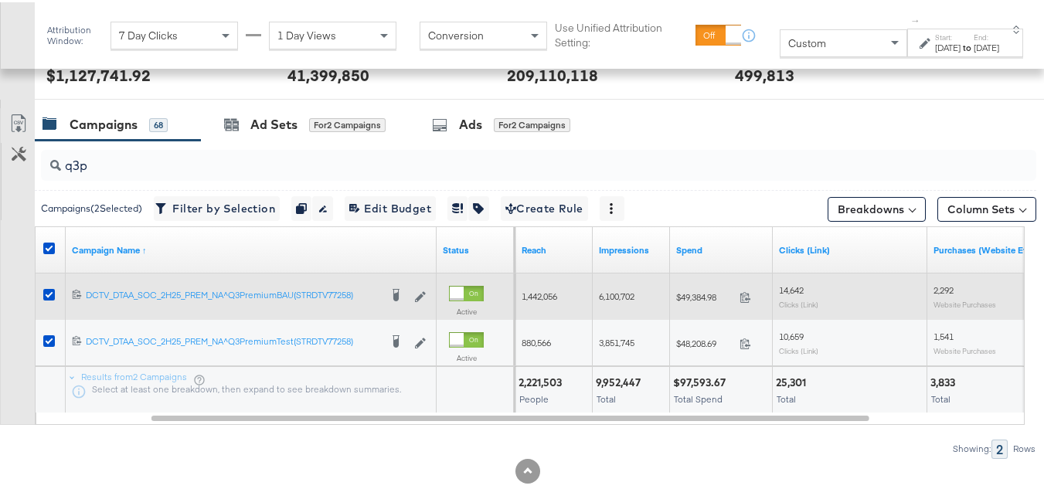
click at [604, 294] on span "6,100,702" at bounding box center [617, 294] width 36 height 12
copy span "6,100,702"
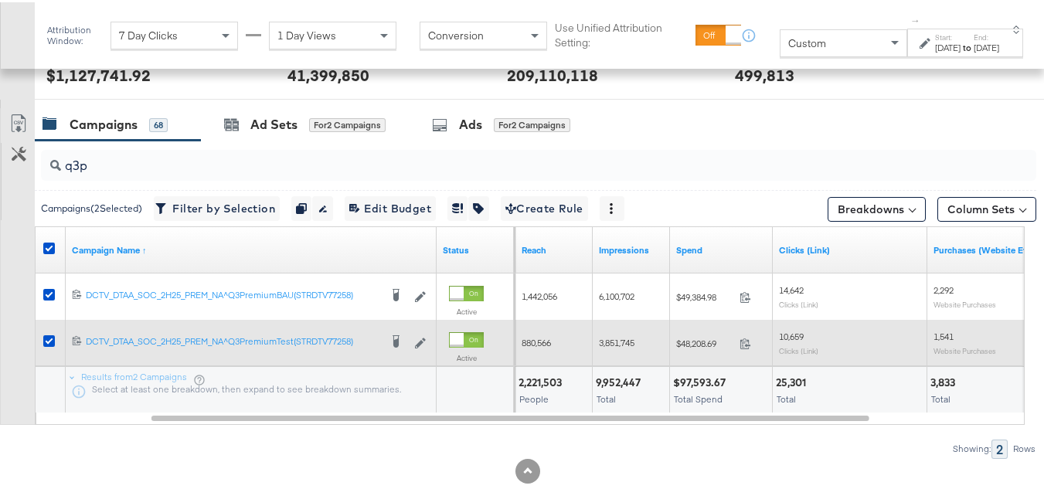
click at [621, 335] on span "3,851,745" at bounding box center [617, 341] width 36 height 12
copy span "3,851,745"
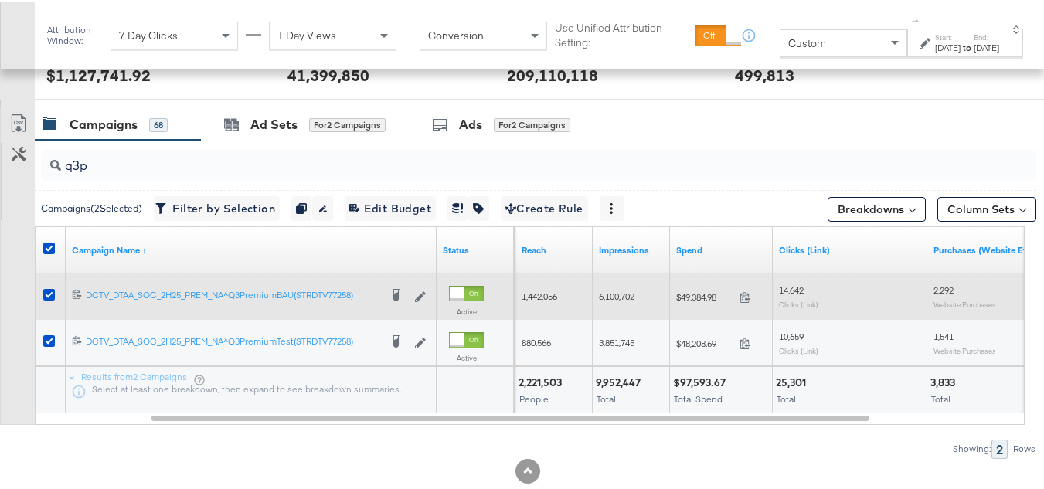
click at [779, 280] on div "14,642 Clicks (Link)" at bounding box center [850, 294] width 155 height 36
copy span "14,642"
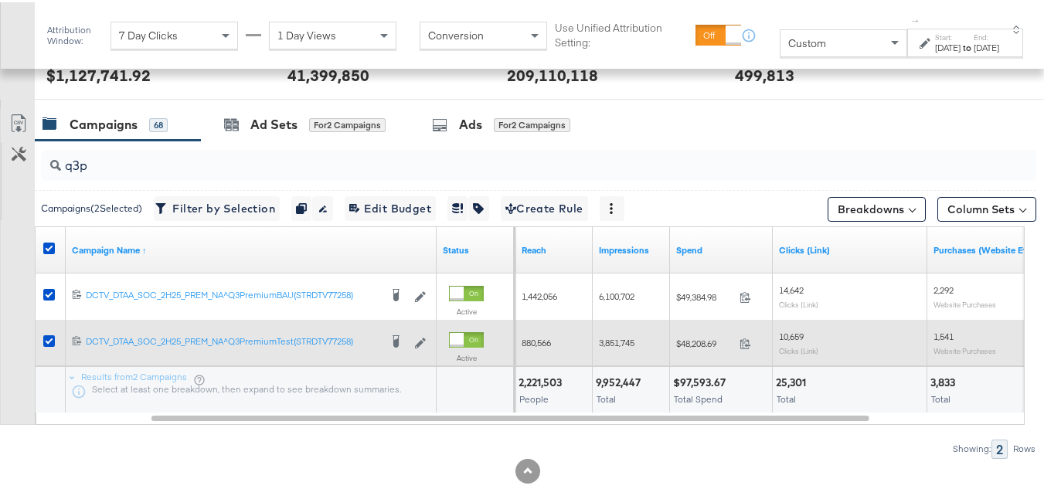
click at [799, 332] on span "10,659" at bounding box center [791, 334] width 25 height 12
copy span "10,659"
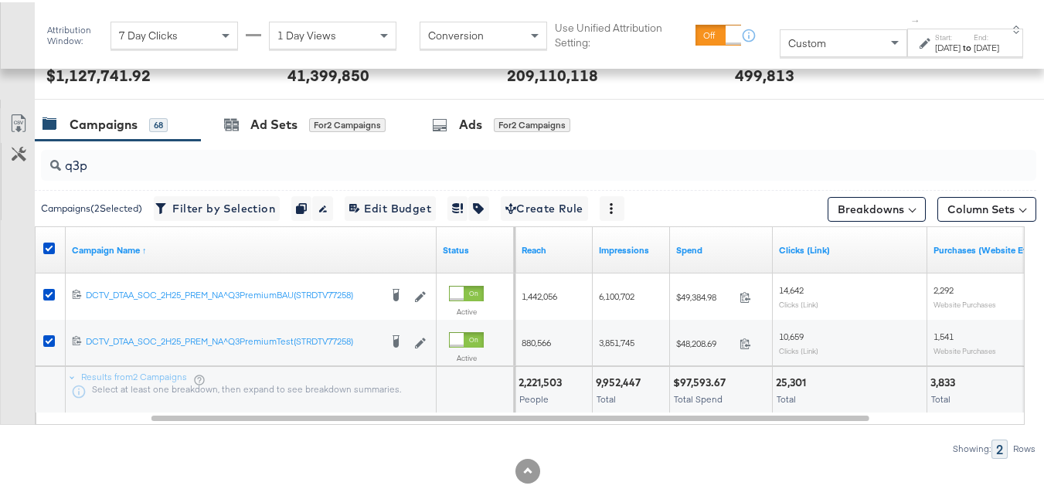
click at [842, 385] on div at bounding box center [867, 380] width 113 height 15
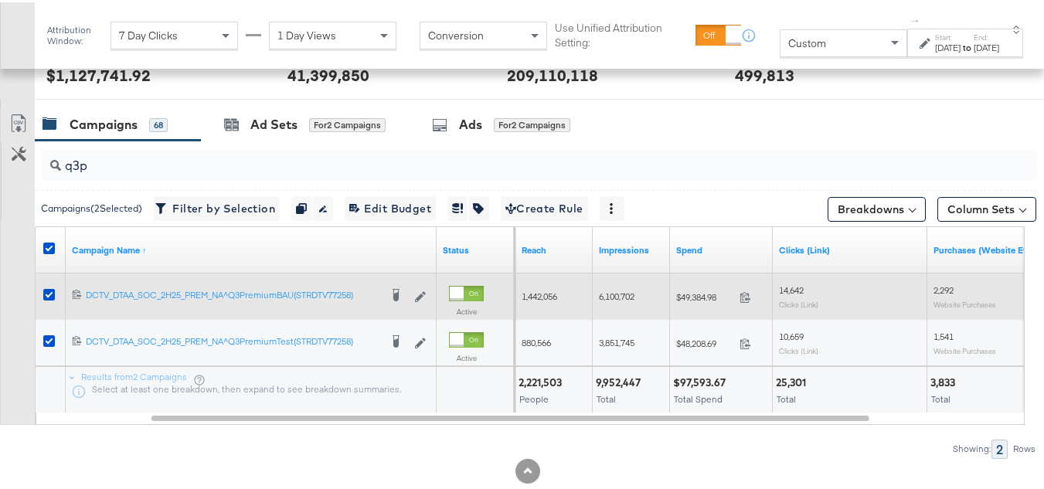
click at [939, 288] on span "2,292" at bounding box center [944, 288] width 20 height 12
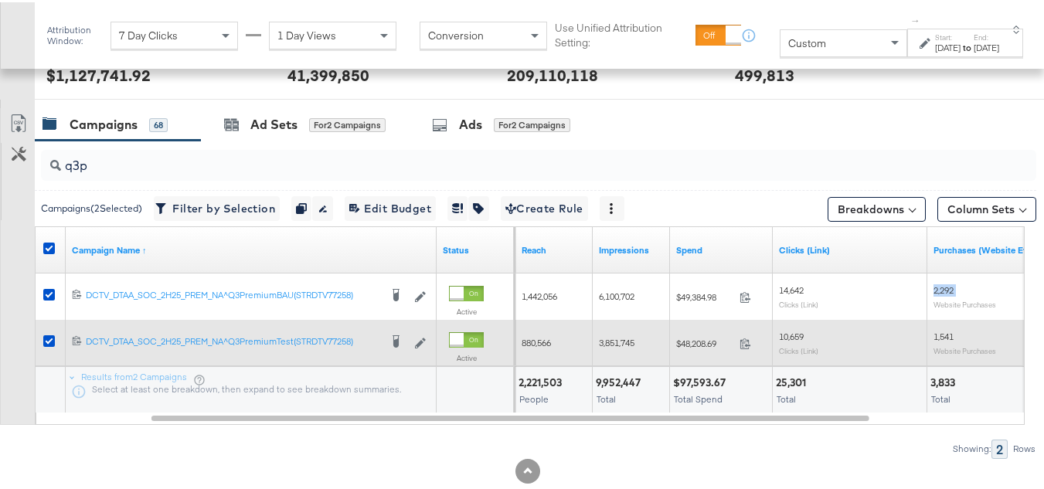
copy span "2,292"
click at [952, 331] on span "1,541" at bounding box center [944, 334] width 20 height 12
copy span "1,541"
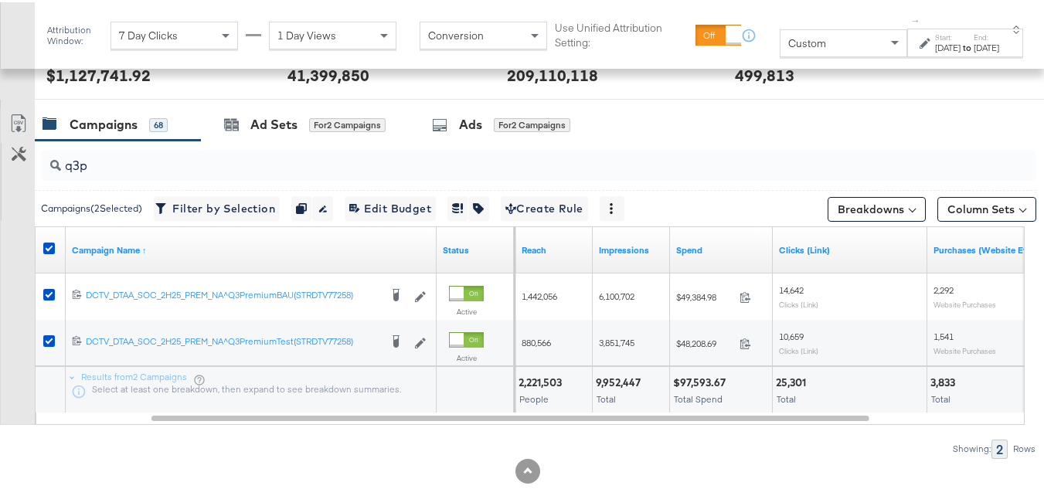
click at [1021, 366] on div "3,833 Total" at bounding box center [1004, 388] width 154 height 46
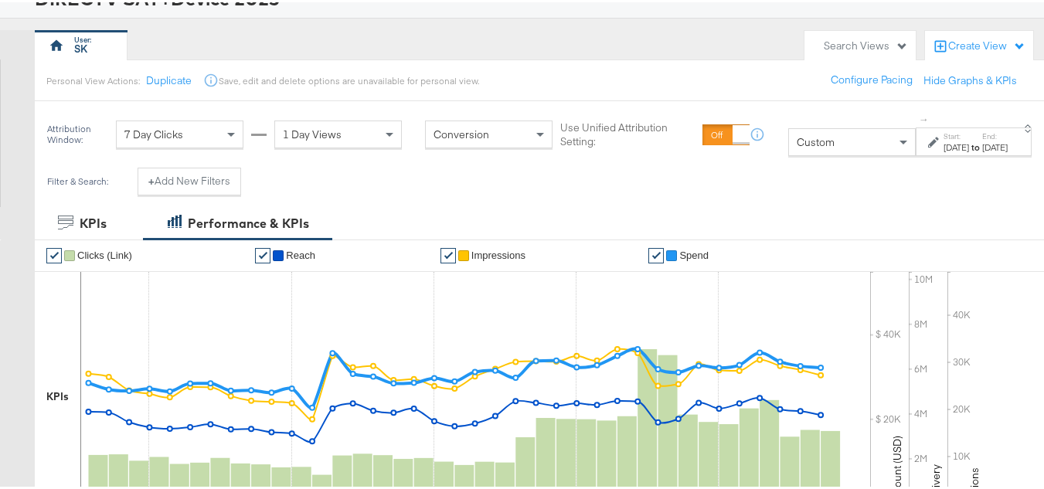
scroll to position [309, 0]
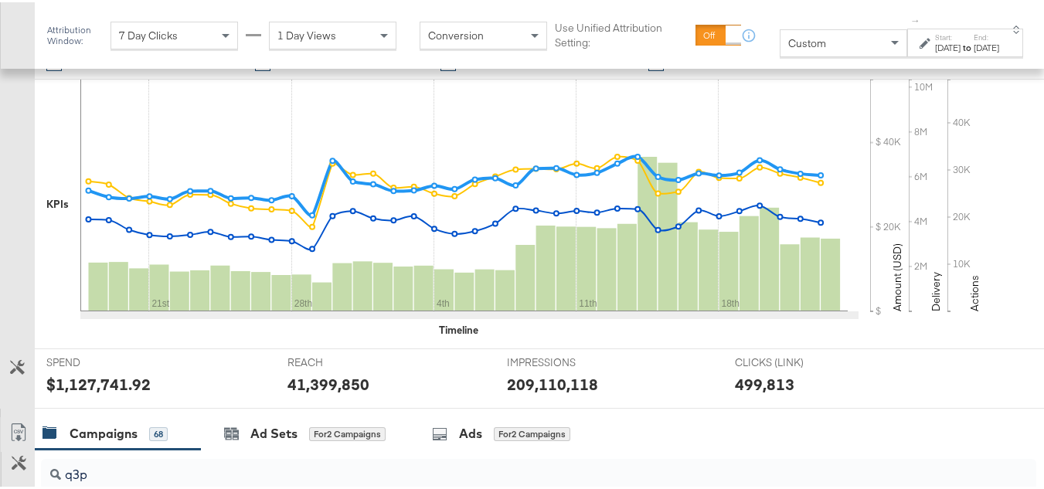
click at [823, 45] on div "Custom" at bounding box center [844, 41] width 126 height 26
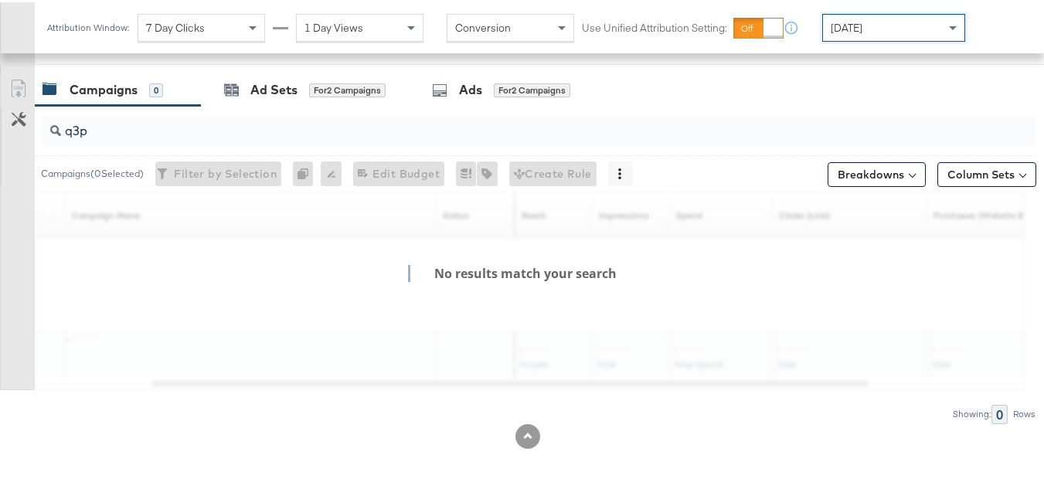
scroll to position [637, 0]
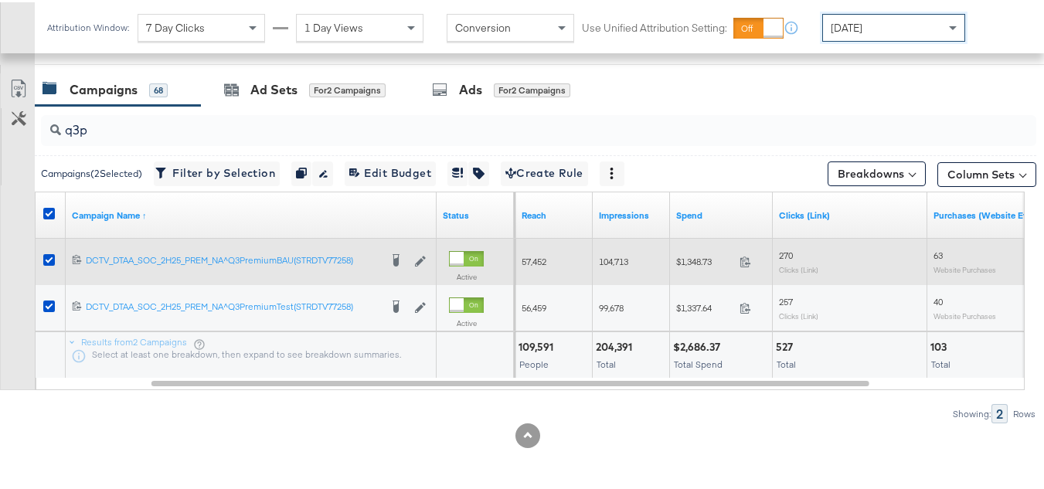
click at [696, 260] on span "$1,348.73" at bounding box center [704, 260] width 57 height 12
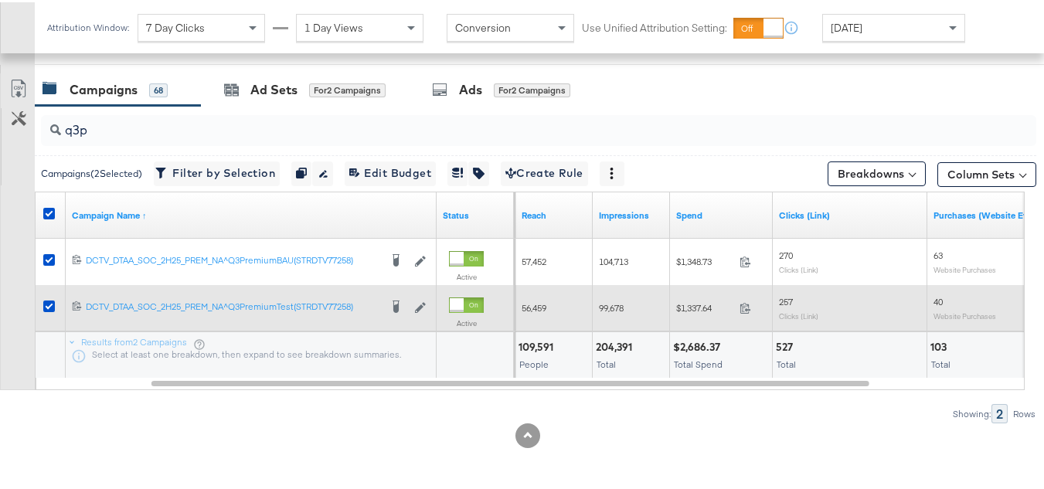
click at [686, 303] on span "$1,337.64" at bounding box center [704, 306] width 57 height 12
